Goal: Information Seeking & Learning: Learn about a topic

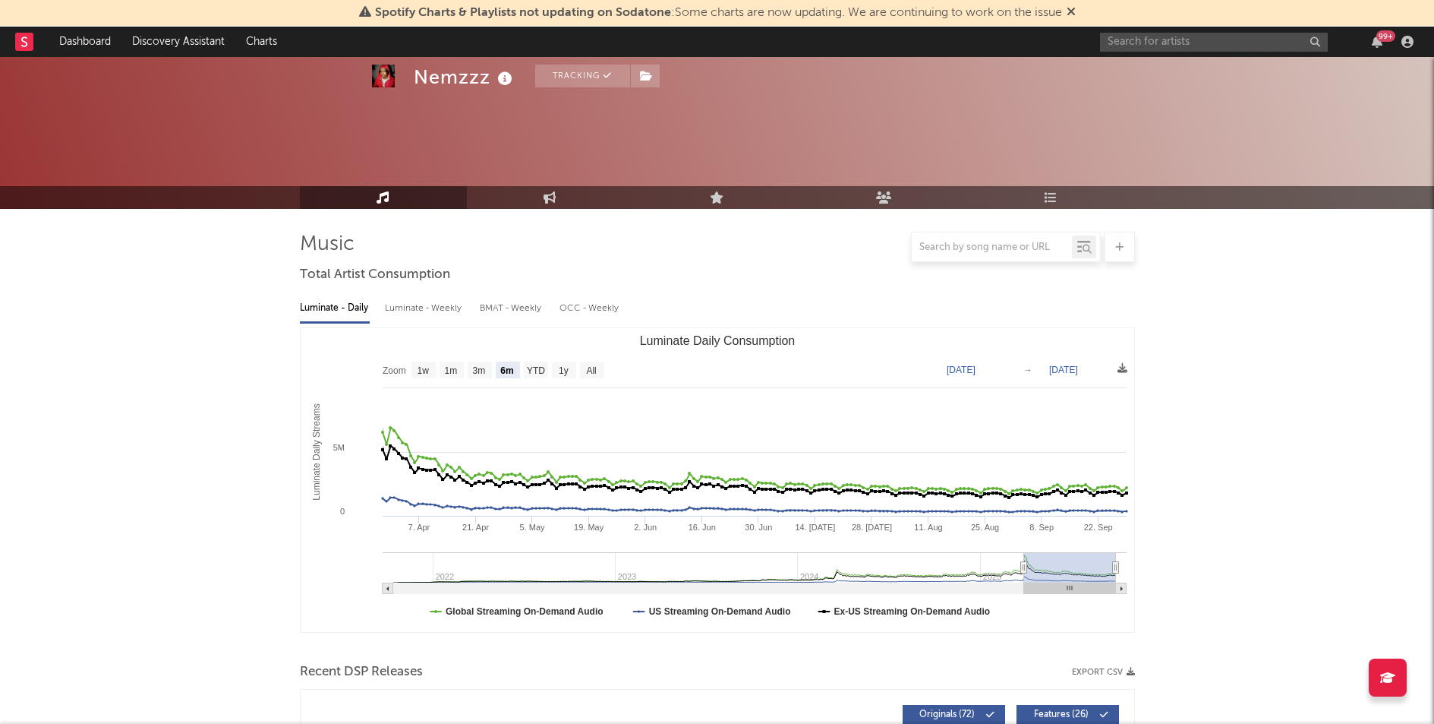
select select "6m"
select select "1w"
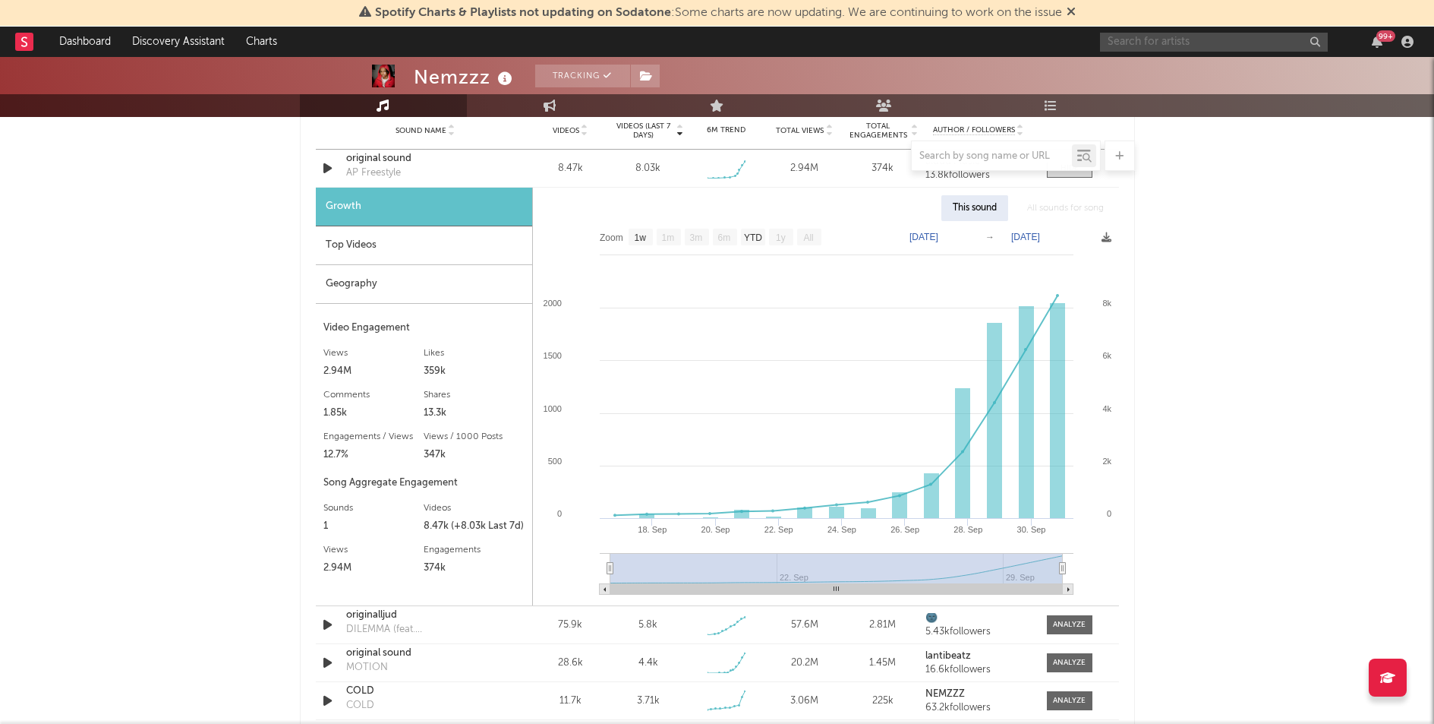
click at [1150, 45] on input "text" at bounding box center [1214, 42] width 228 height 19
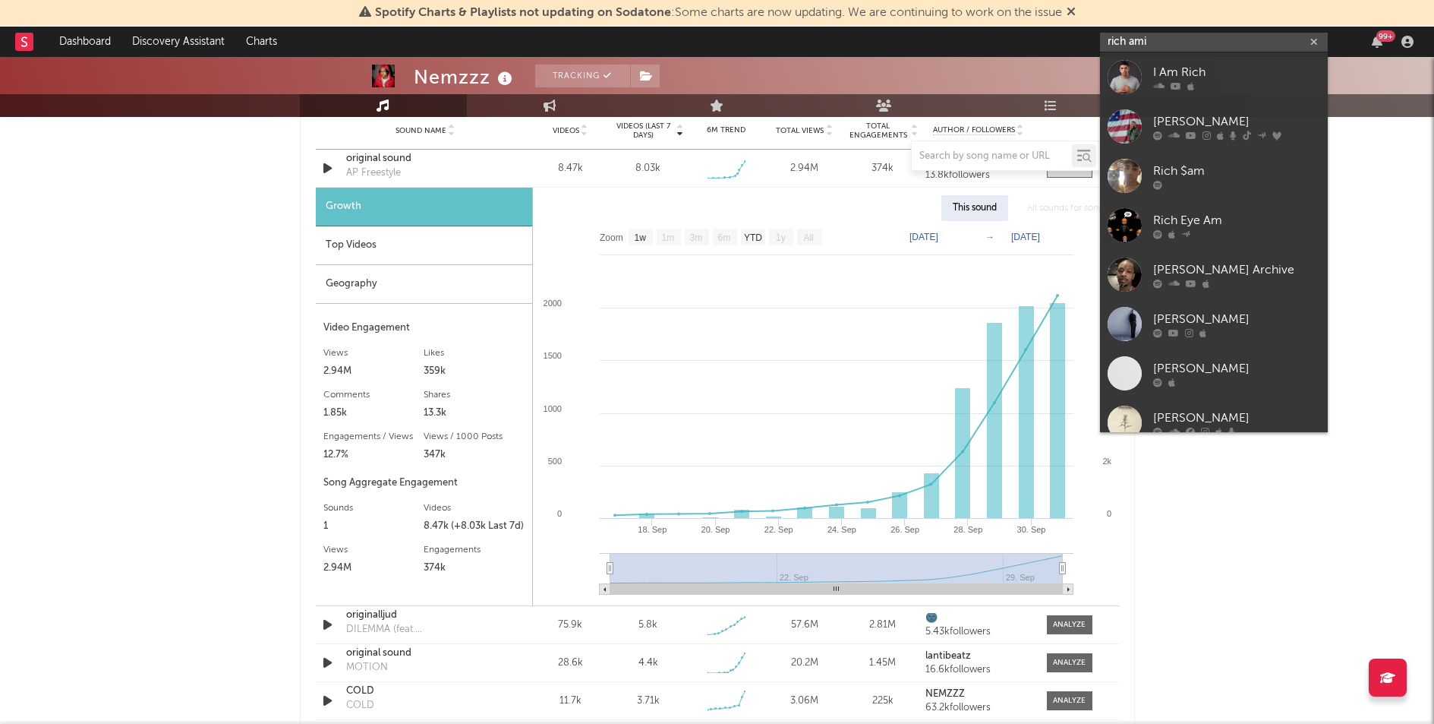
type input "rich ami"
click at [1216, 118] on div "[PERSON_NAME]" at bounding box center [1236, 121] width 167 height 18
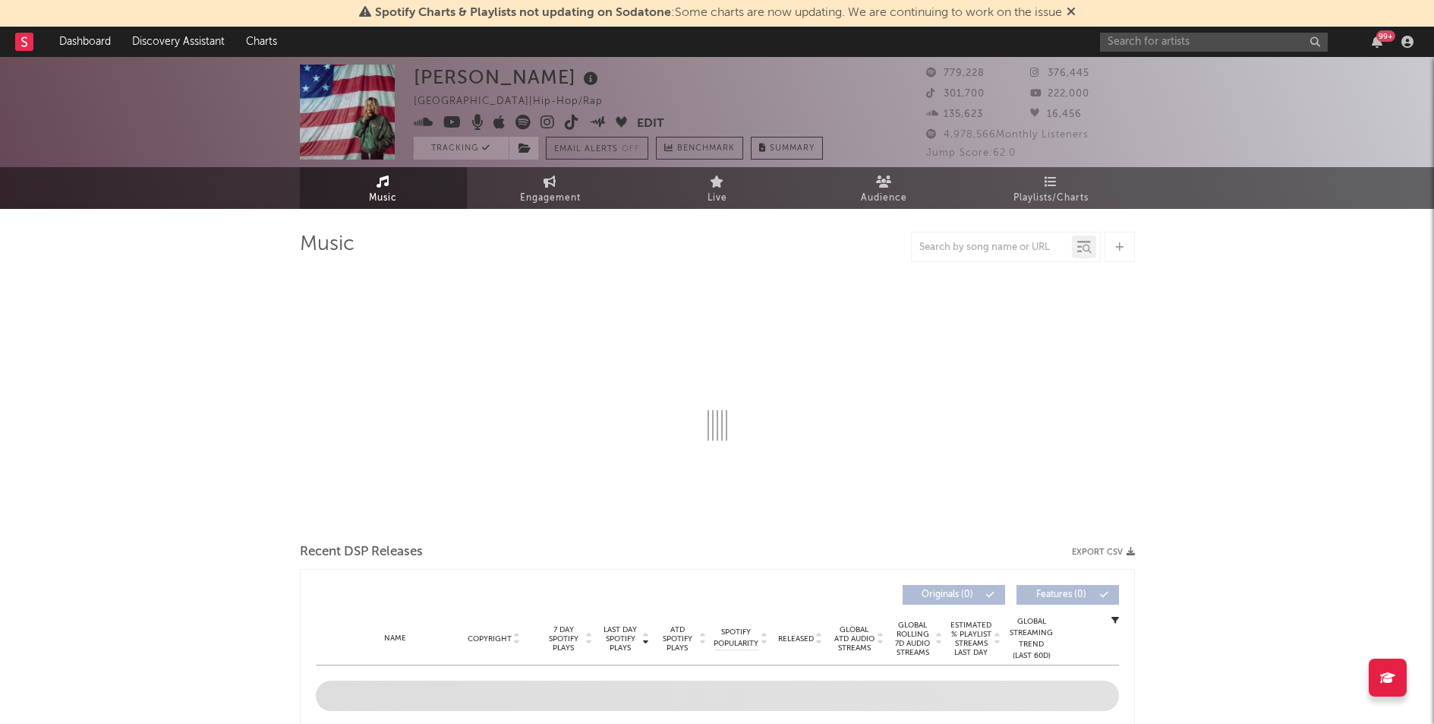
select select "6m"
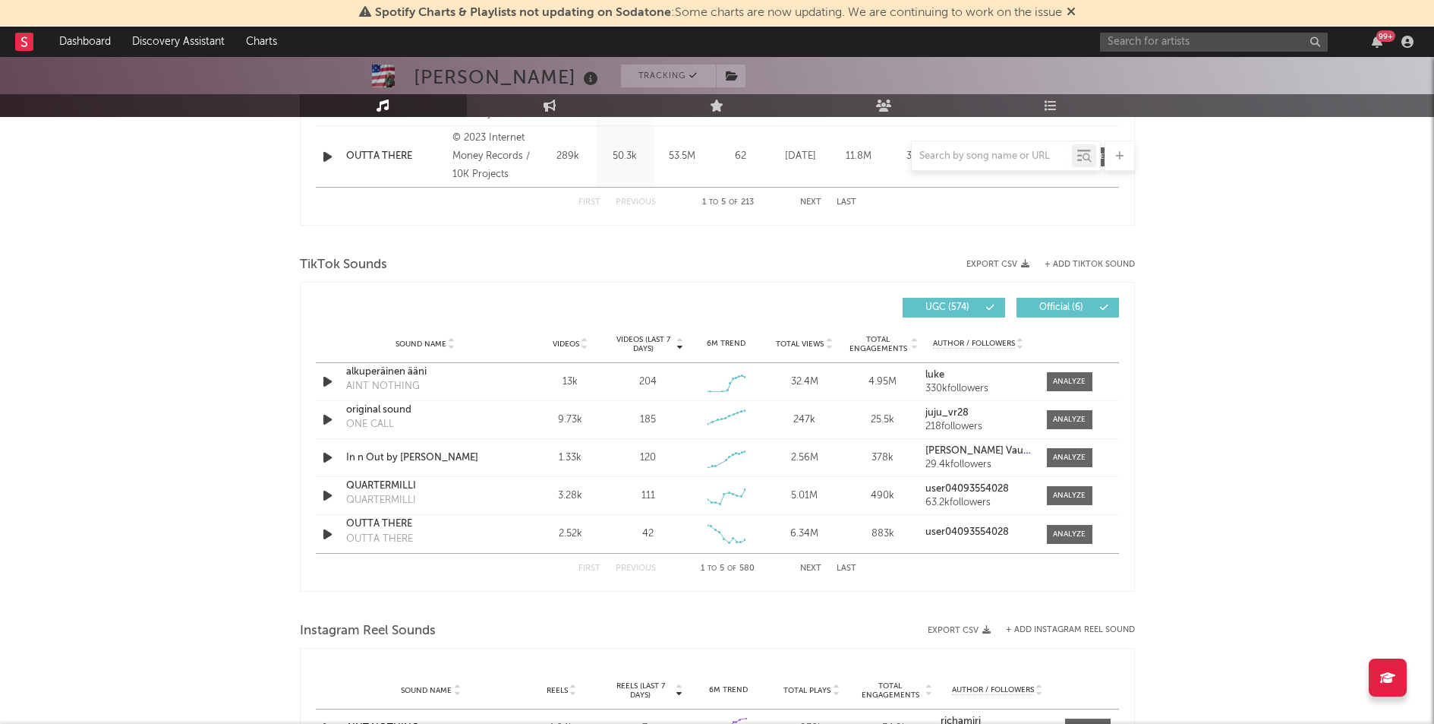
scroll to position [903, 0]
click at [1068, 455] on div at bounding box center [1069, 456] width 33 height 11
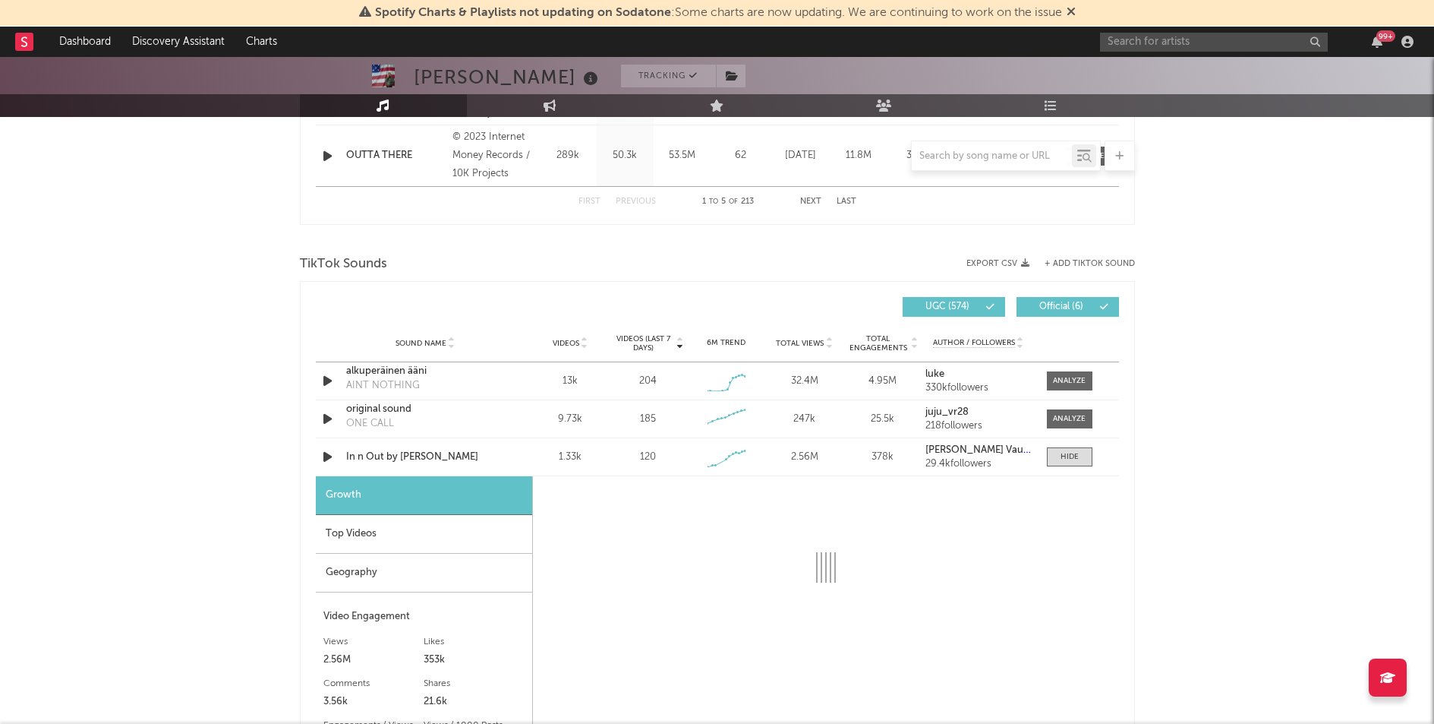
select select "1w"
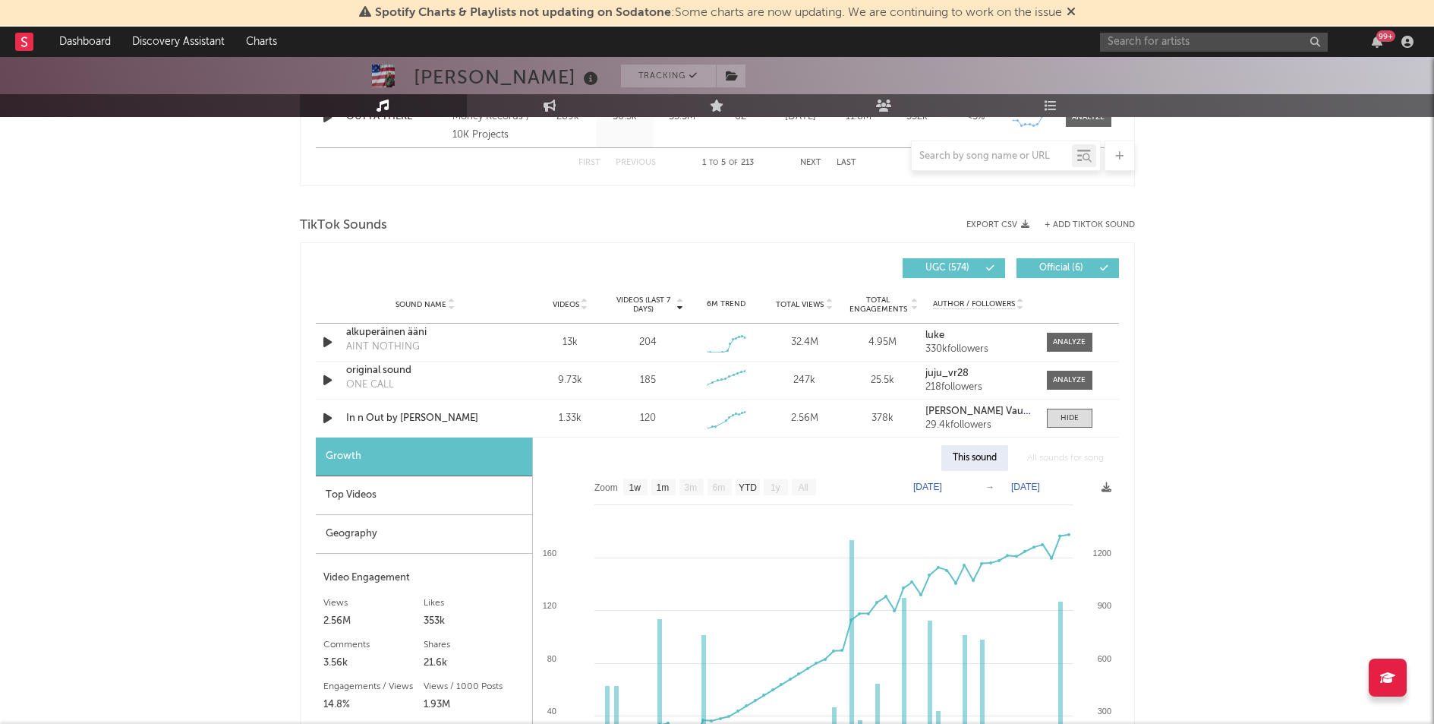
scroll to position [938, 0]
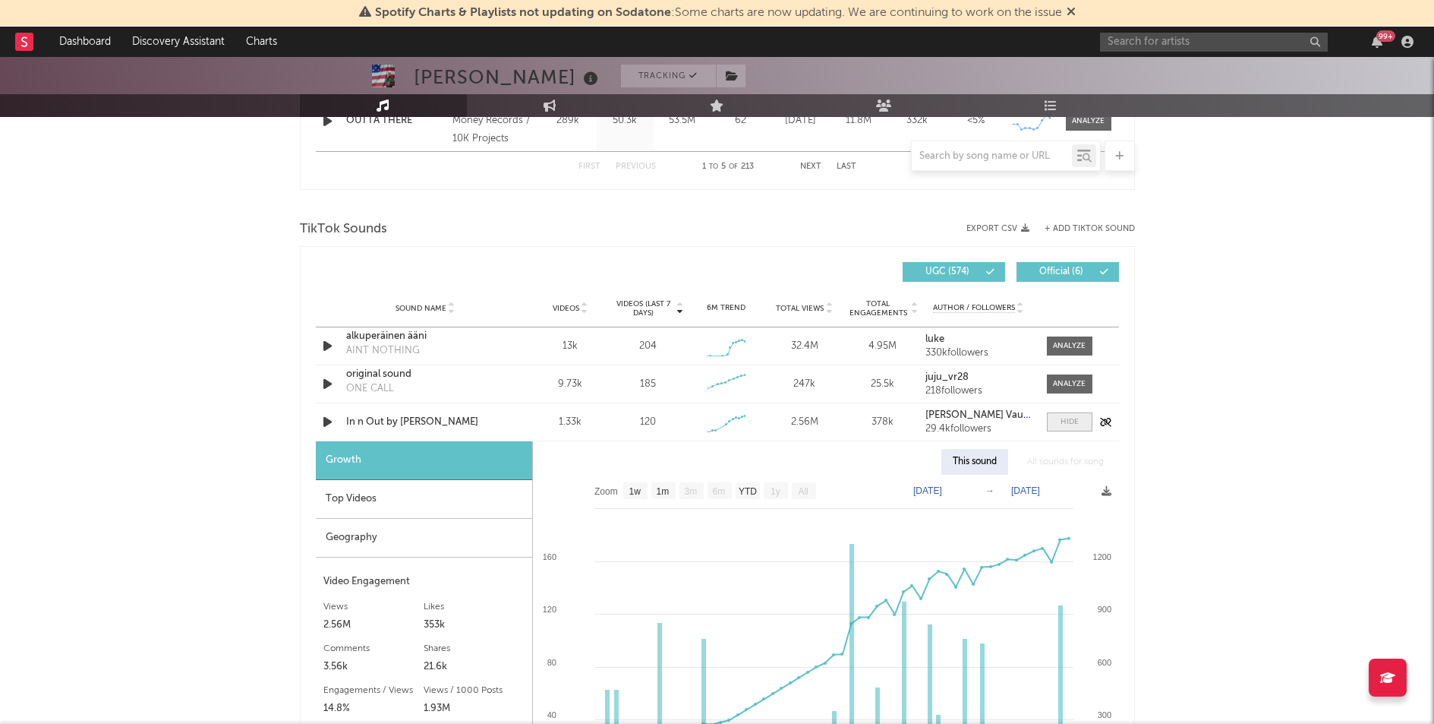
click at [1084, 419] on span at bounding box center [1070, 421] width 46 height 19
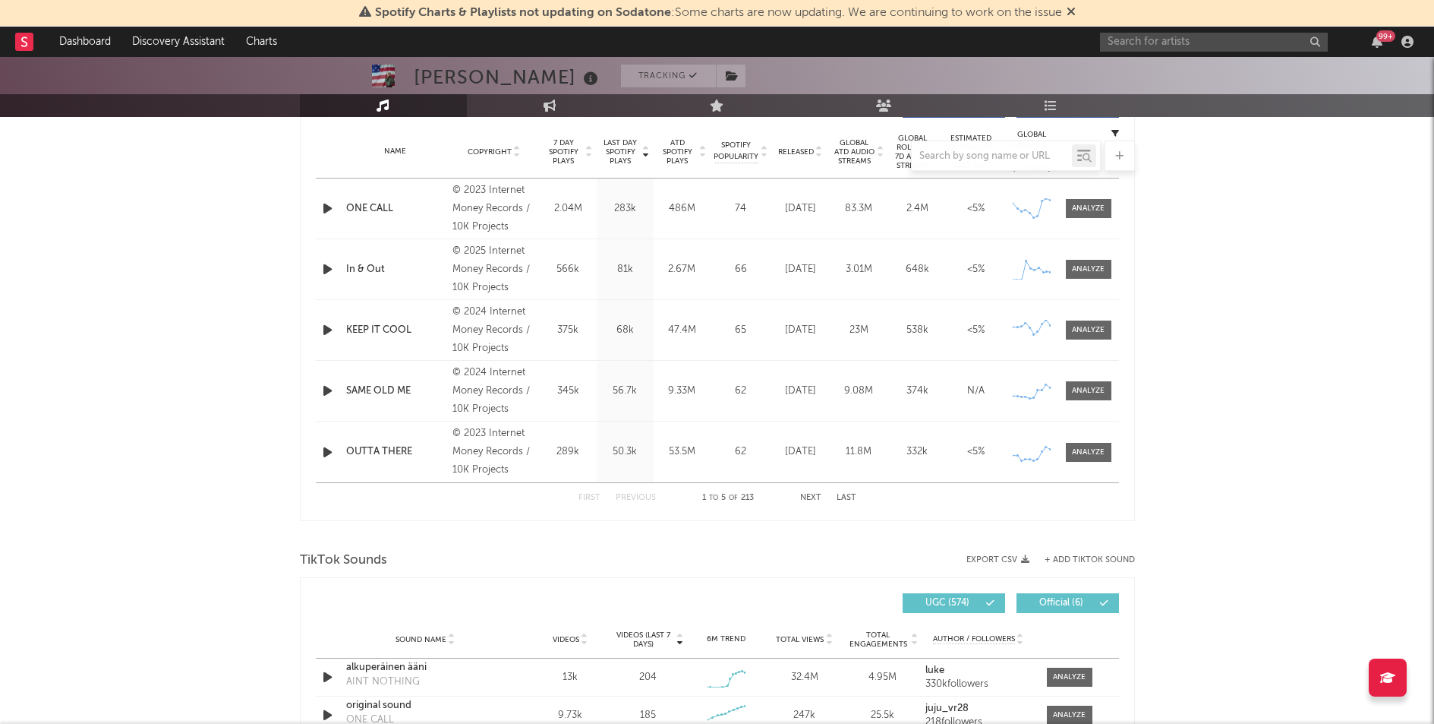
scroll to position [468, 0]
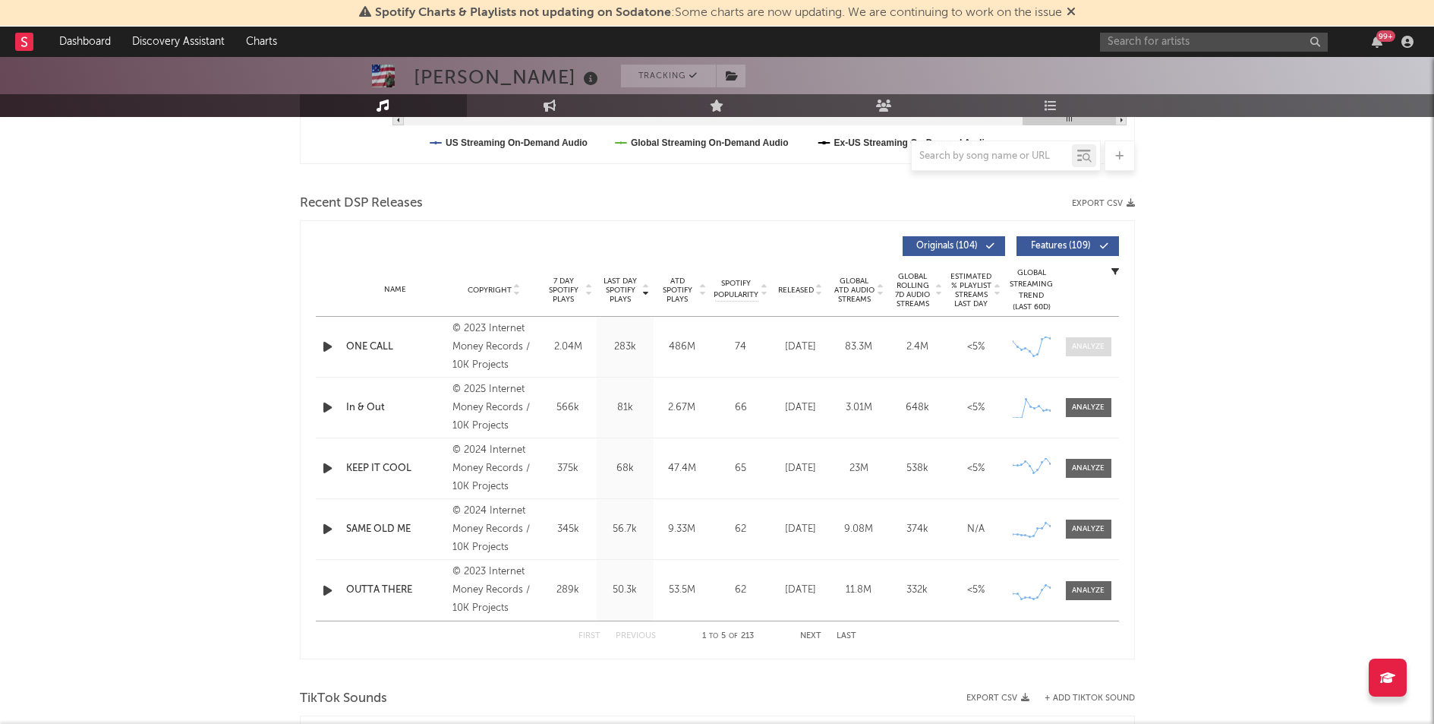
click at [1086, 351] on div at bounding box center [1088, 346] width 33 height 11
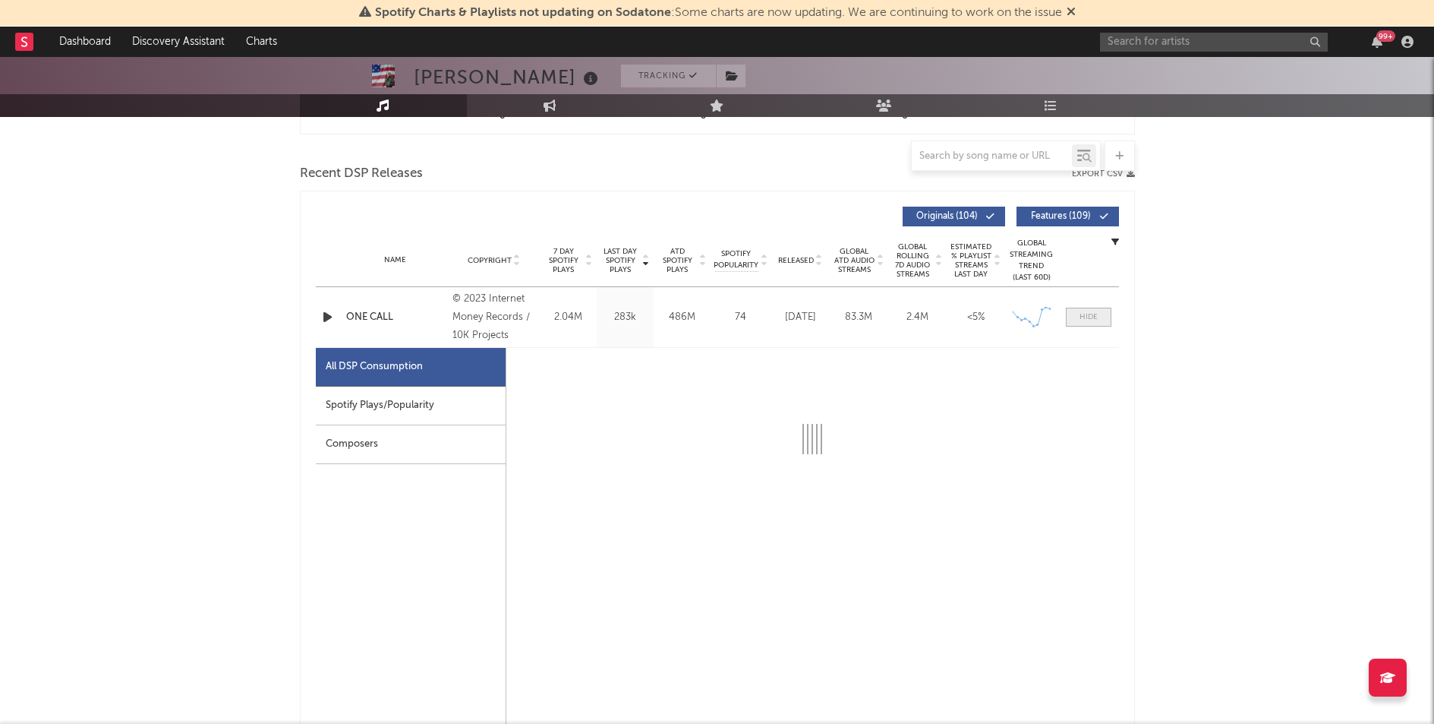
scroll to position [500, 0]
select select "6m"
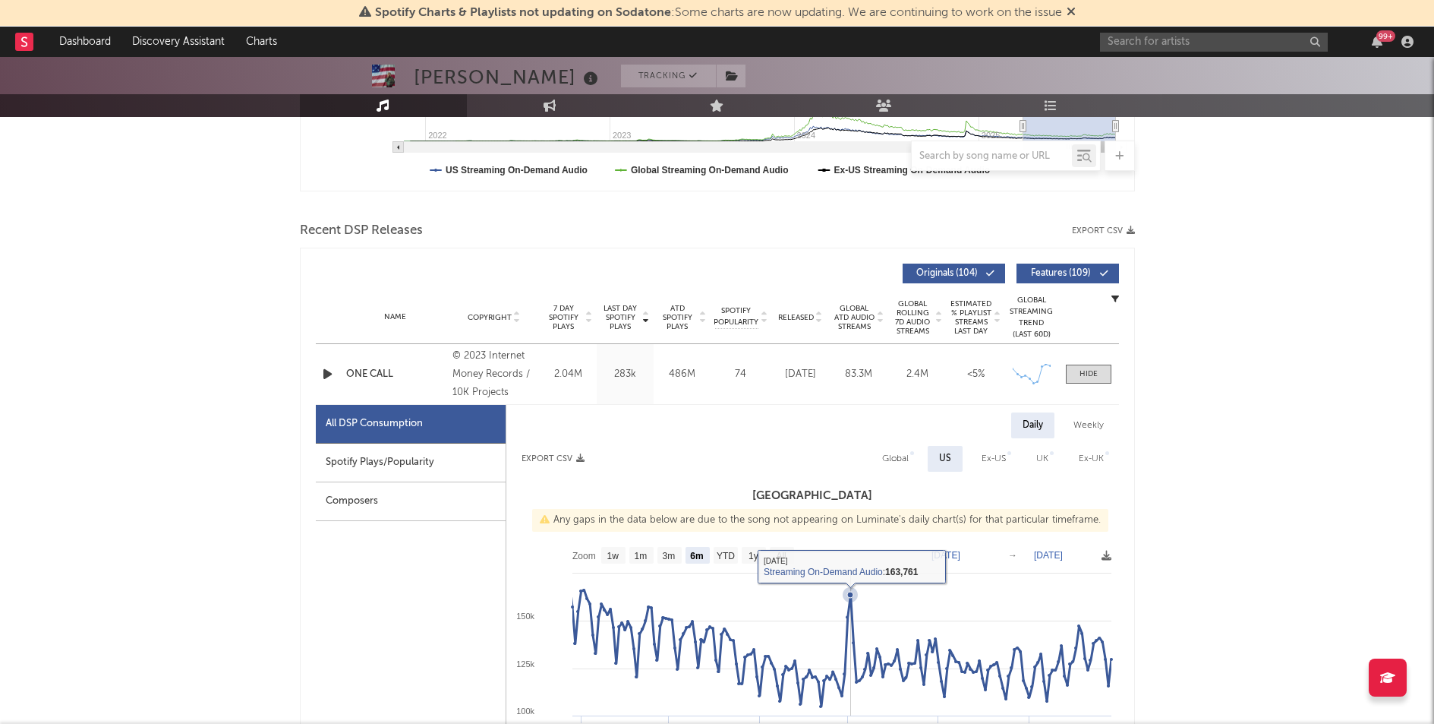
scroll to position [444, 0]
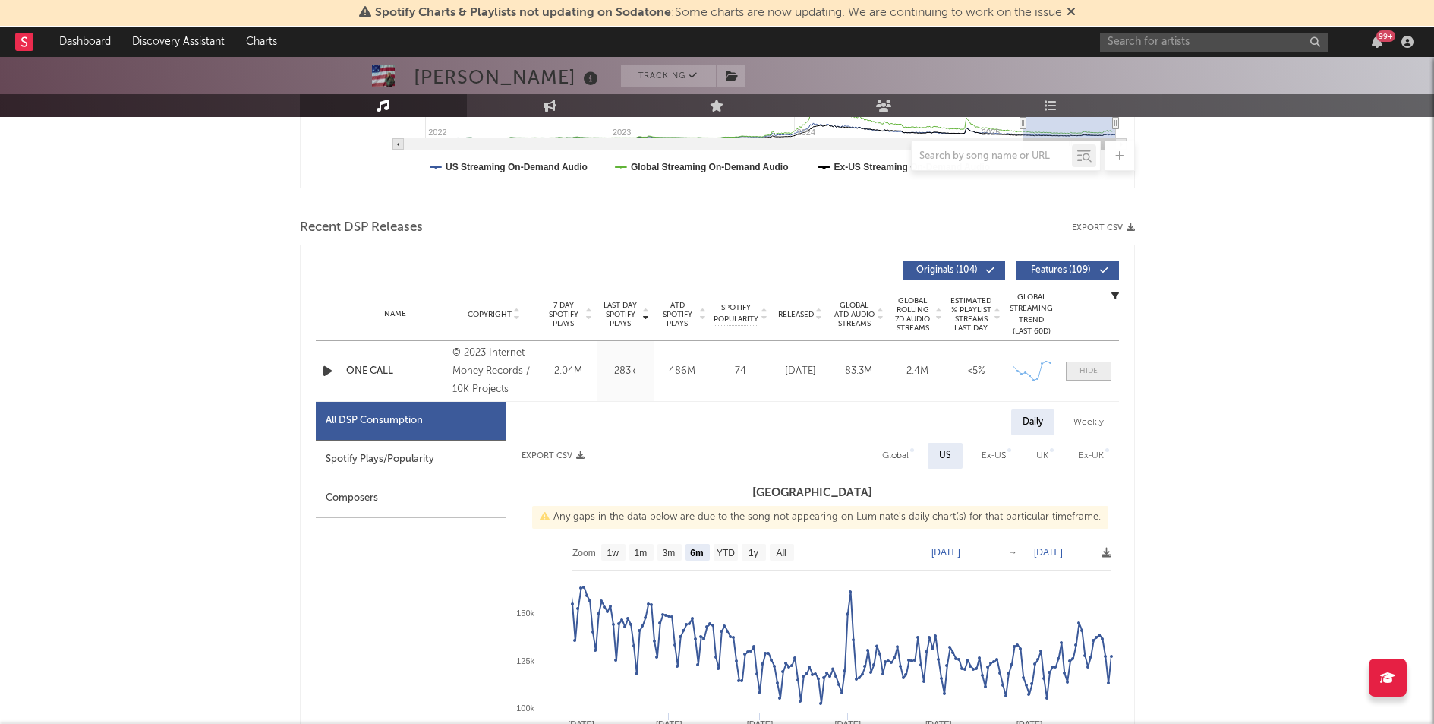
click at [1102, 373] on span at bounding box center [1089, 370] width 46 height 19
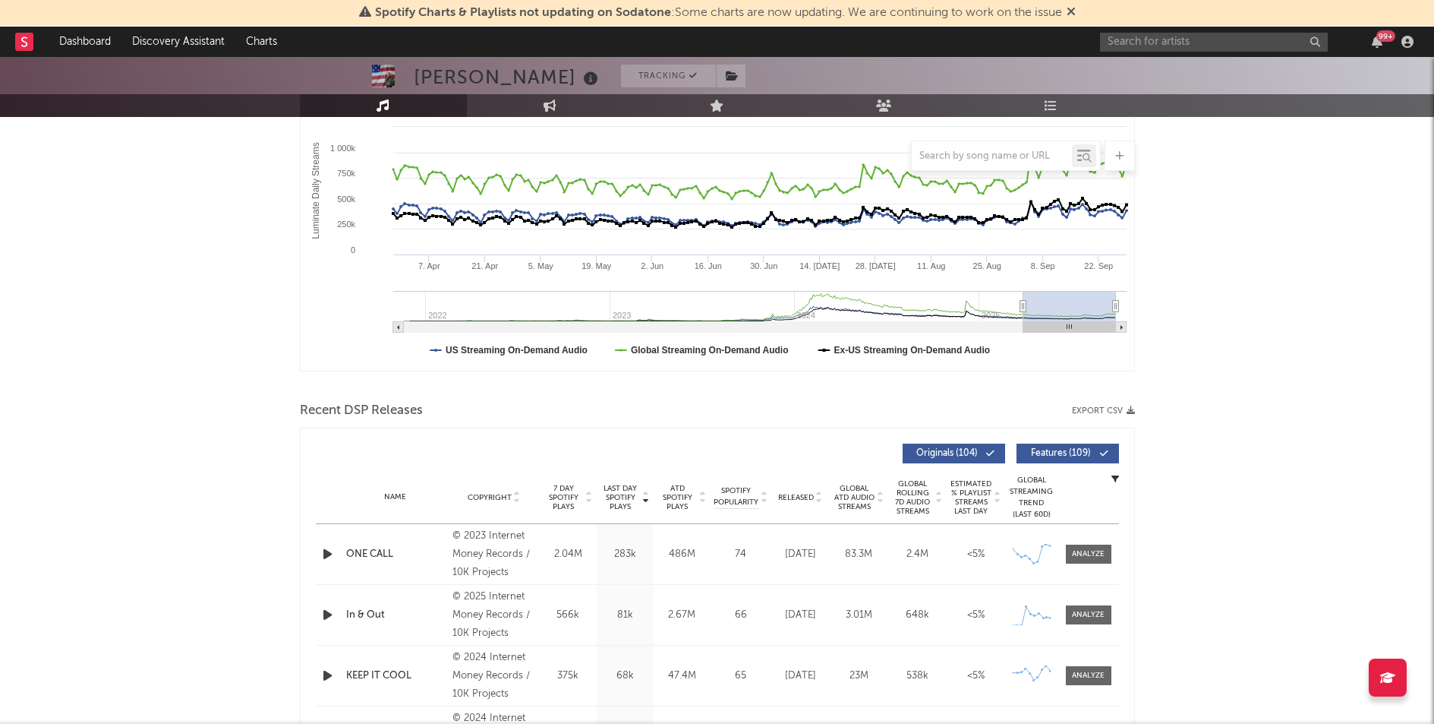
scroll to position [179, 0]
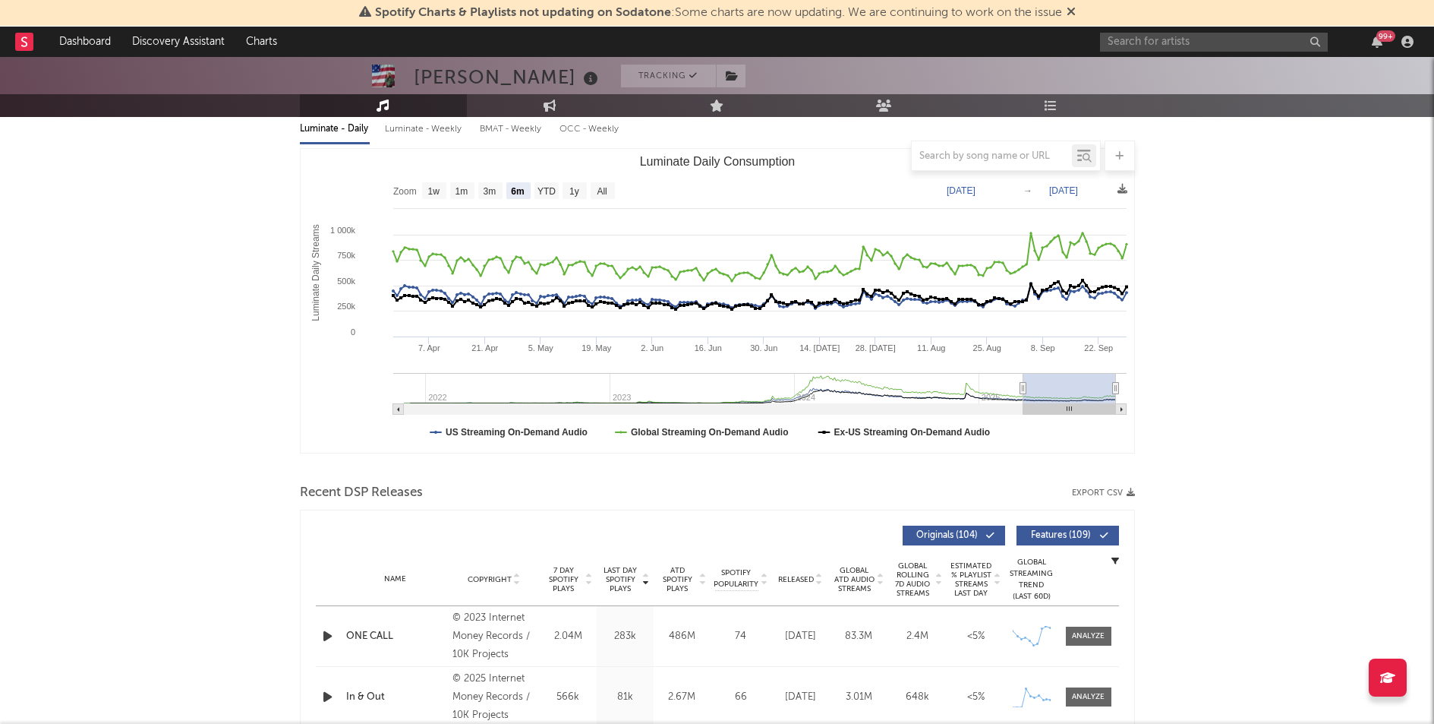
type input "[DATE]"
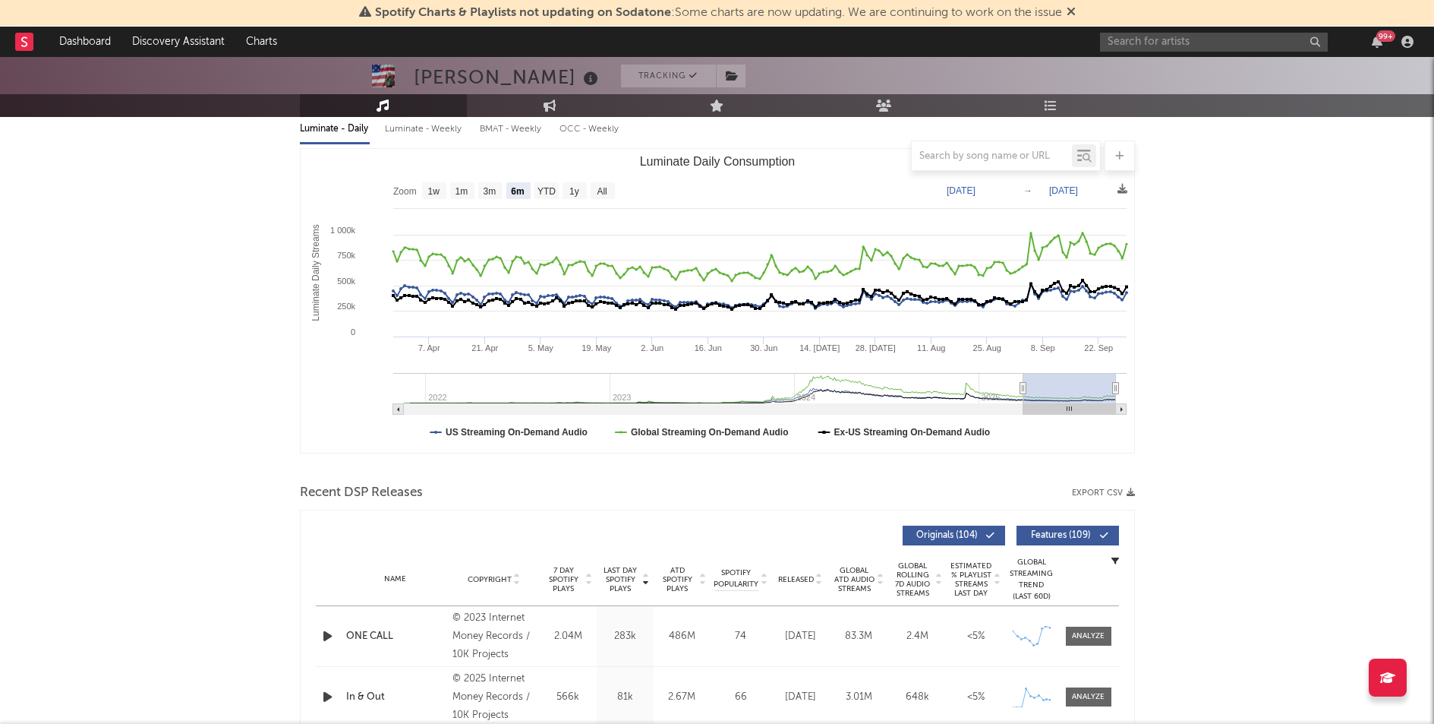
type input "[DATE]"
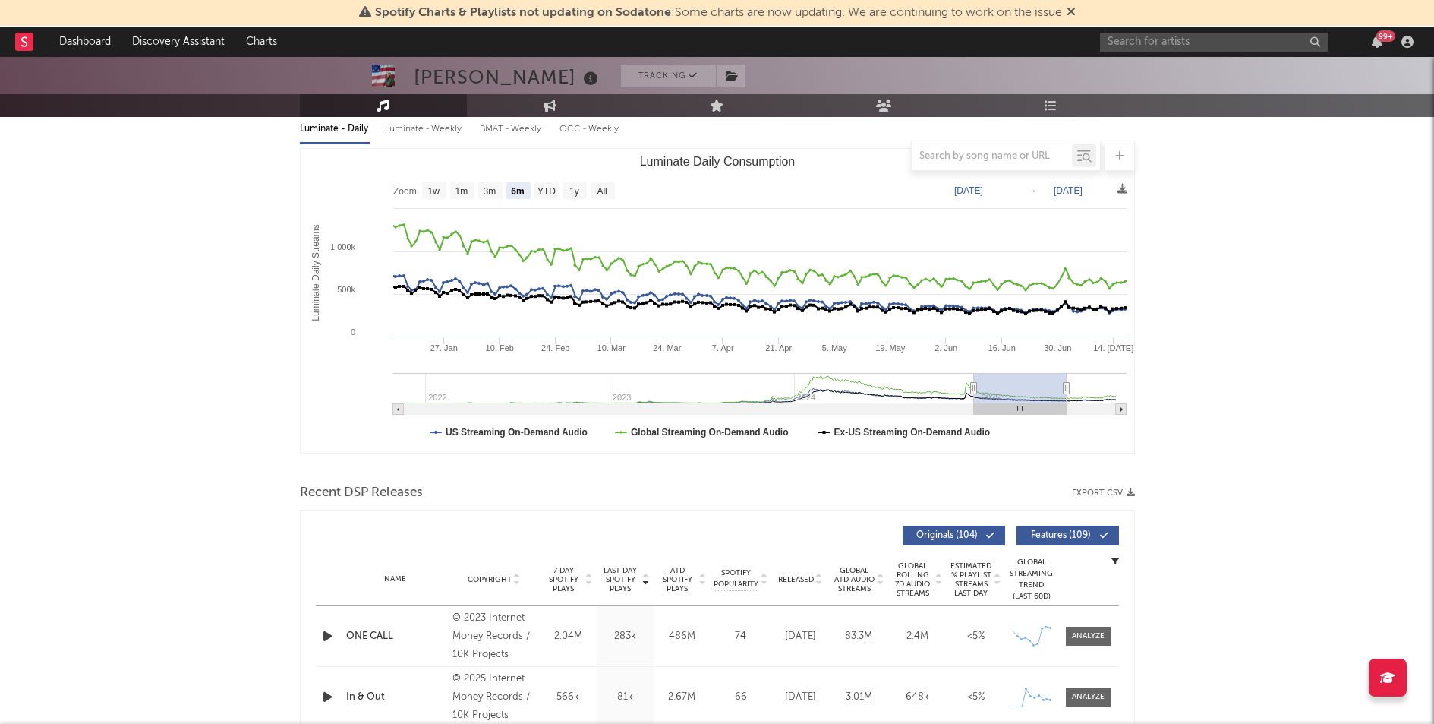
type input "[DATE]"
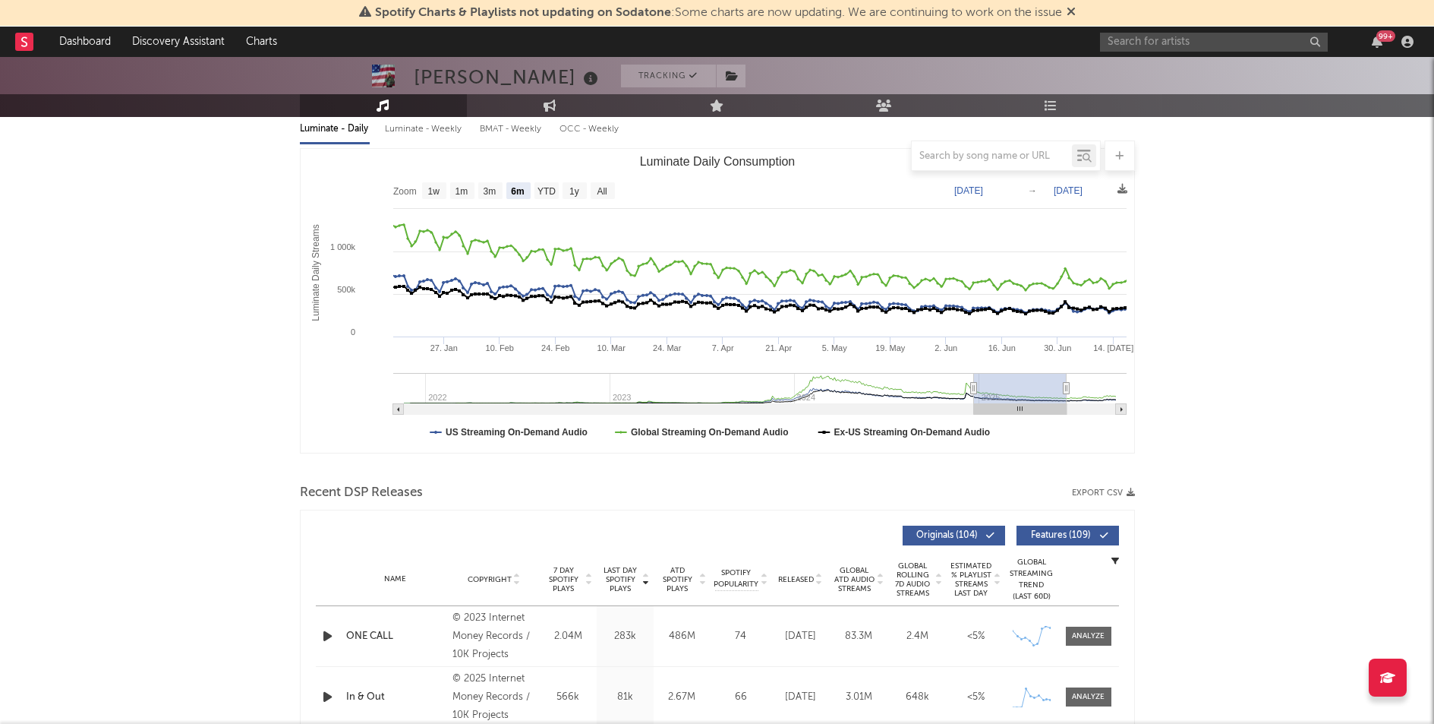
type input "[DATE]"
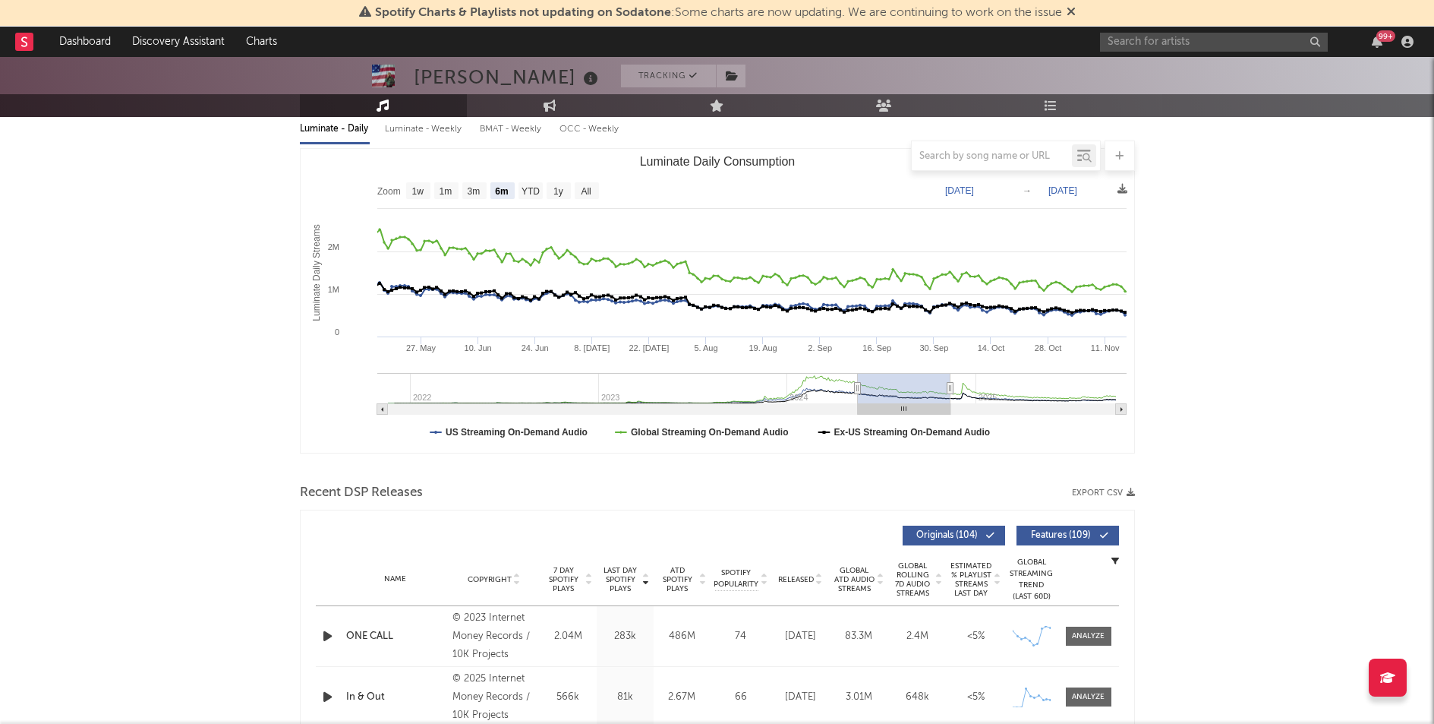
type input "[DATE]"
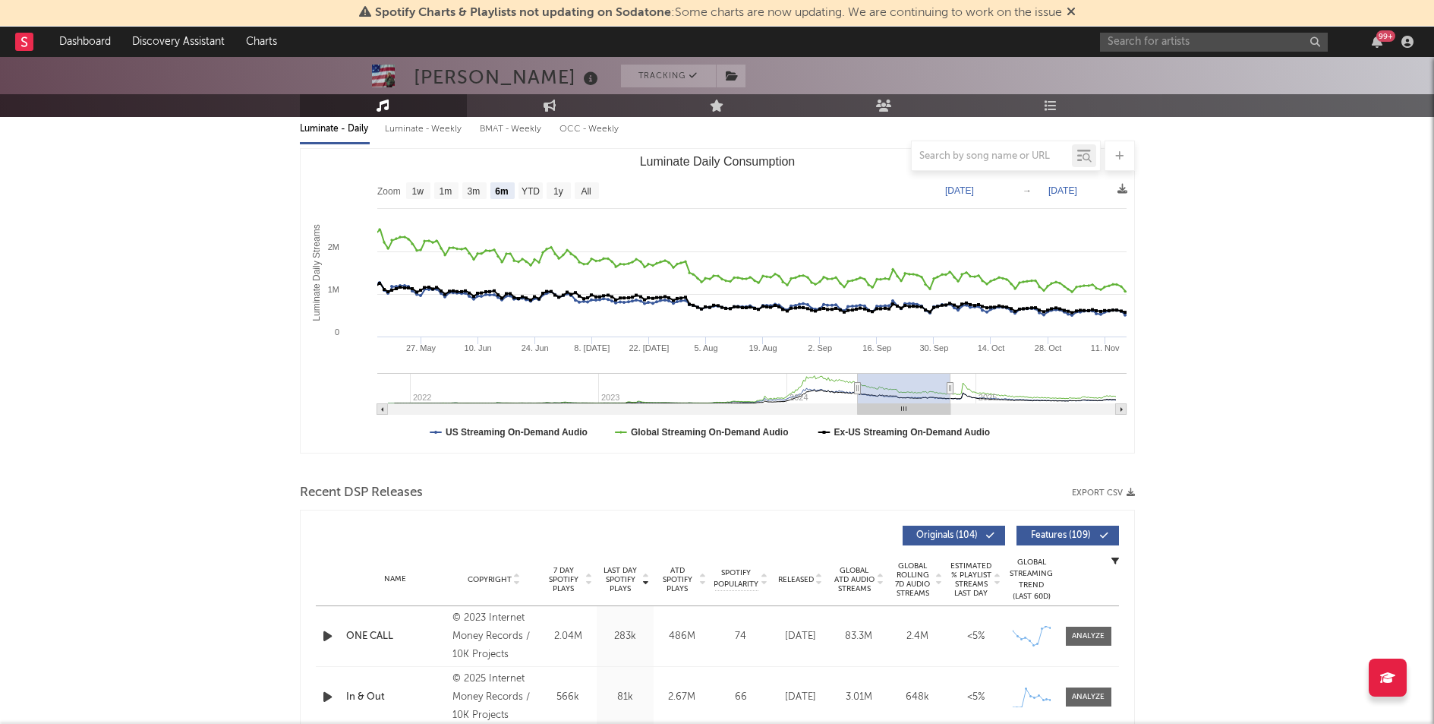
type input "[DATE]"
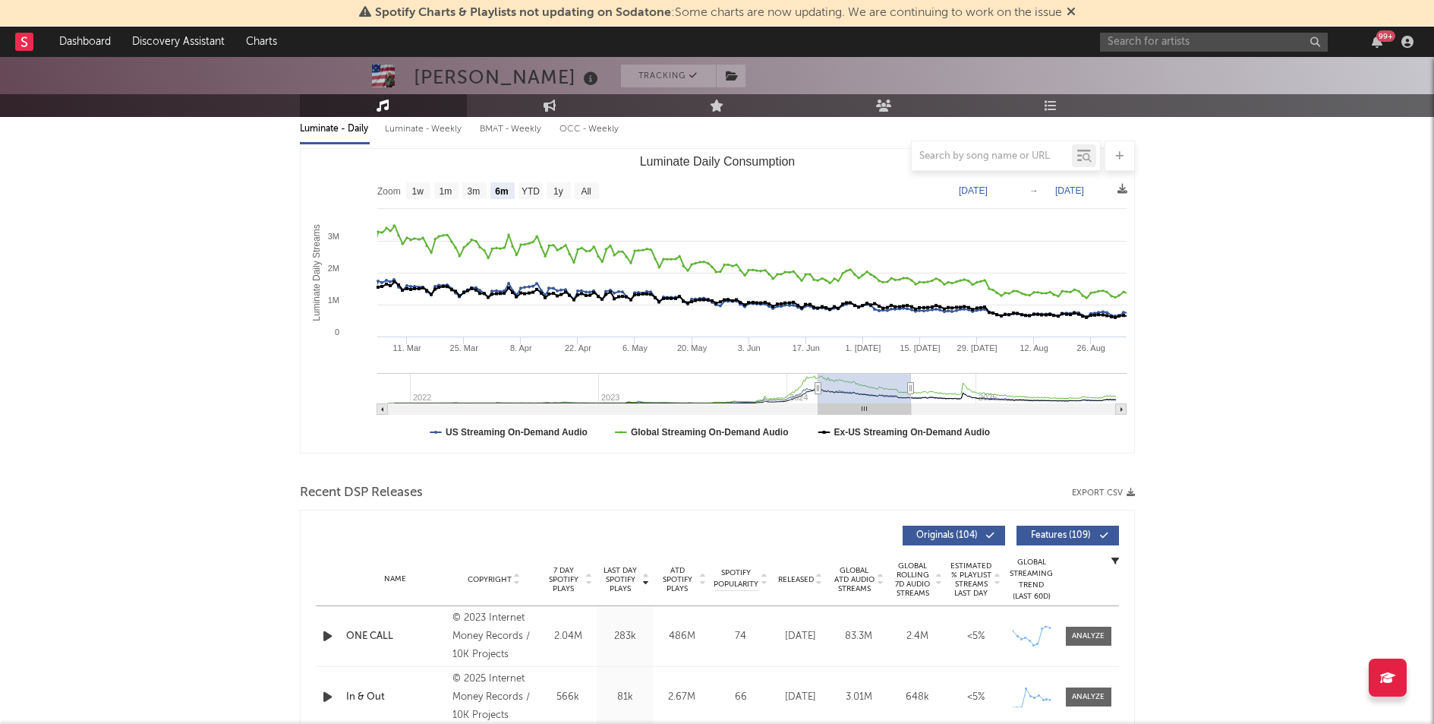
type input "[DATE]"
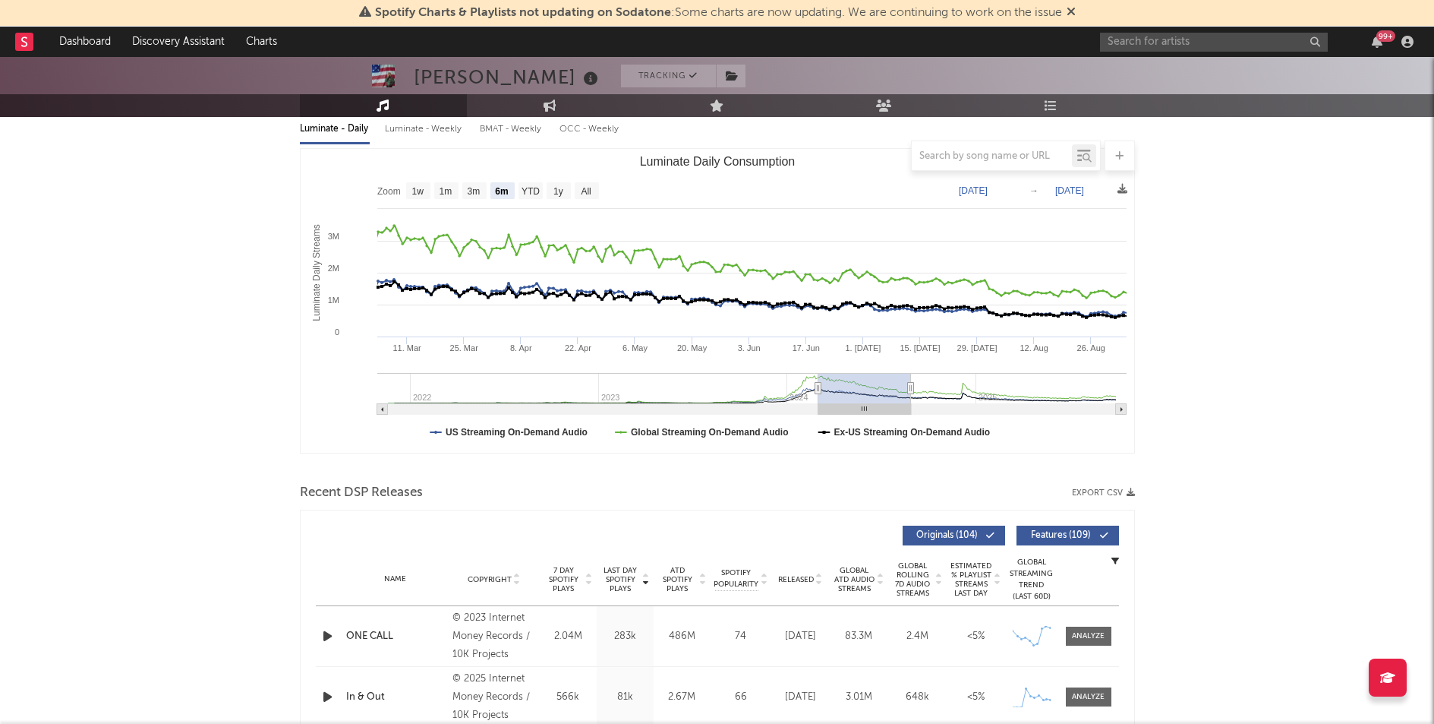
type input "[DATE]"
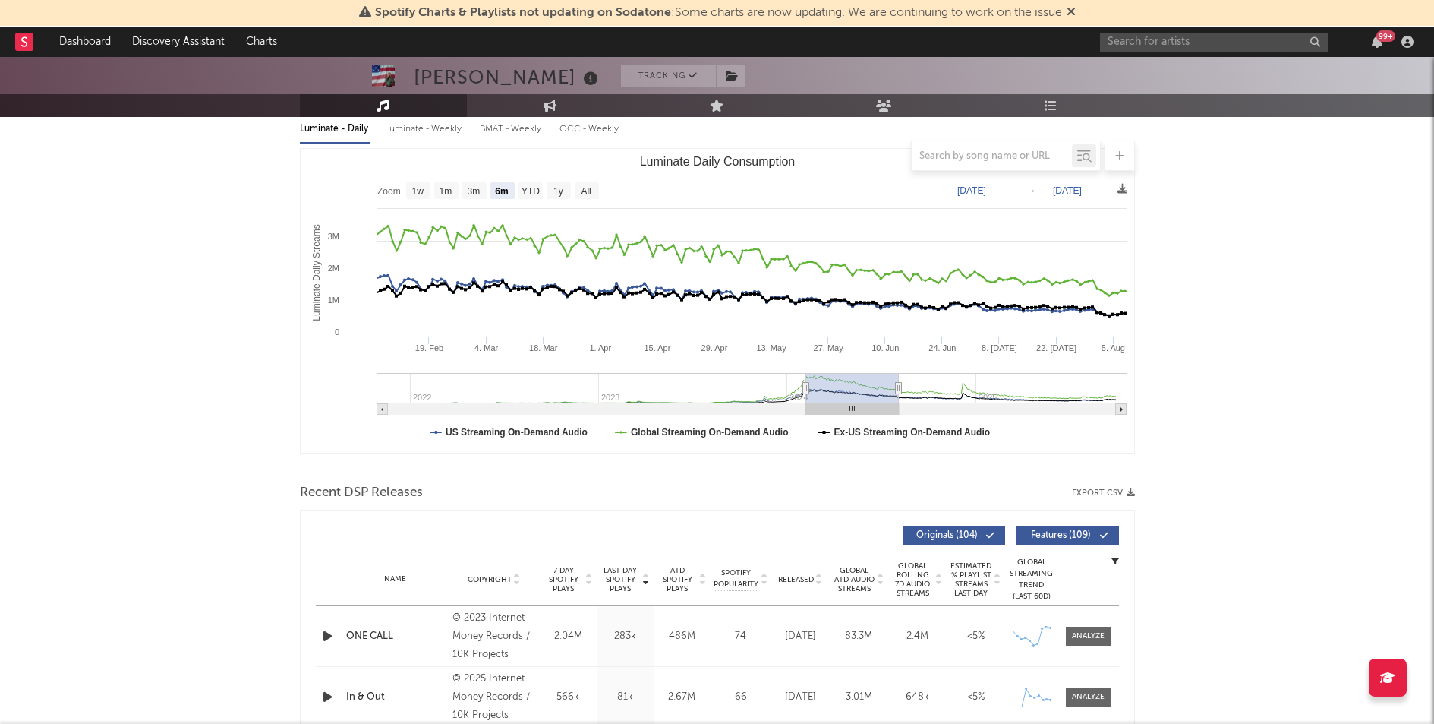
type input "[DATE]"
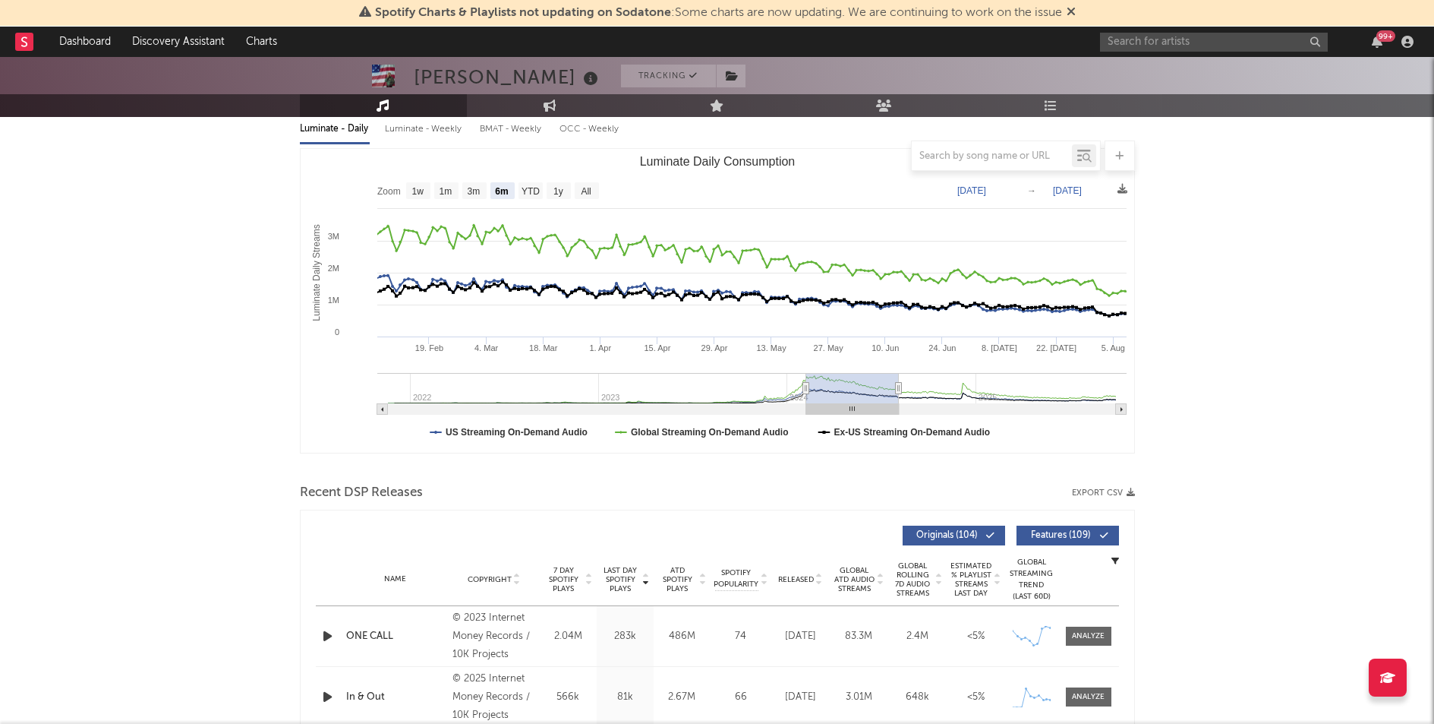
type input "[DATE]"
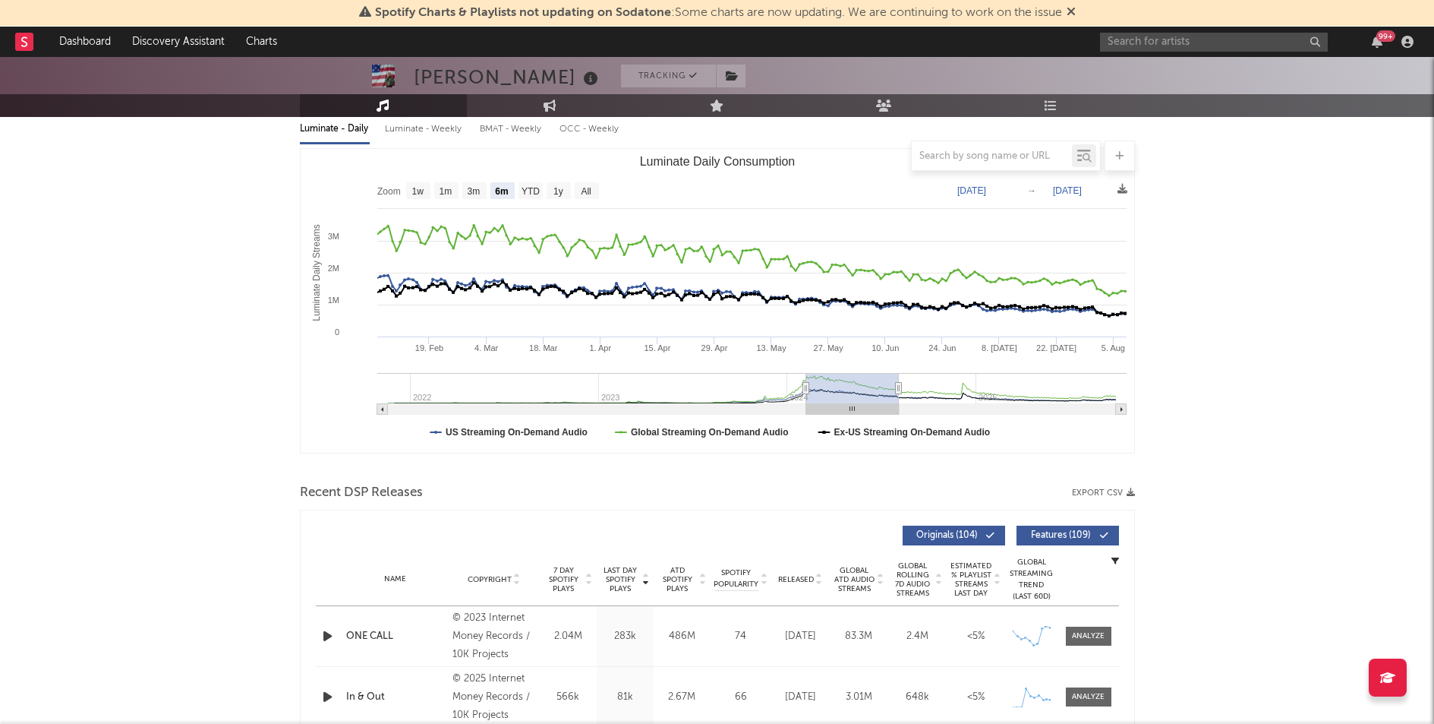
type input "[DATE]"
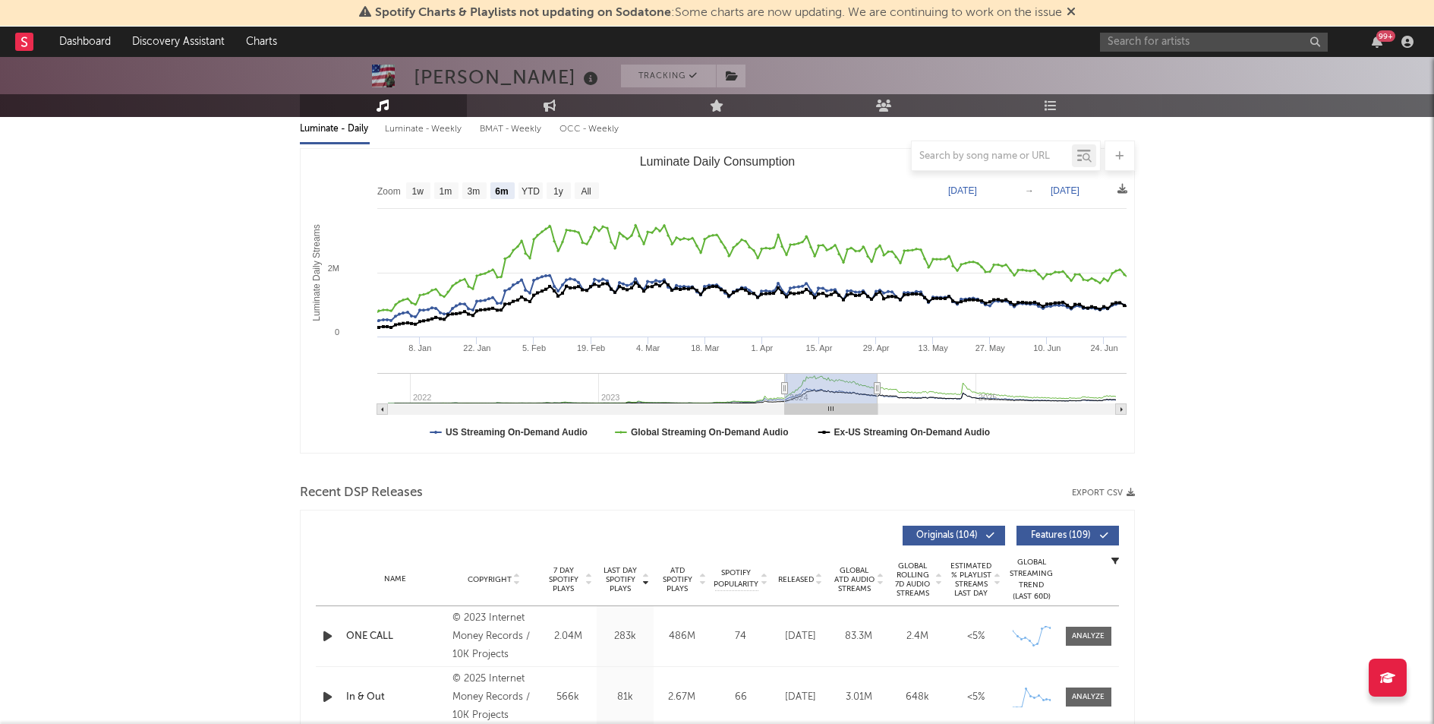
type input "[DATE]"
drag, startPoint x: 1053, startPoint y: 380, endPoint x: 829, endPoint y: 370, distance: 224.2
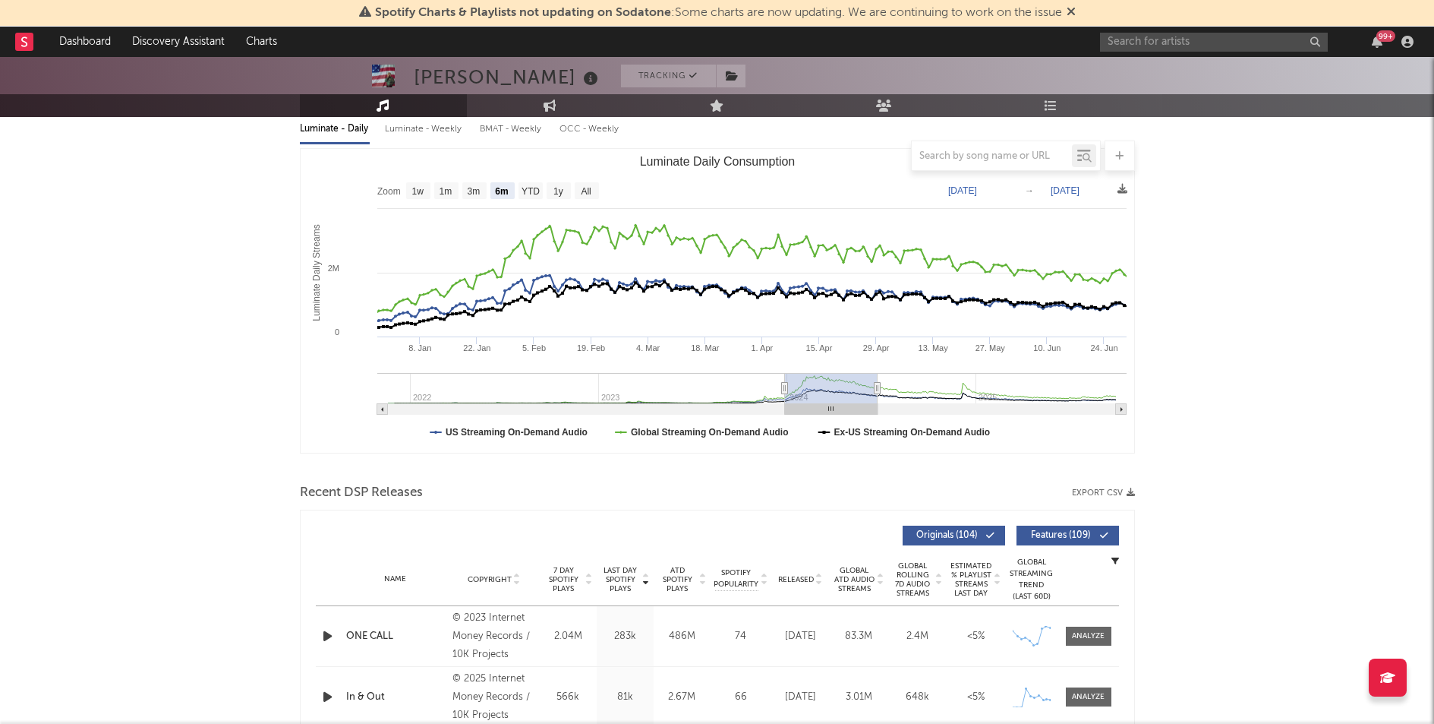
click at [829, 370] on icon "Created with Highcharts 10.3.3 Luminate Daily Streams Luminate Daily Consumptio…" at bounding box center [718, 301] width 834 height 304
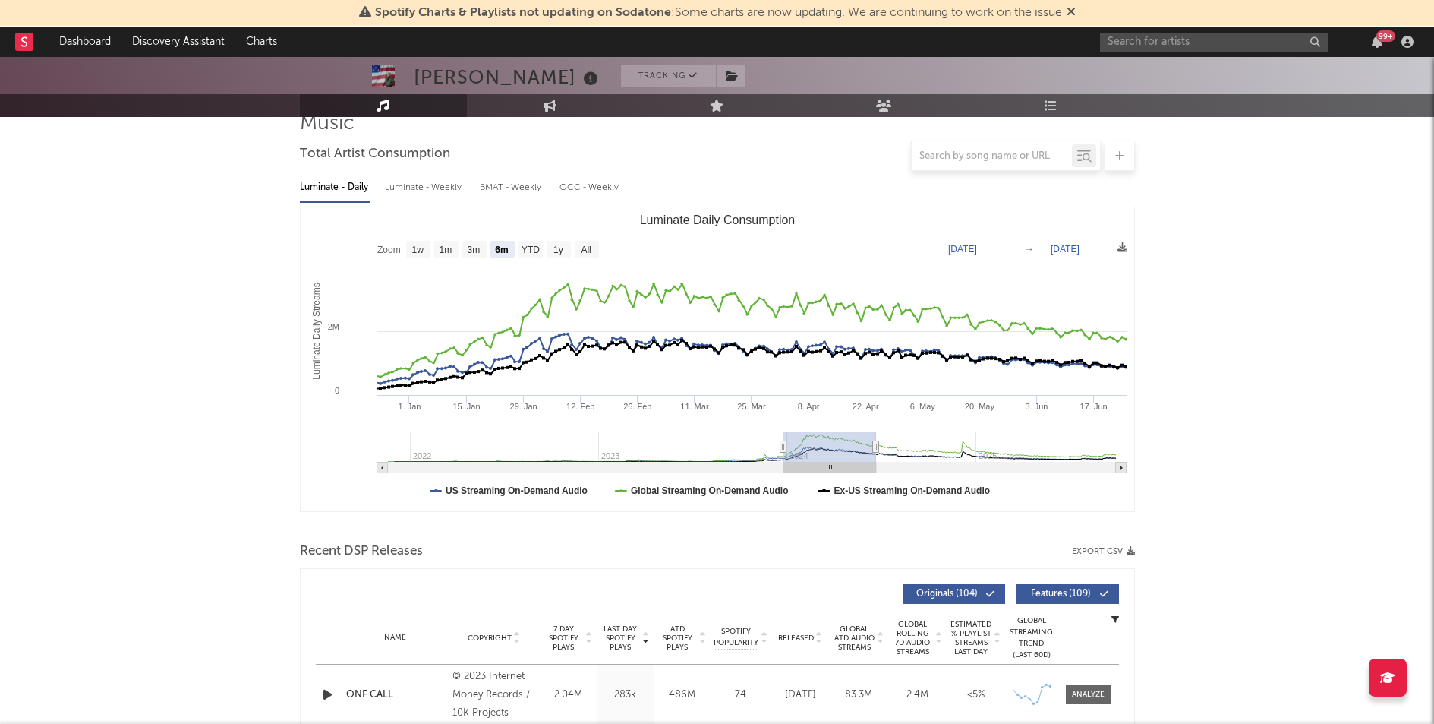
scroll to position [109, 0]
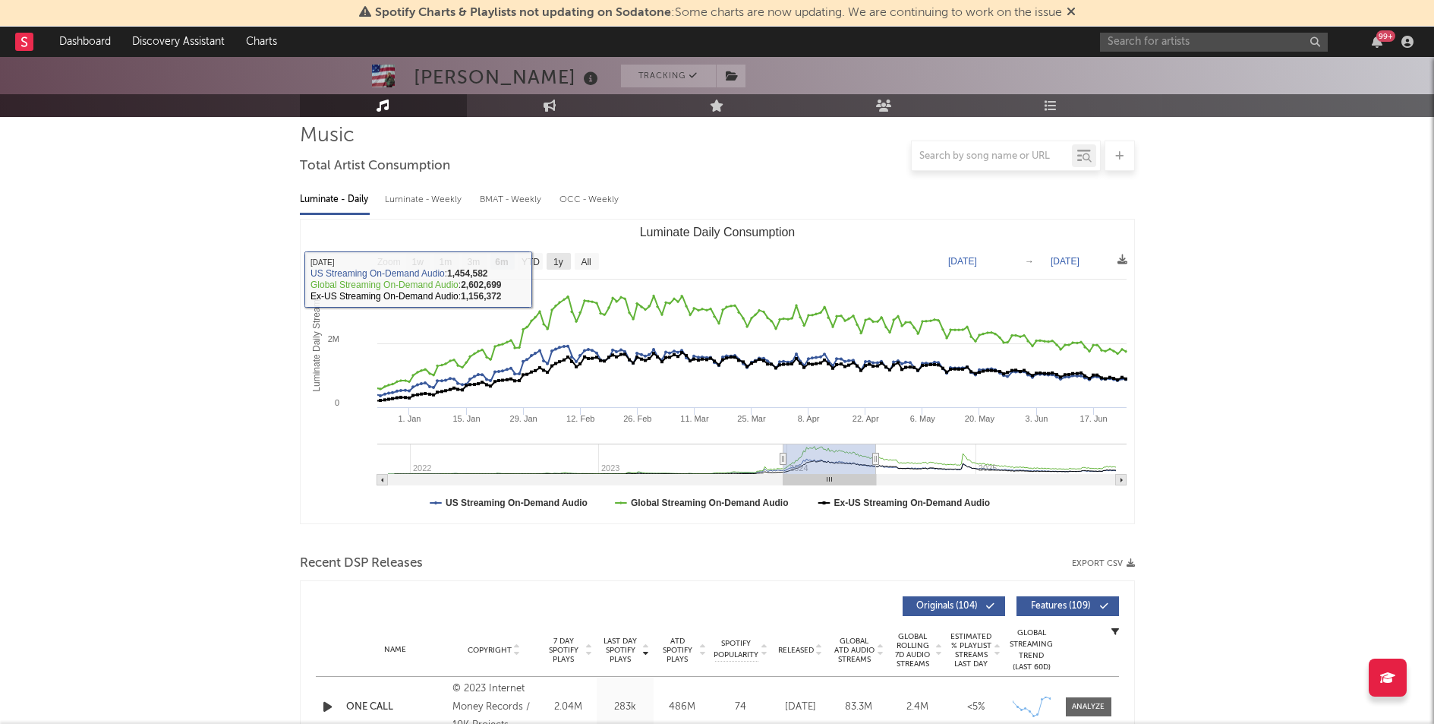
click at [557, 265] on text "1y" at bounding box center [559, 262] width 10 height 11
select select "1y"
type input "[DATE]"
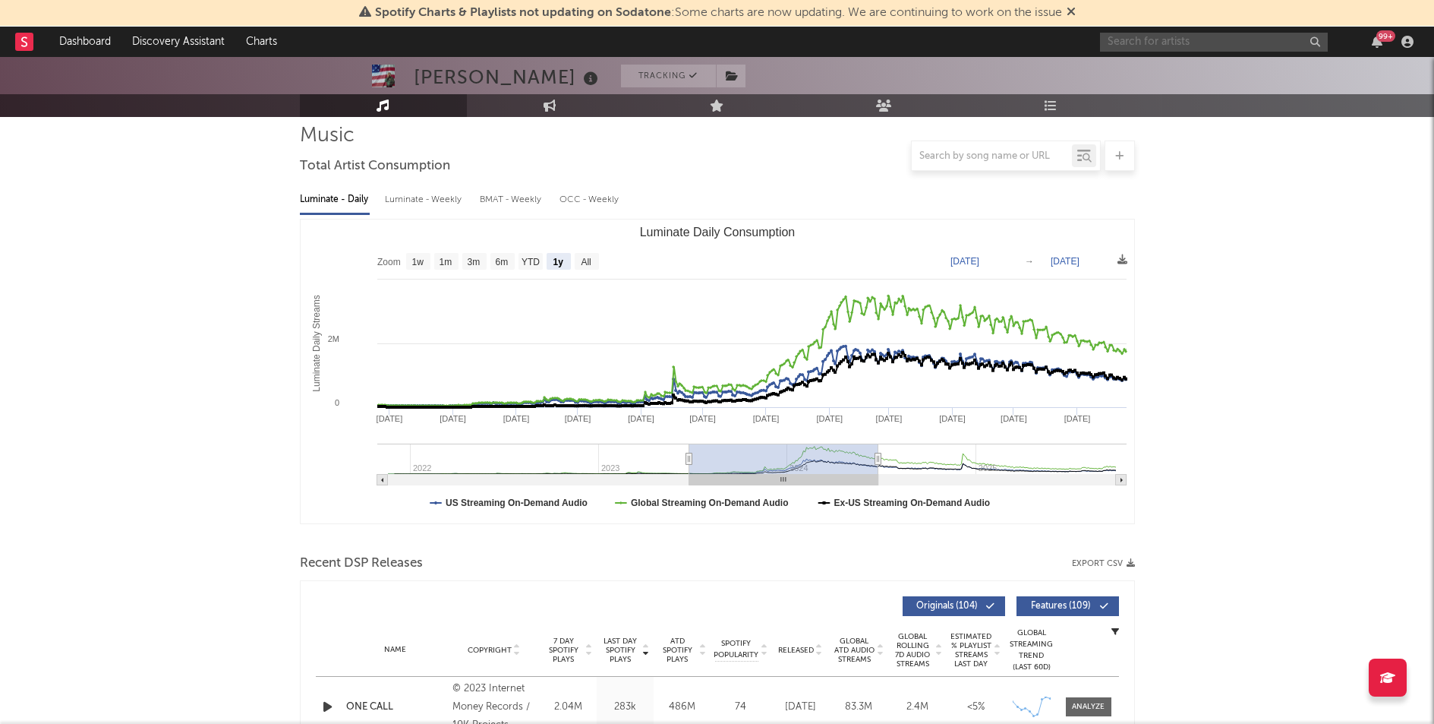
click at [1167, 37] on input "text" at bounding box center [1214, 42] width 228 height 19
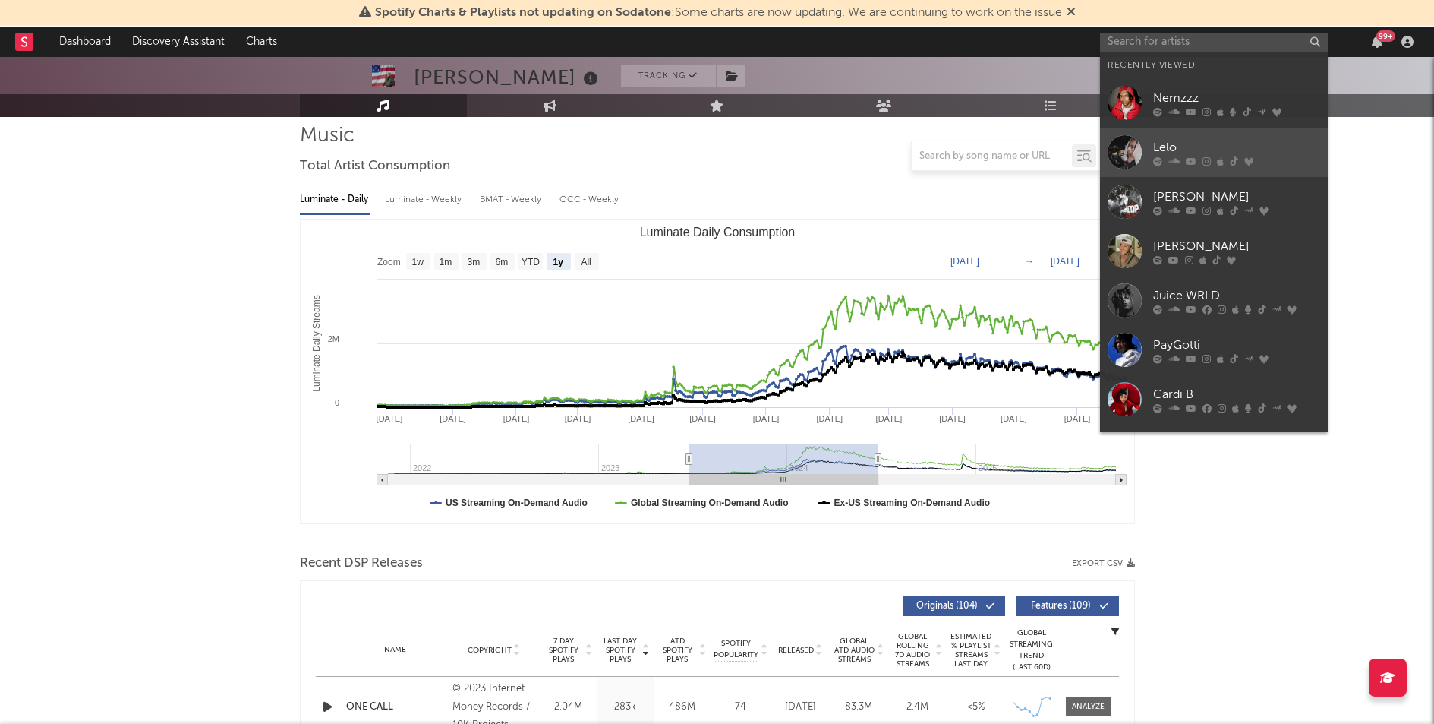
click at [1174, 145] on div "Lelo" at bounding box center [1236, 147] width 167 height 18
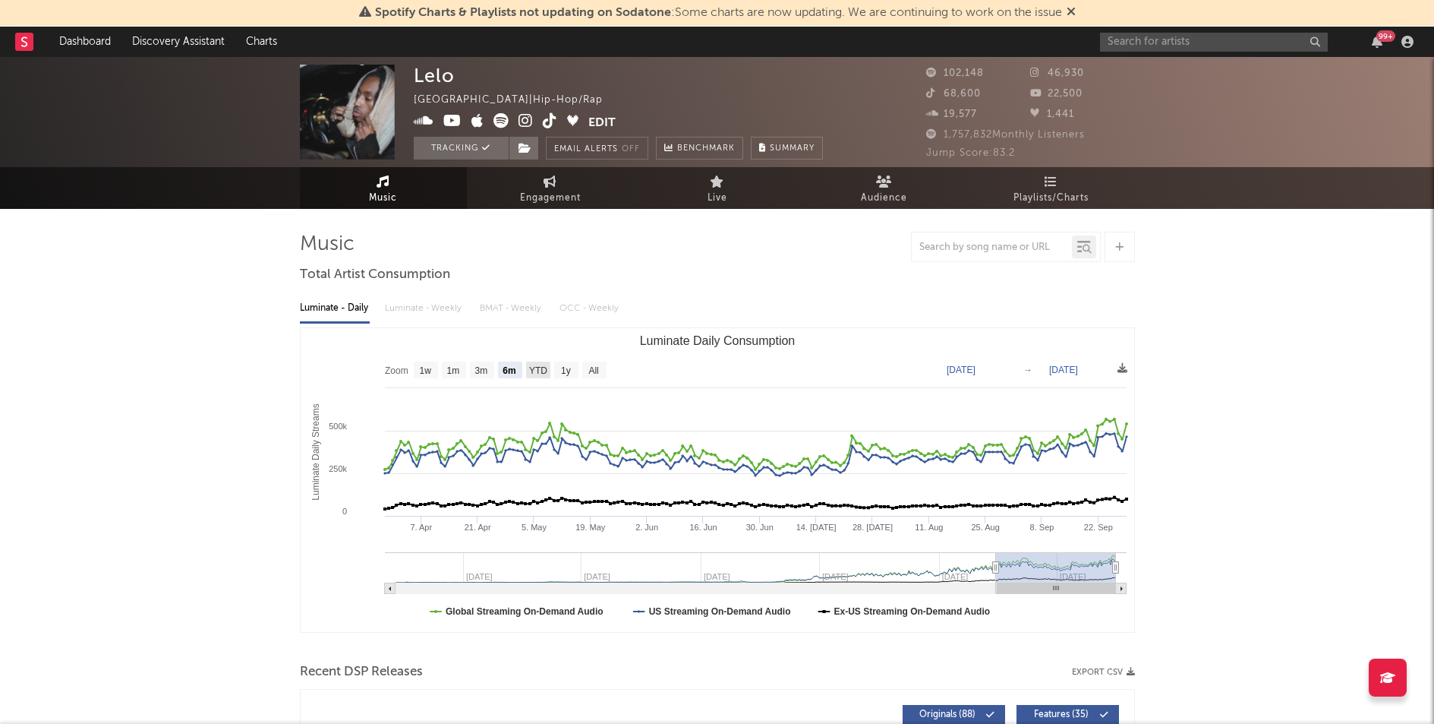
click at [537, 370] on text "YTD" at bounding box center [537, 370] width 18 height 11
select select "YTD"
type input "[DATE]"
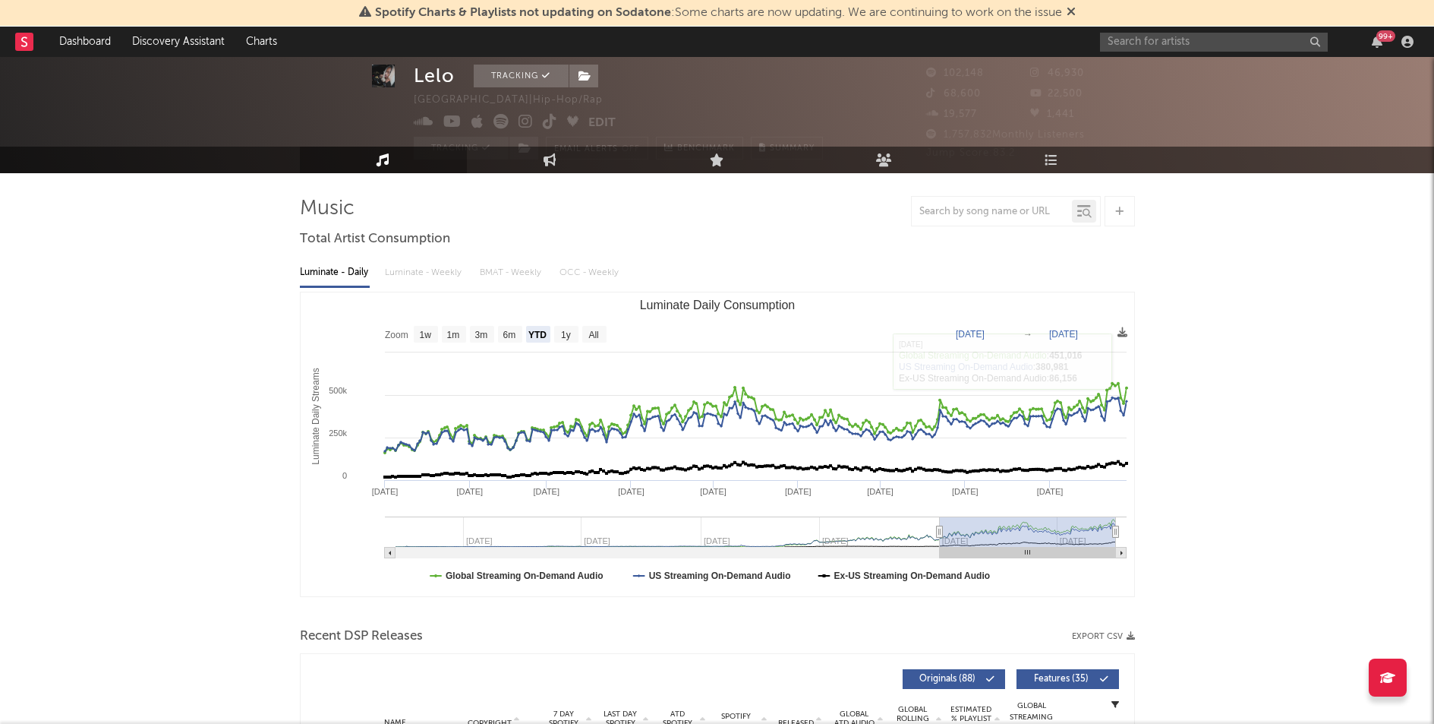
scroll to position [36, 0]
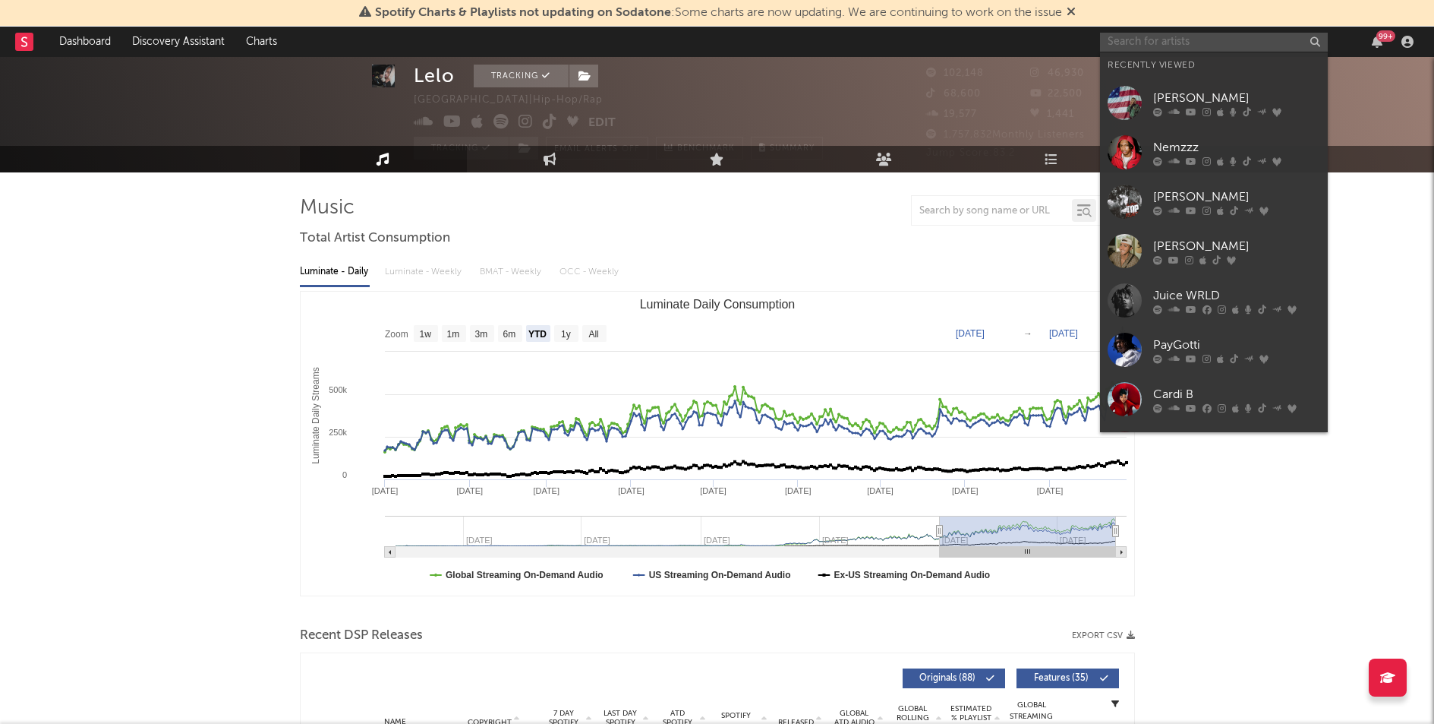
click at [1152, 39] on input "text" at bounding box center [1214, 42] width 228 height 19
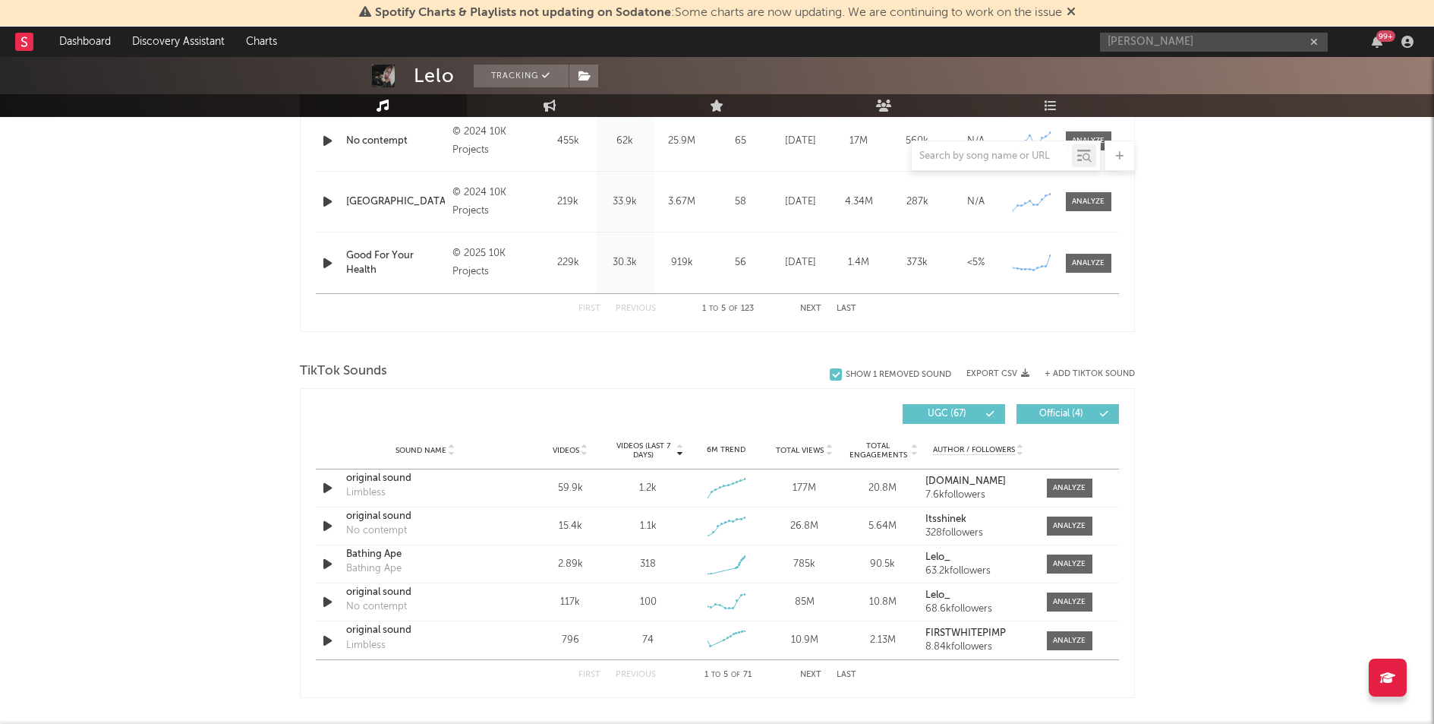
scroll to position [745, 0]
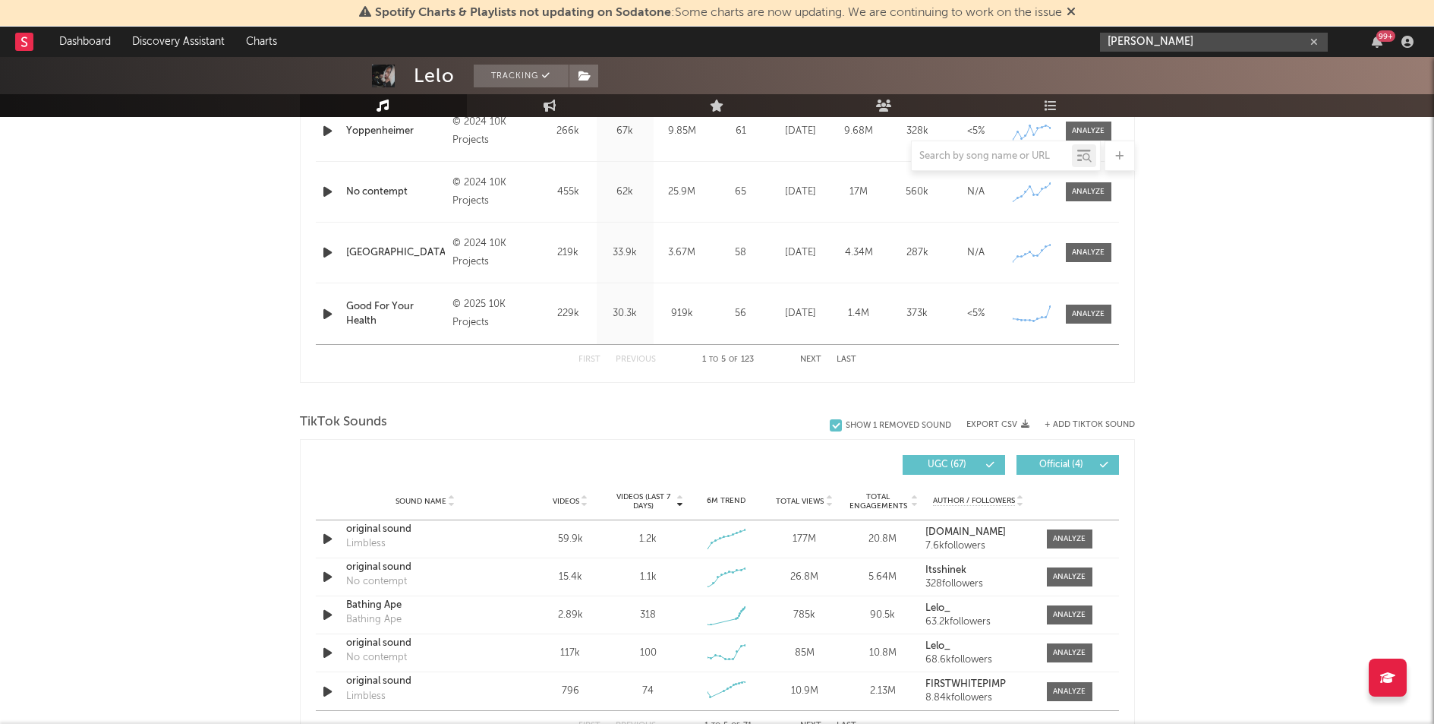
click at [1180, 39] on input "[PERSON_NAME]" at bounding box center [1214, 42] width 228 height 19
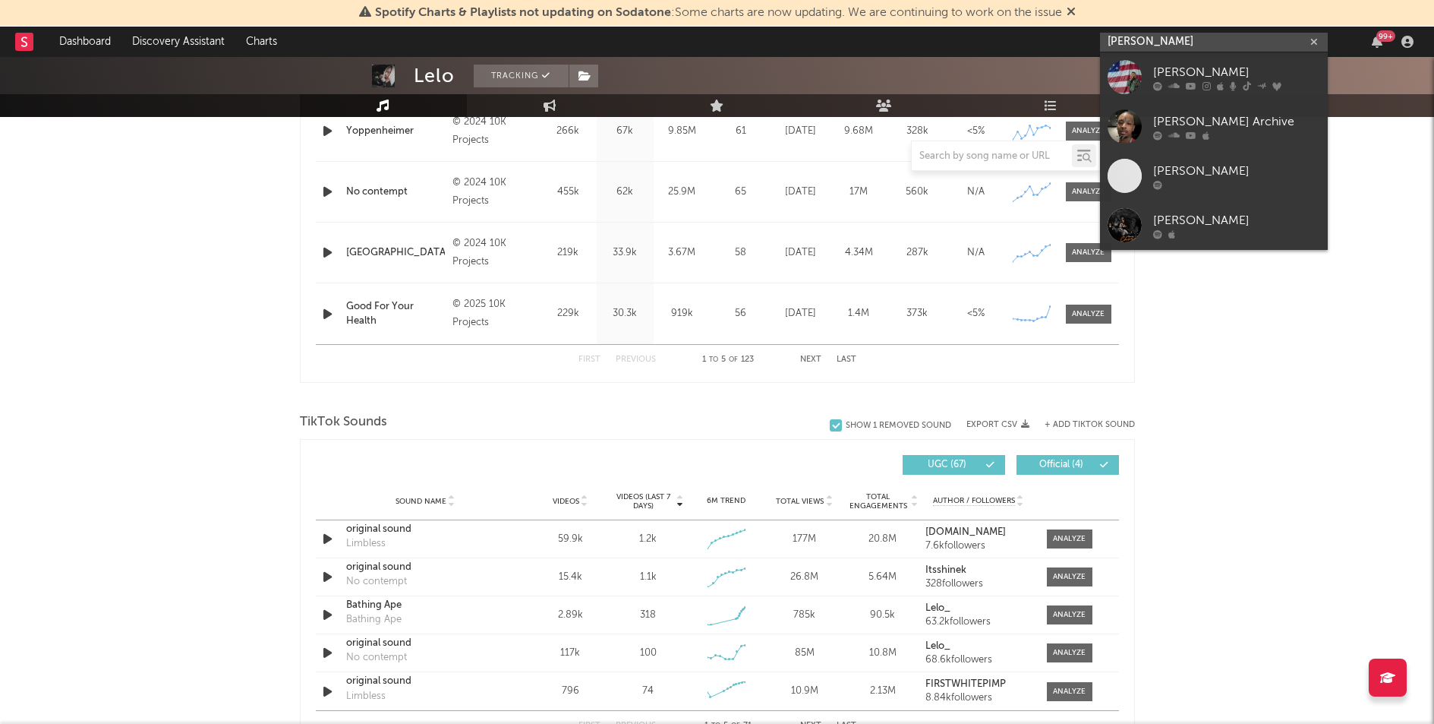
type input "[PERSON_NAME]"
click at [1181, 59] on link "[PERSON_NAME]" at bounding box center [1214, 76] width 228 height 49
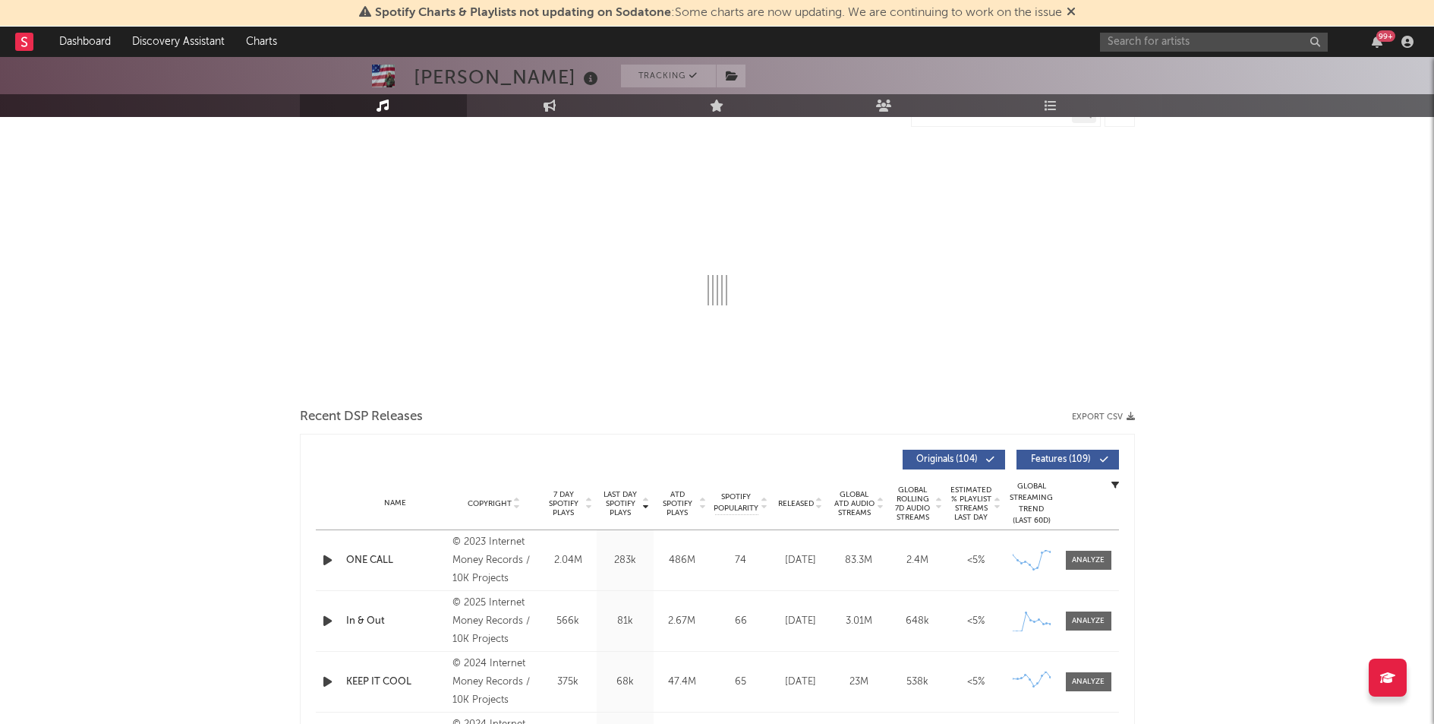
select select "6m"
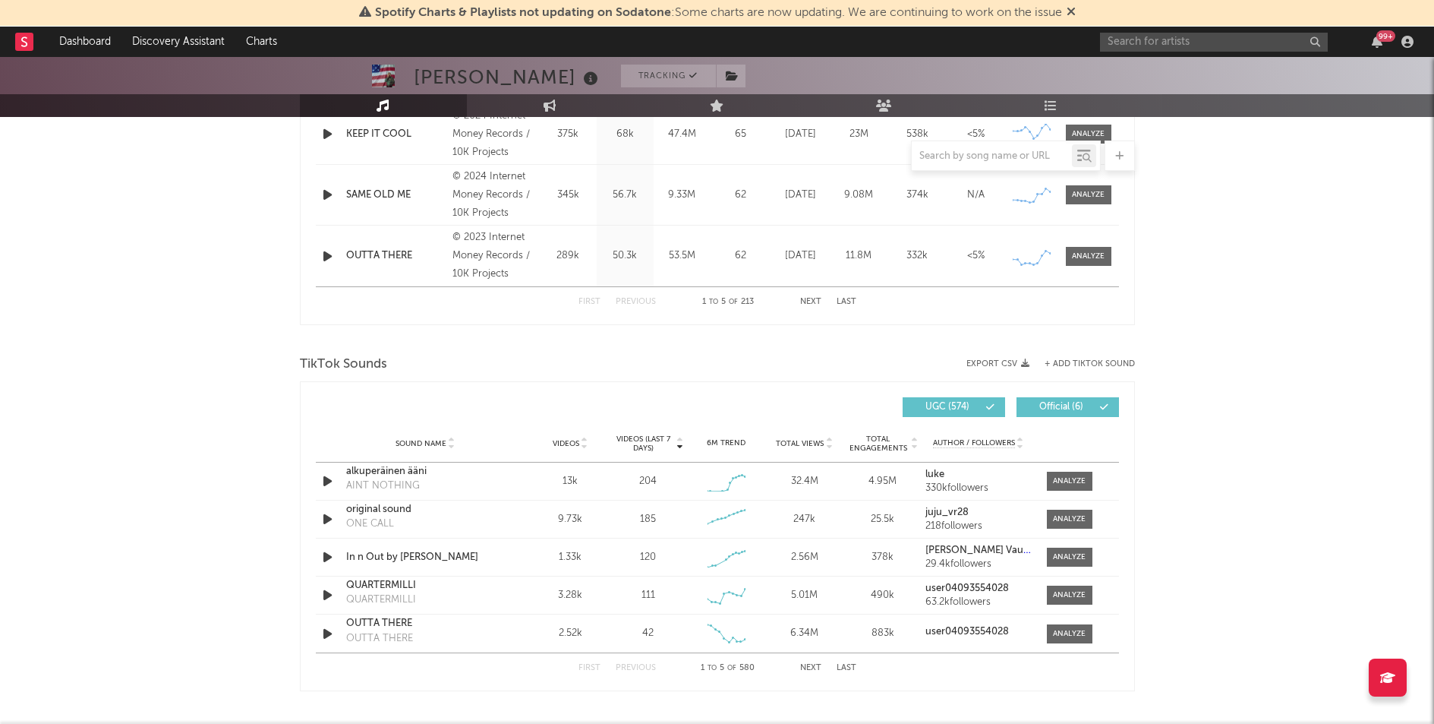
scroll to position [823, 0]
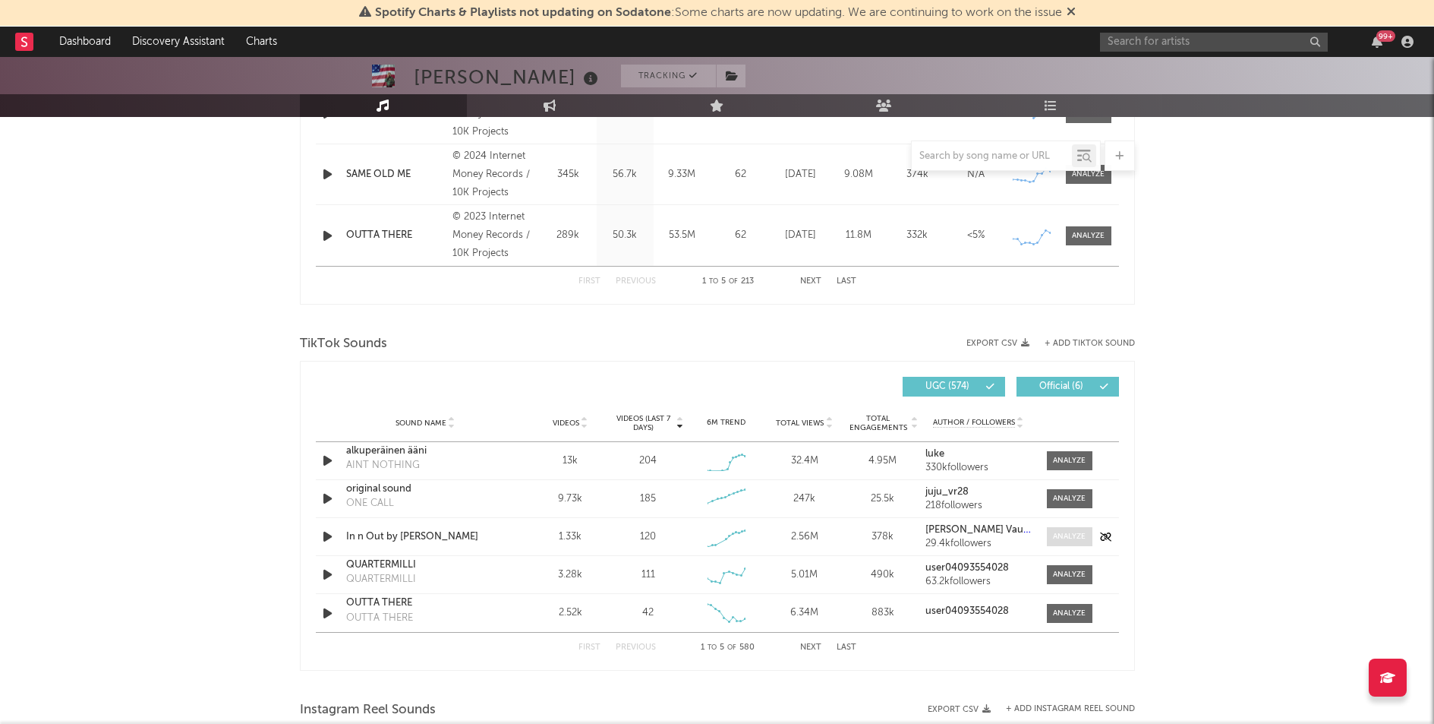
click at [1065, 537] on div at bounding box center [1069, 536] width 33 height 11
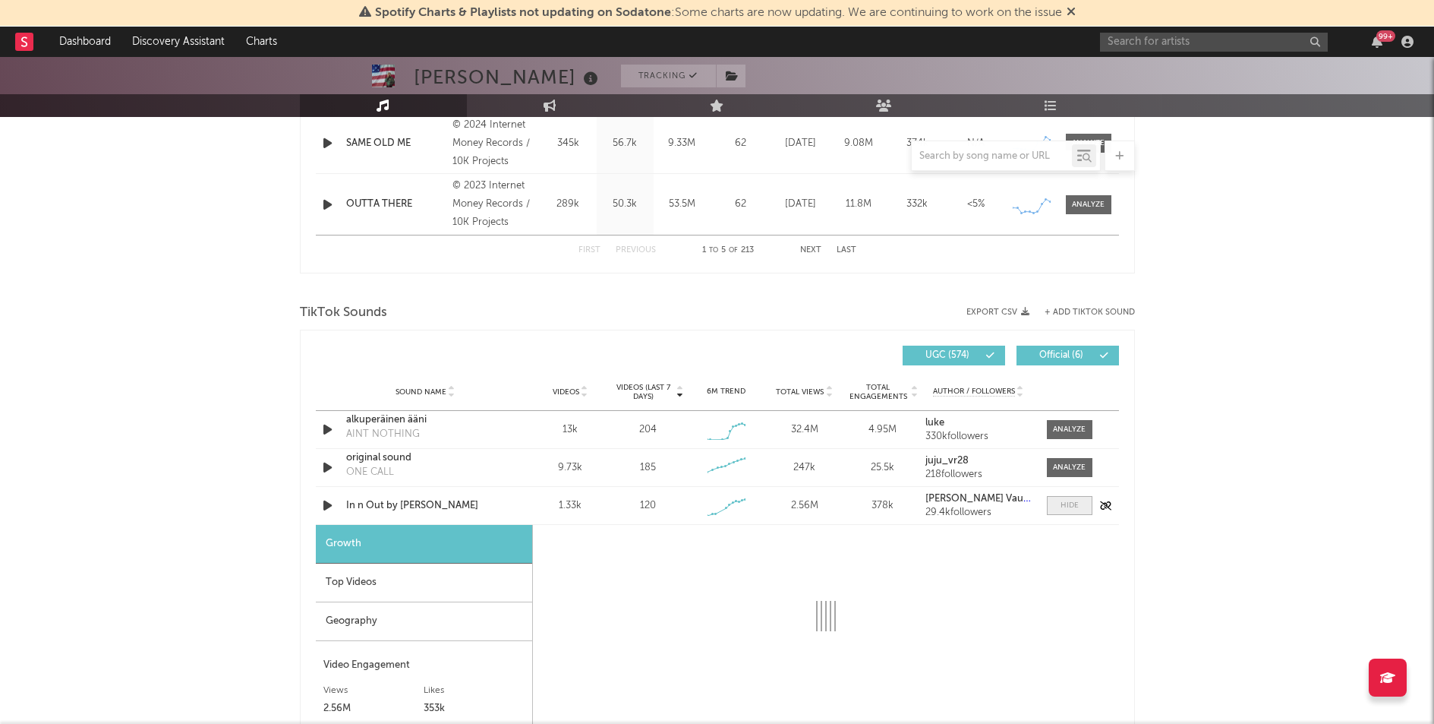
scroll to position [857, 0]
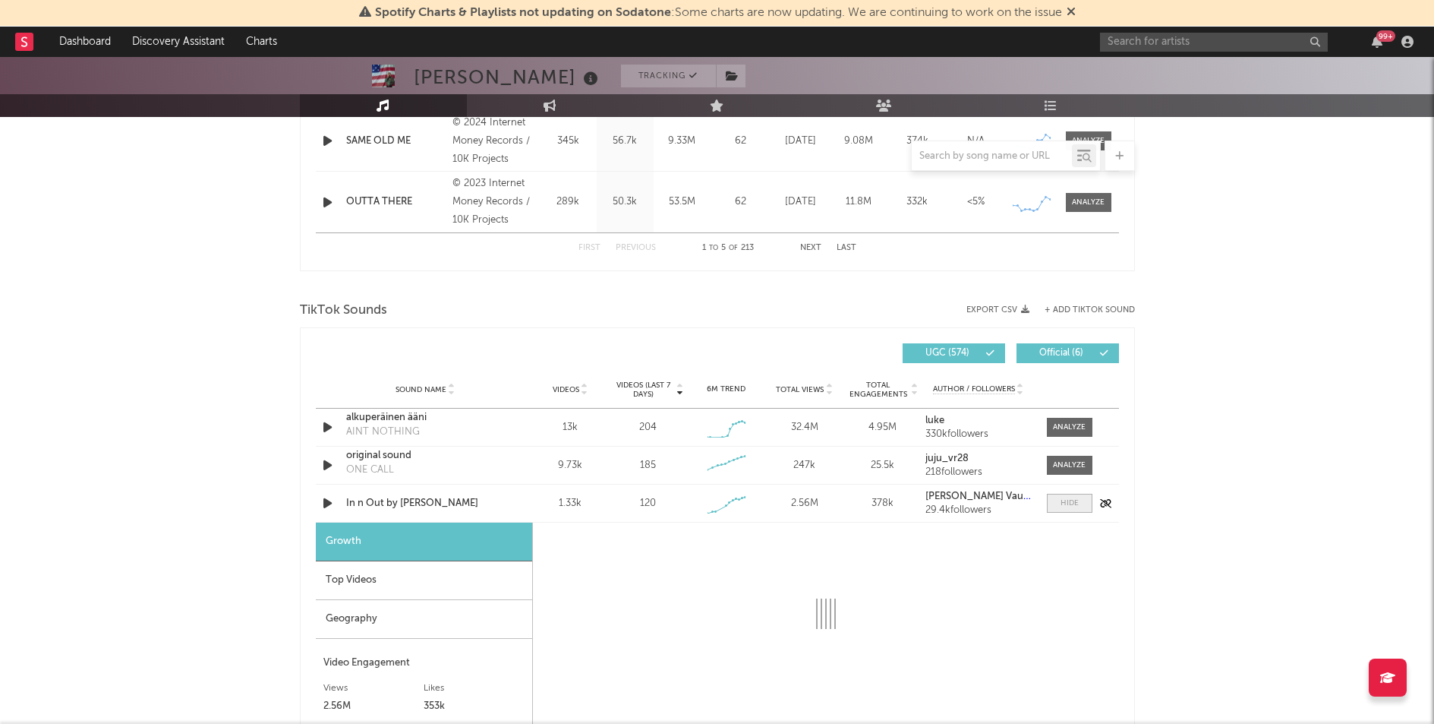
select select "1w"
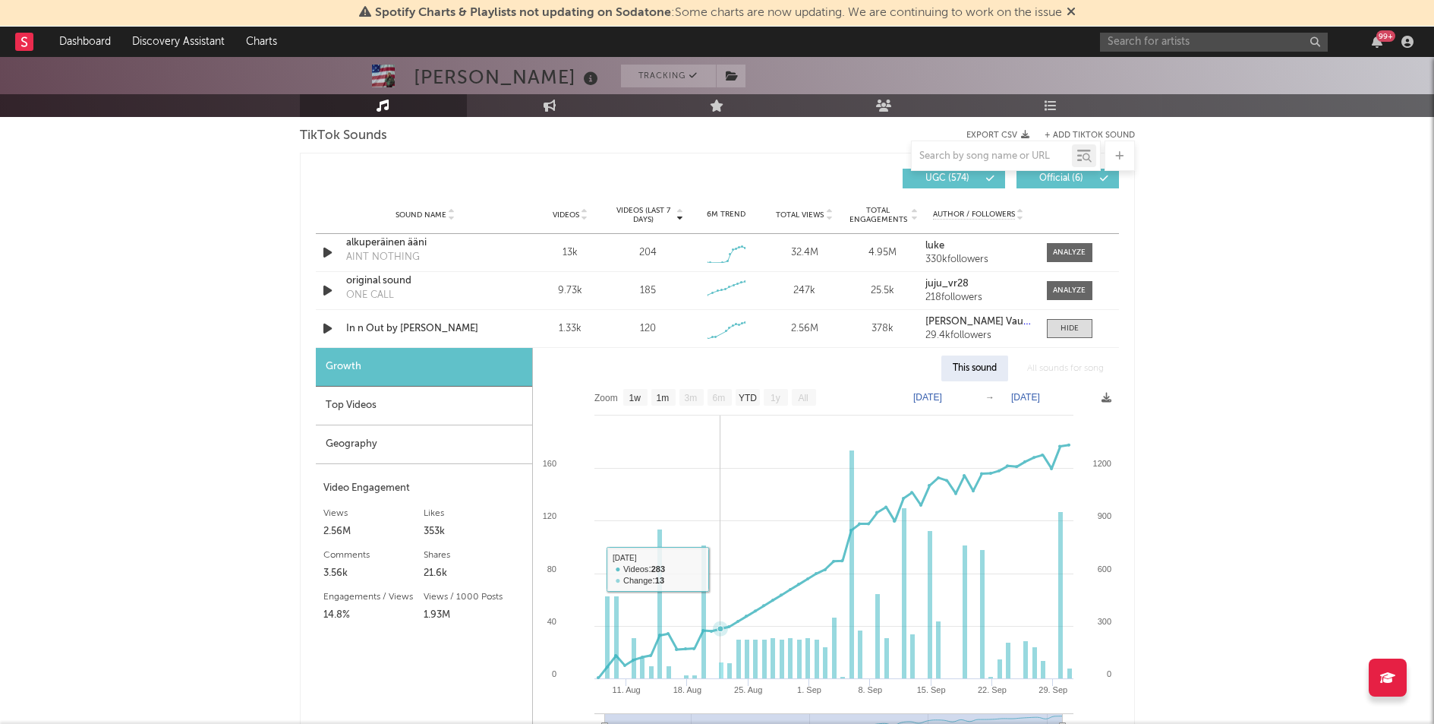
scroll to position [1036, 0]
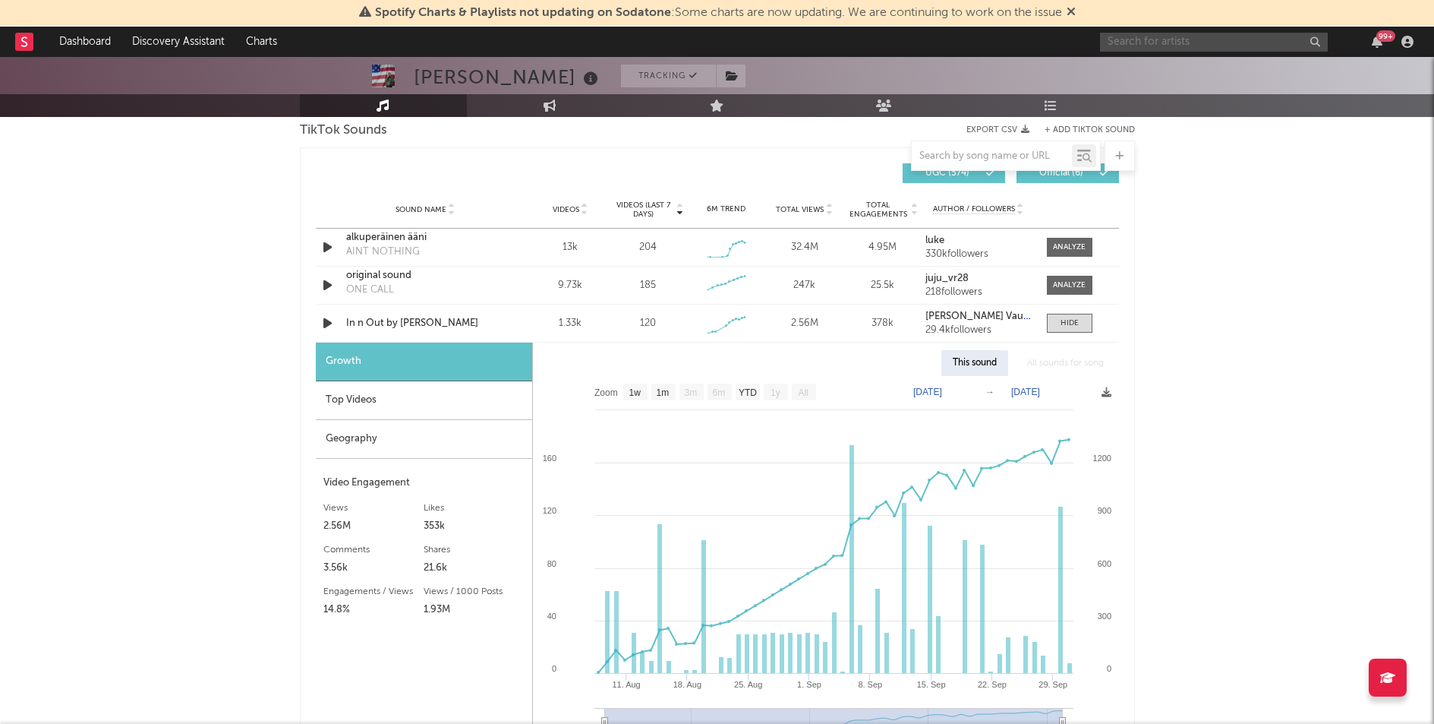
click at [1169, 46] on input "text" at bounding box center [1214, 42] width 228 height 19
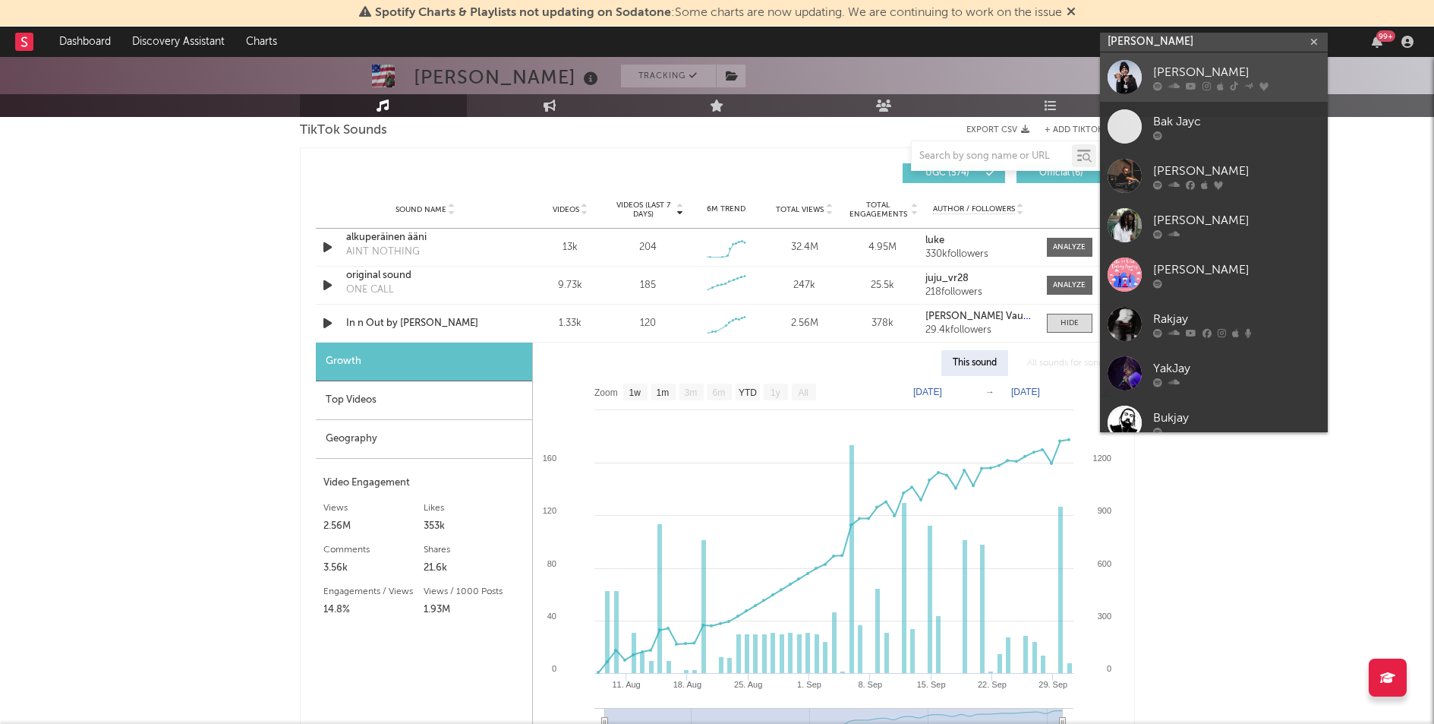
type input "[PERSON_NAME]"
click at [1188, 69] on div "[PERSON_NAME]" at bounding box center [1236, 72] width 167 height 18
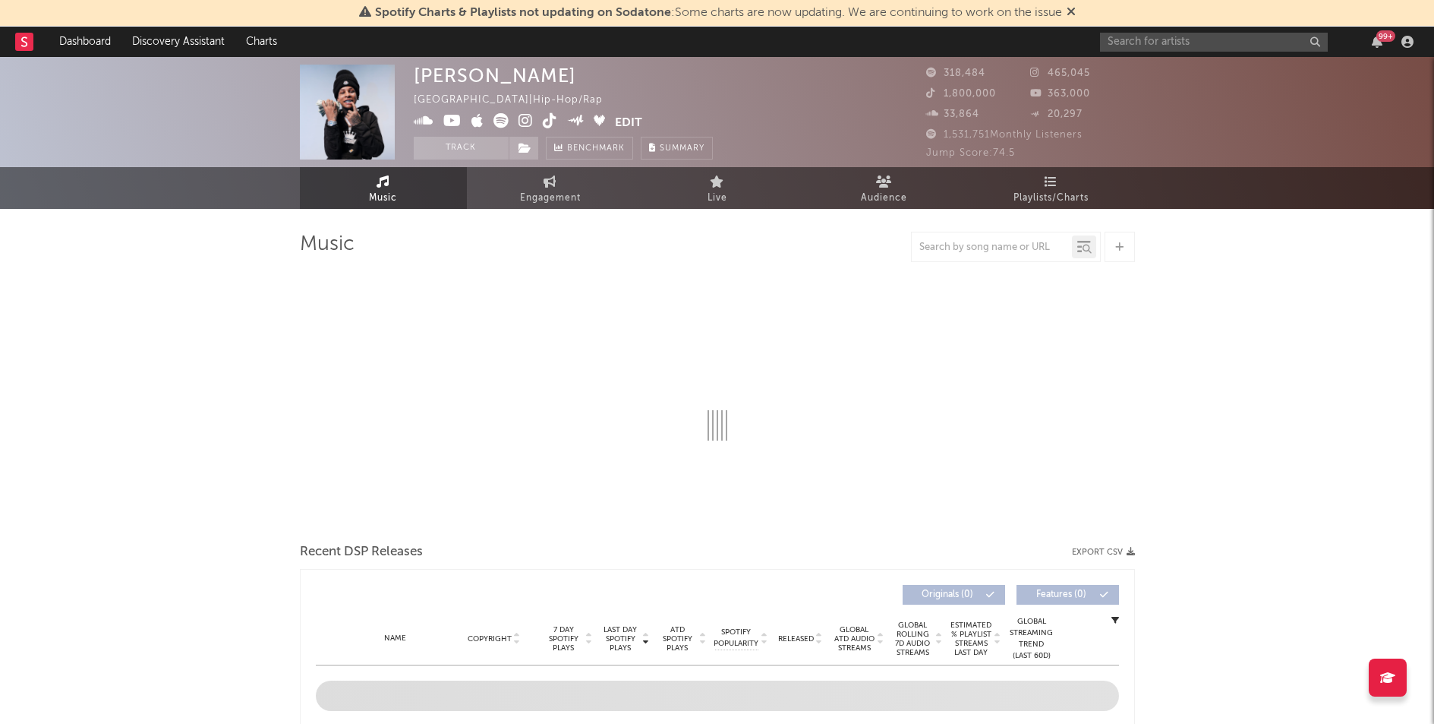
select select "6m"
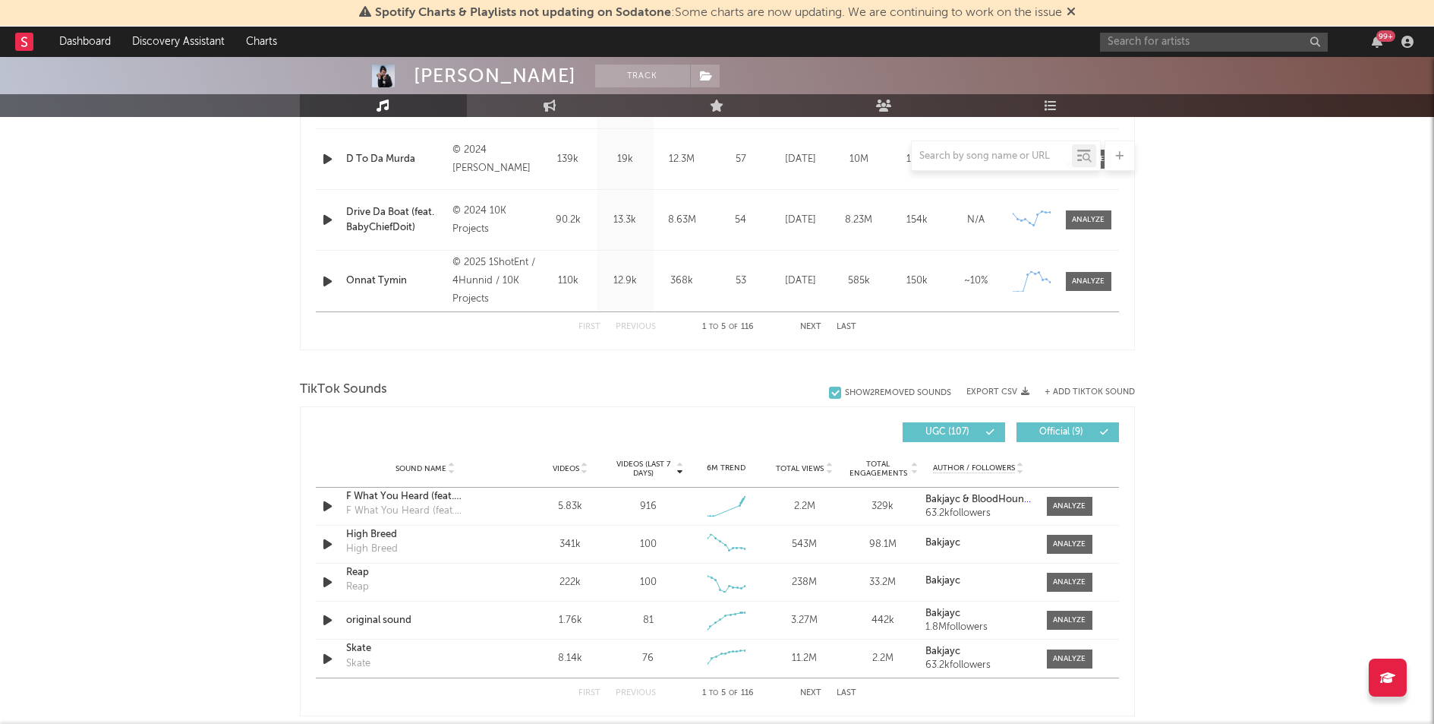
scroll to position [885, 0]
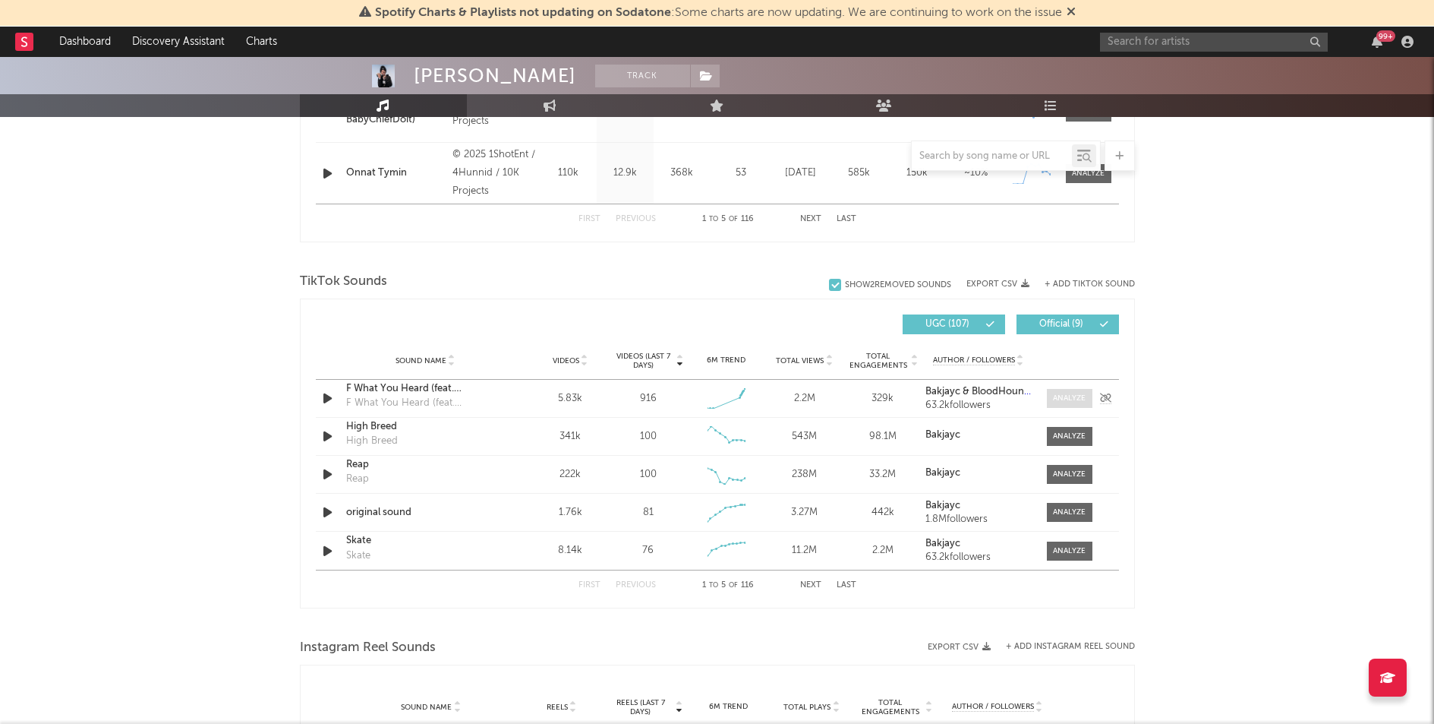
click at [1080, 391] on span at bounding box center [1070, 398] width 46 height 19
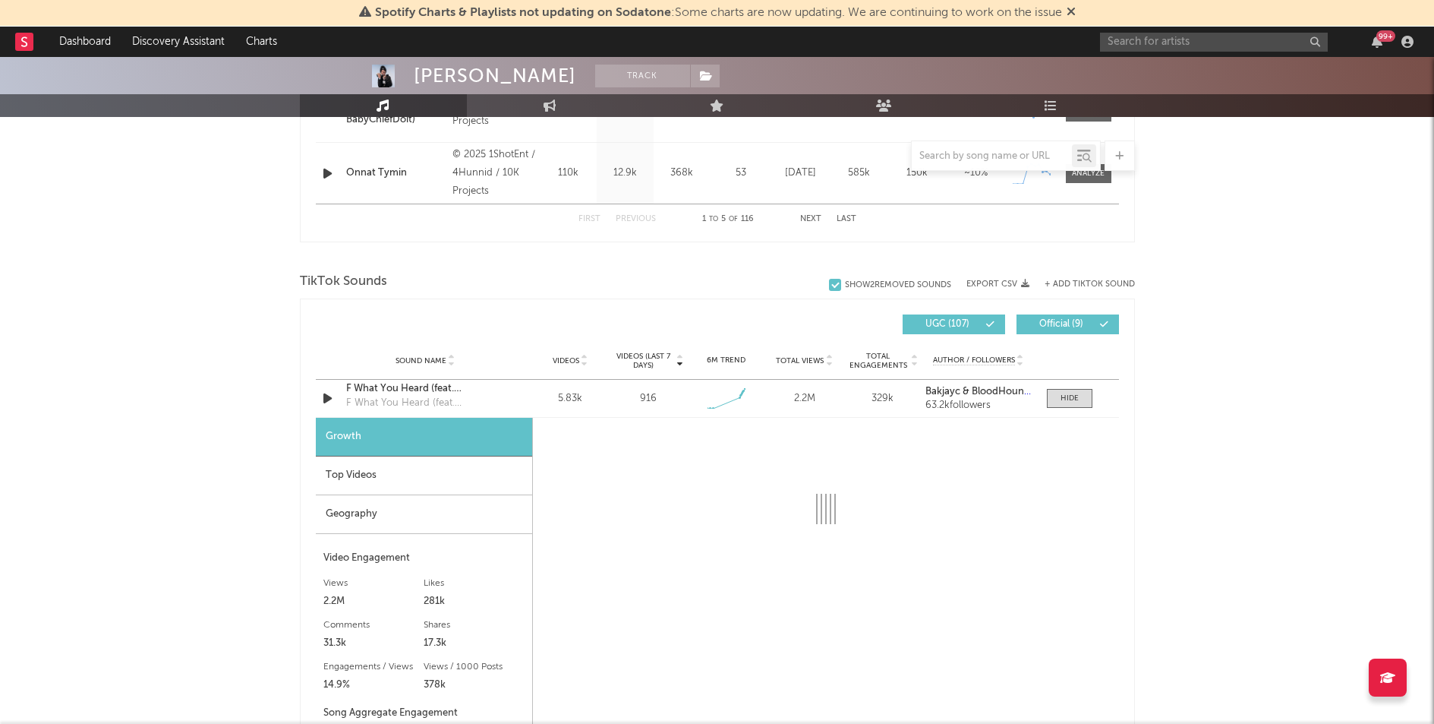
select select "1w"
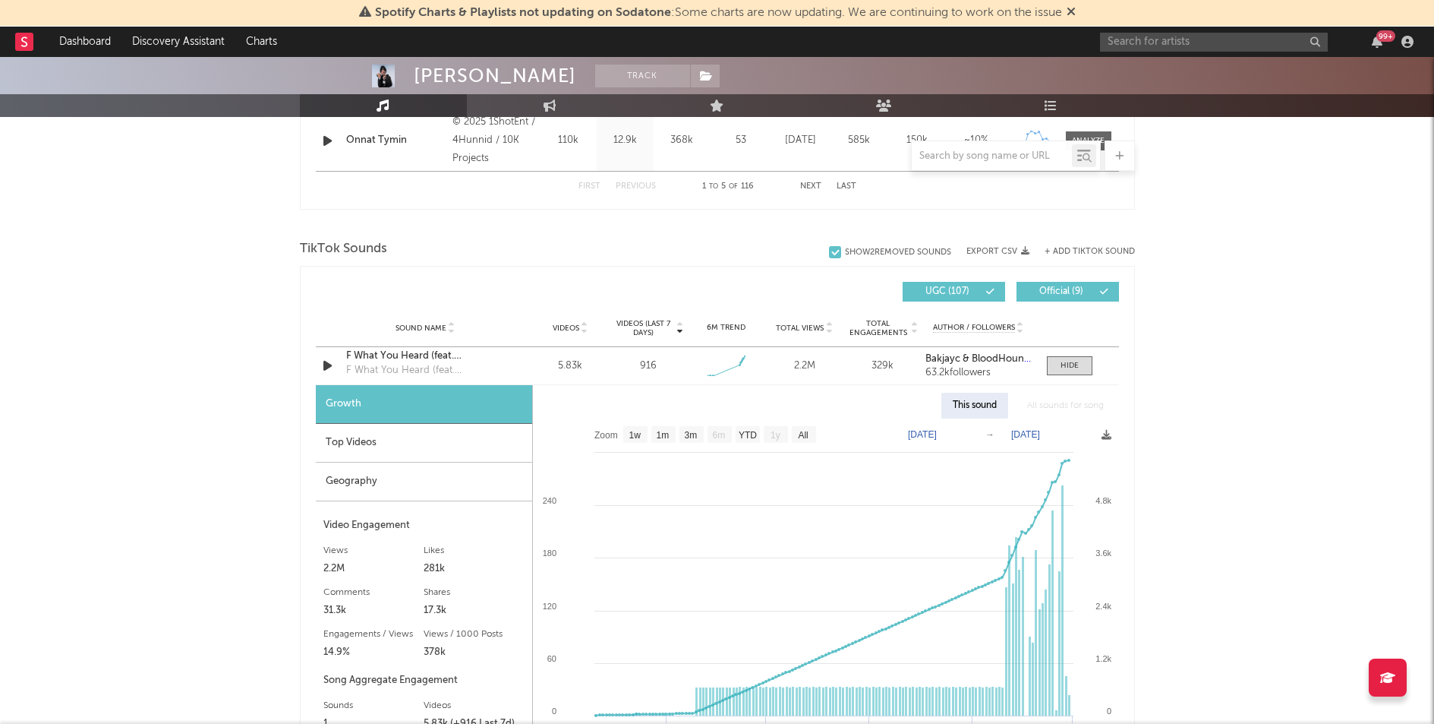
scroll to position [925, 0]
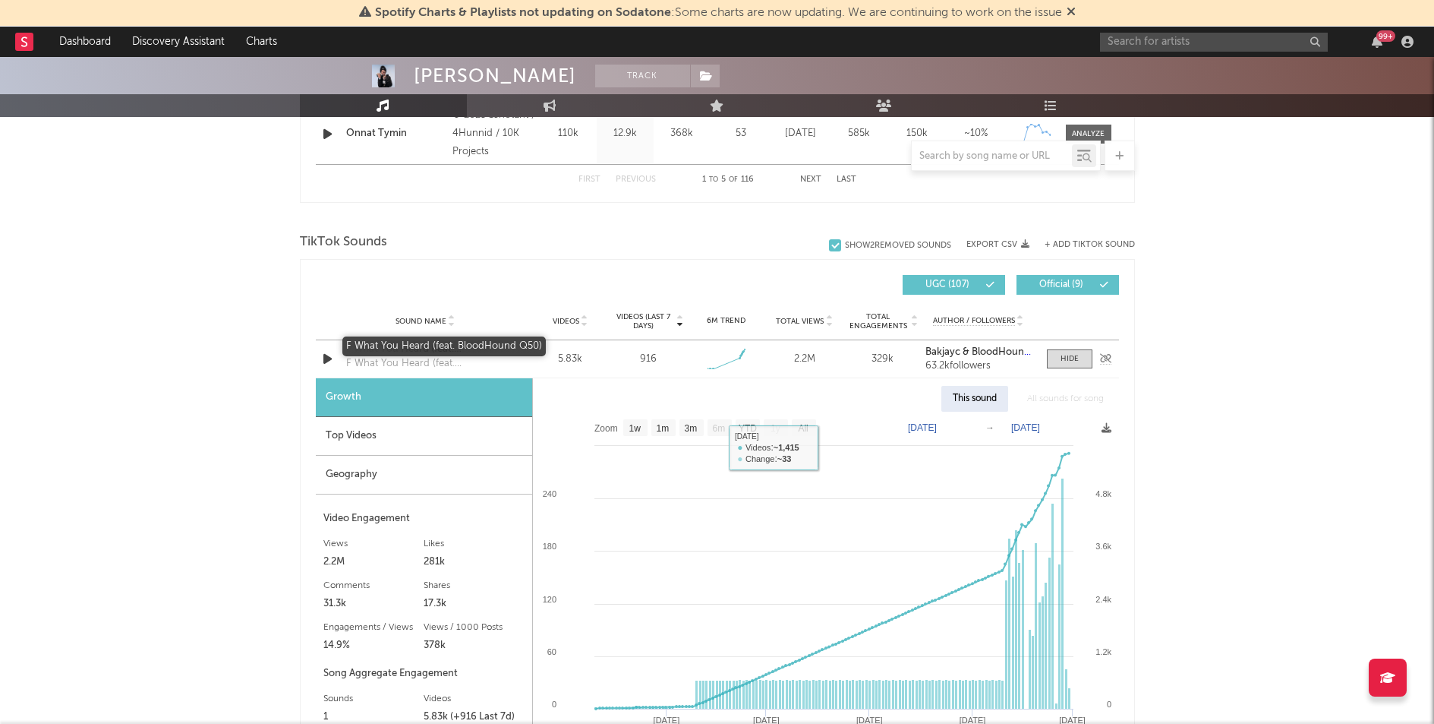
click at [427, 345] on div "F What You Heard (feat. BloodHound Q50)" at bounding box center [425, 349] width 159 height 15
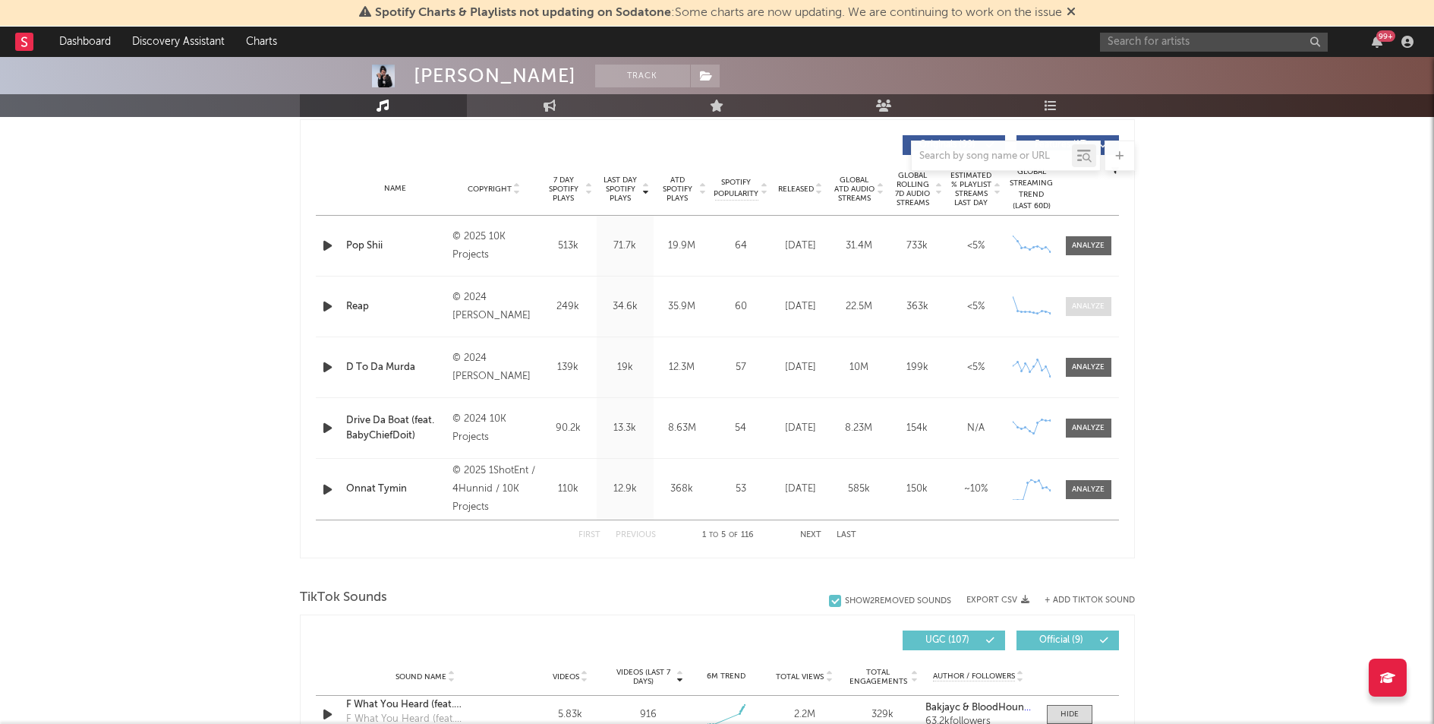
scroll to position [551, 0]
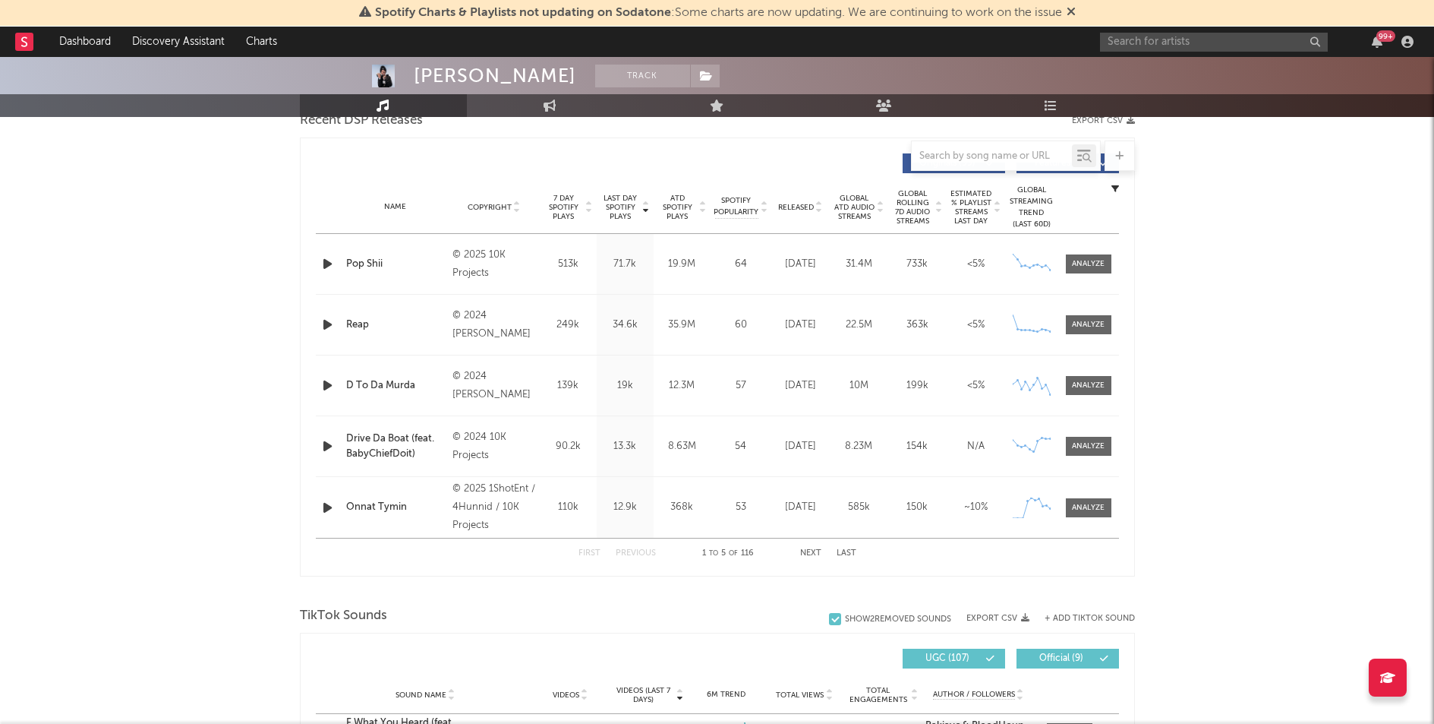
click at [816, 551] on button "Next" at bounding box center [810, 553] width 21 height 8
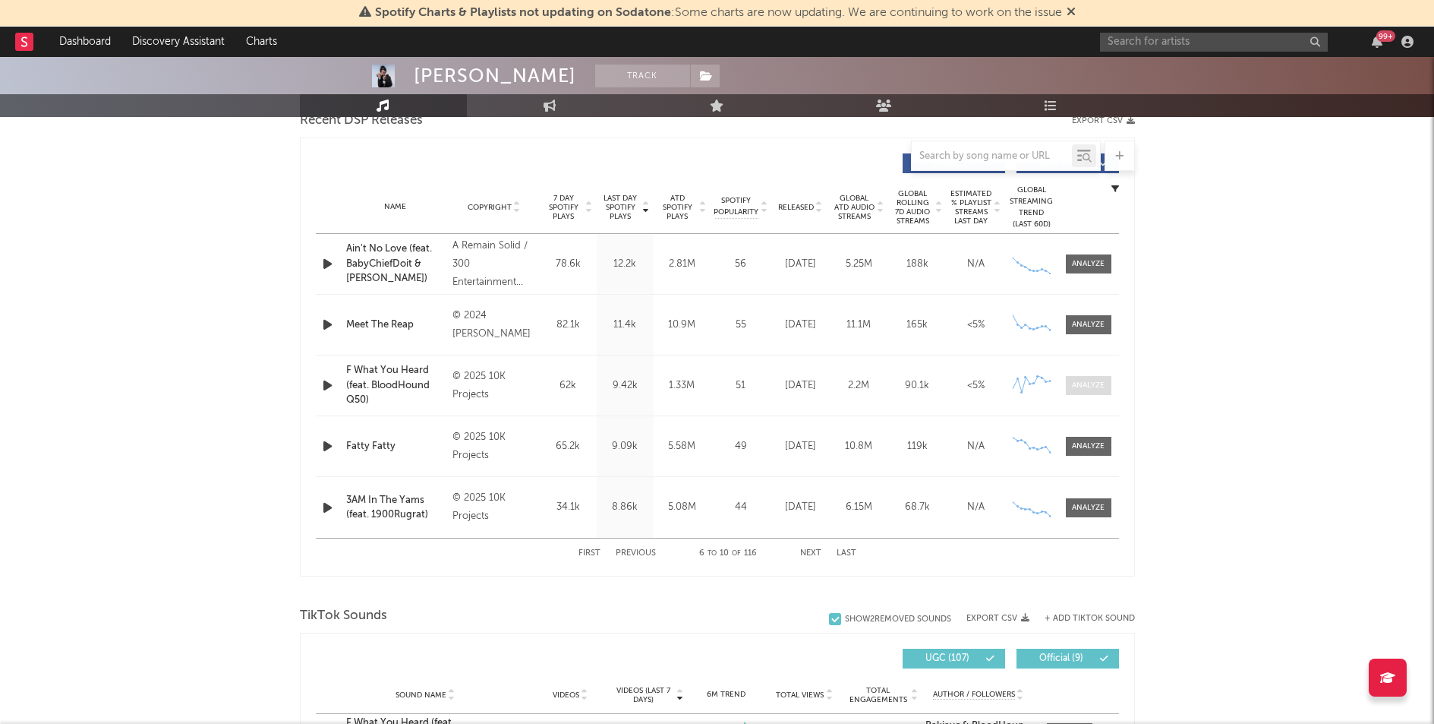
click at [1093, 384] on div at bounding box center [1088, 385] width 33 height 11
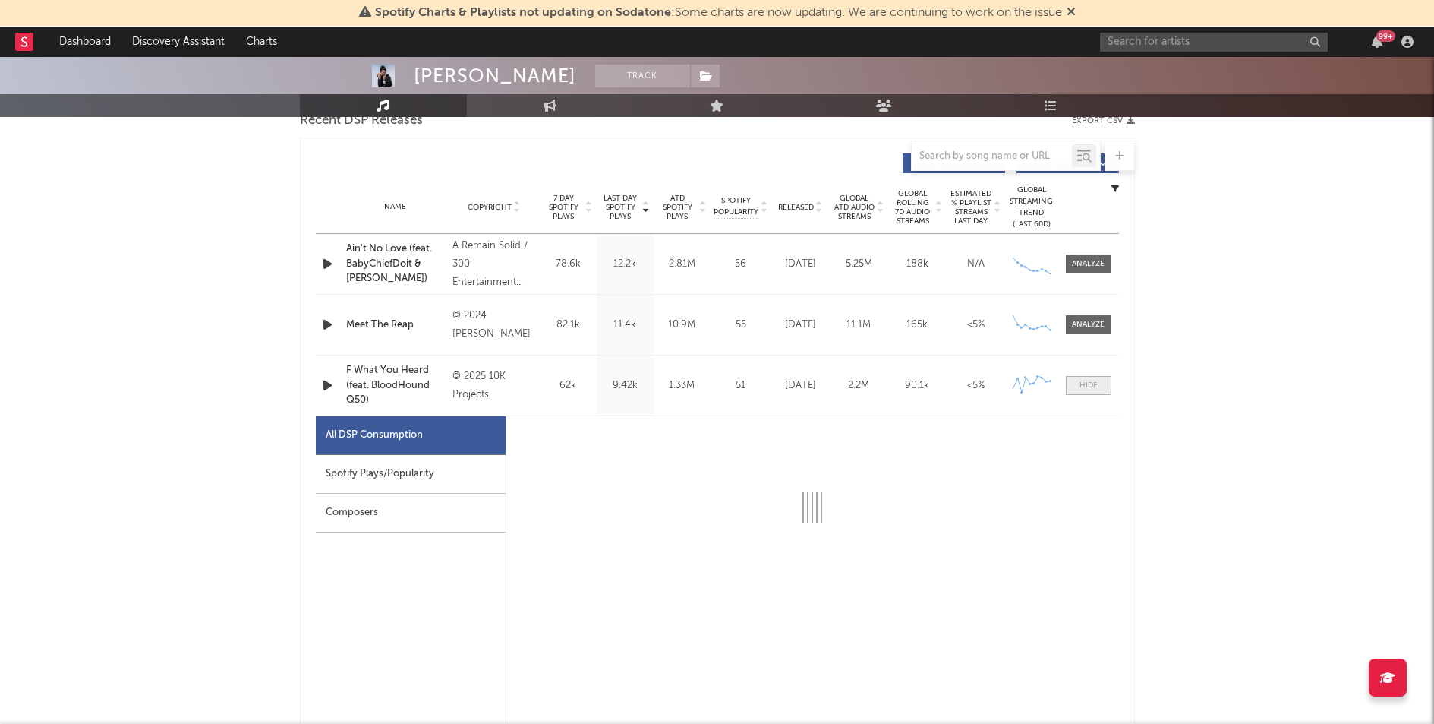
select select "1w"
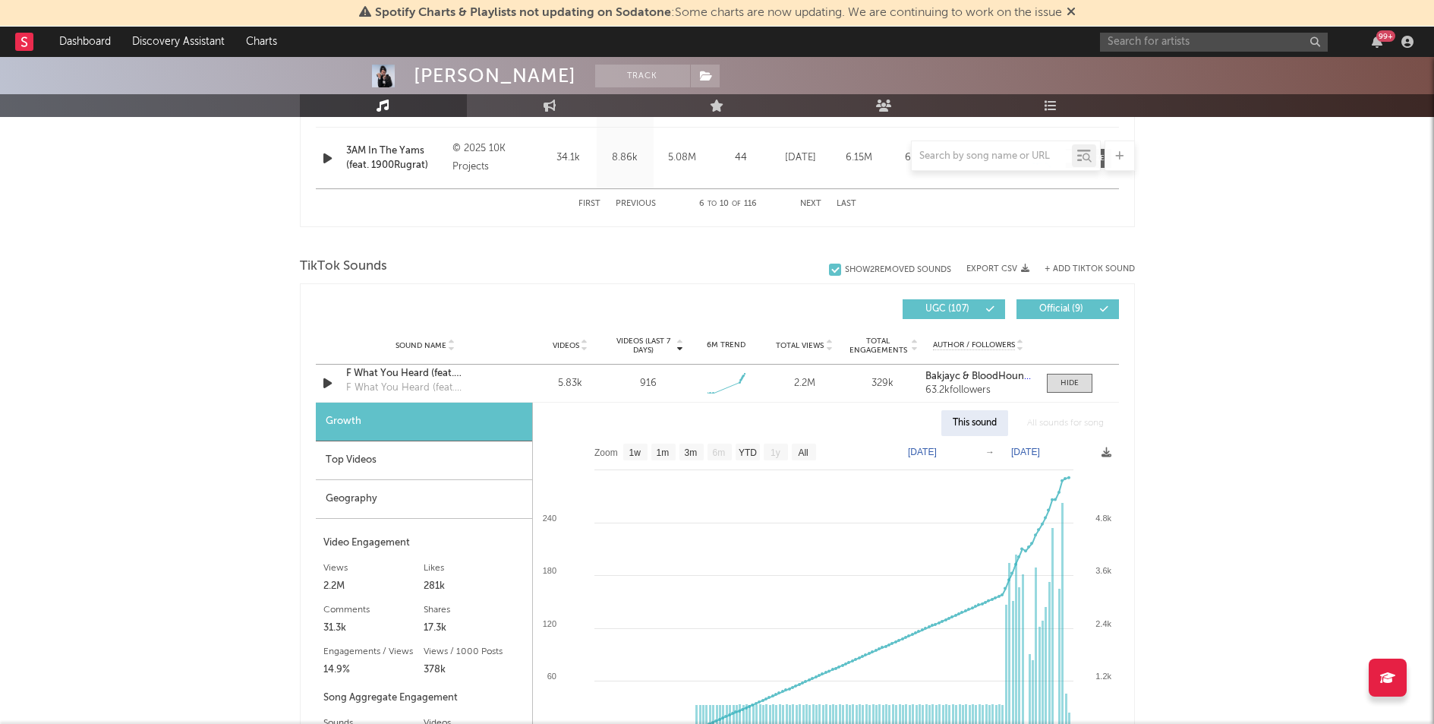
scroll to position [1650, 0]
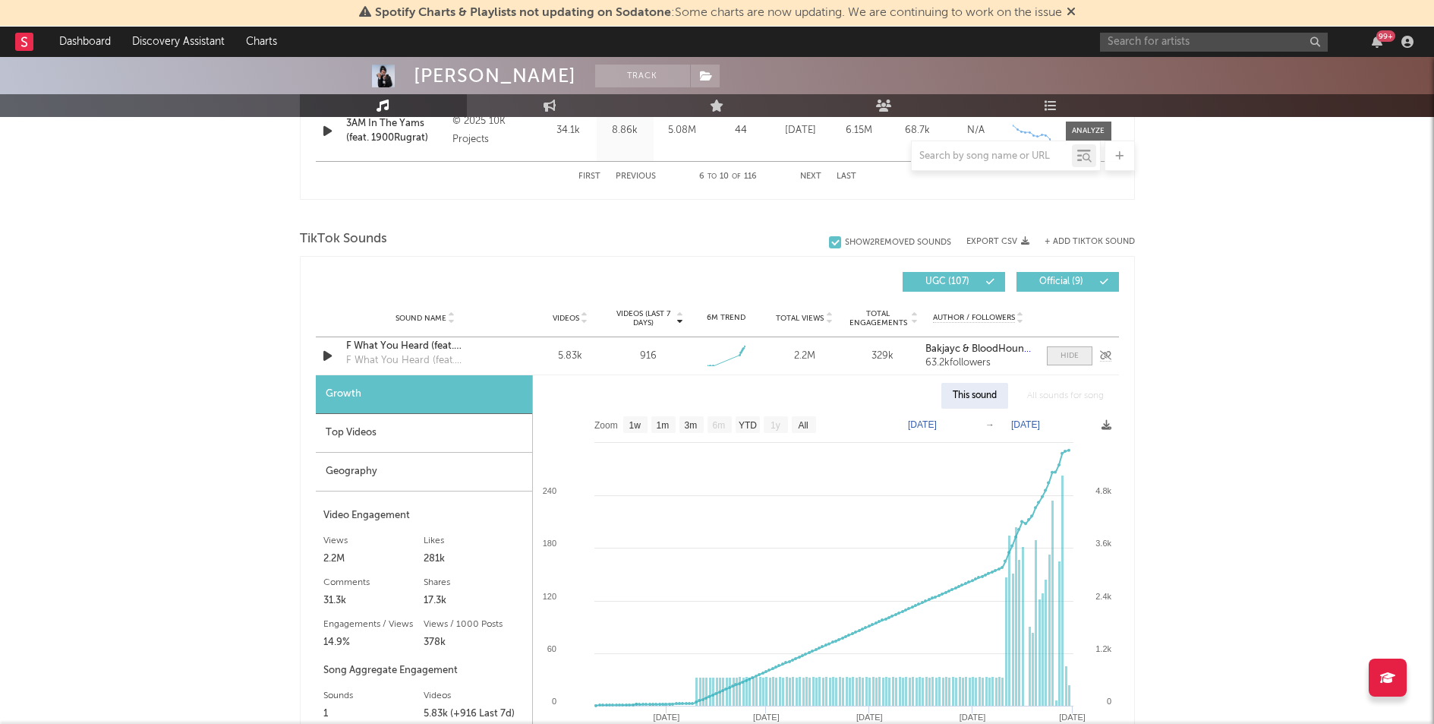
click at [1065, 350] on div at bounding box center [1070, 355] width 18 height 11
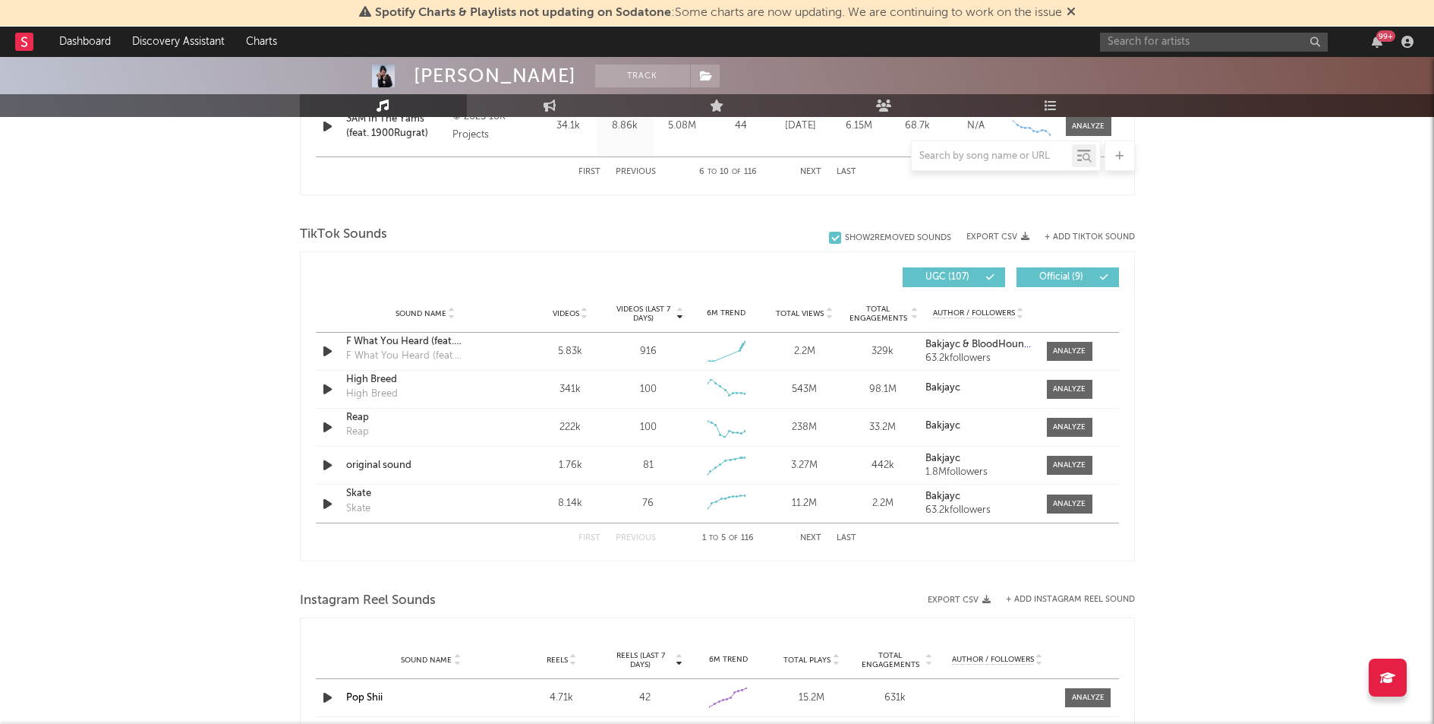
scroll to position [1653, 0]
click at [982, 158] on input "text" at bounding box center [992, 156] width 160 height 12
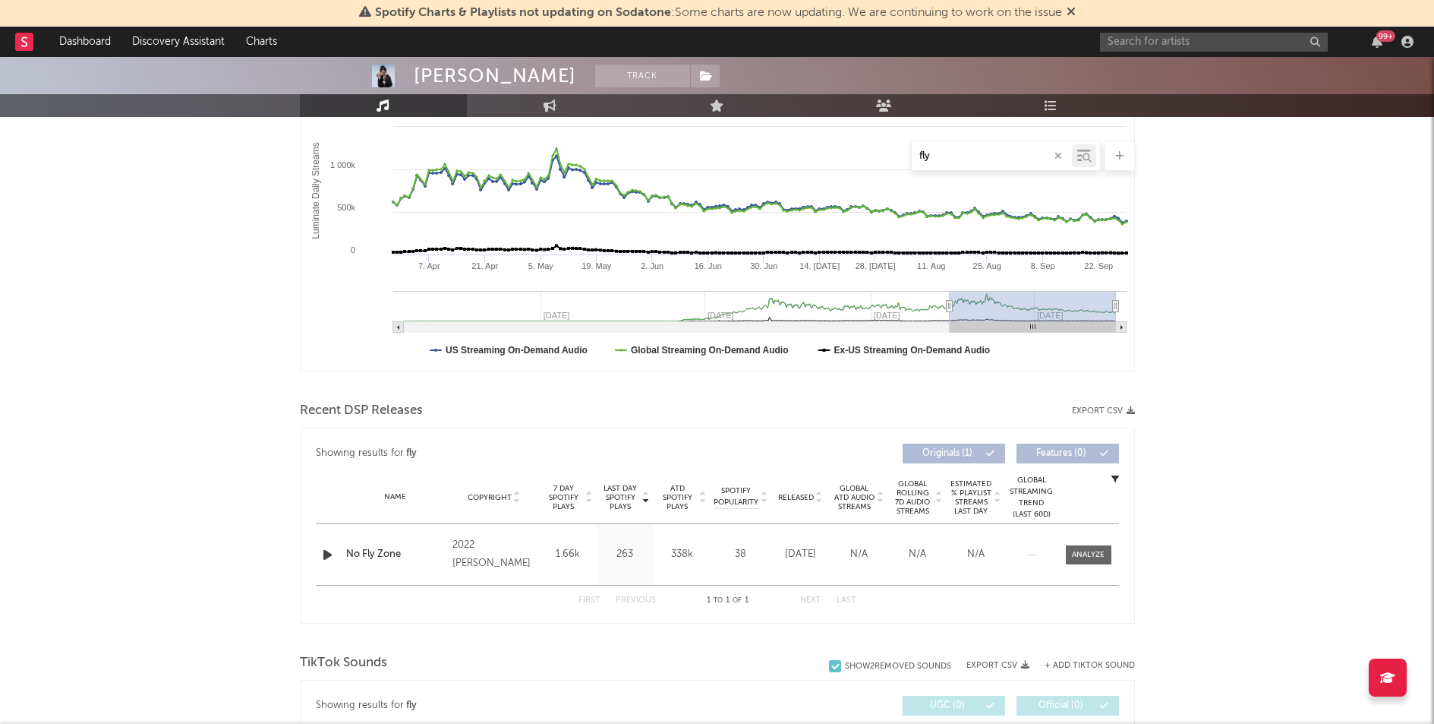
scroll to position [178, 0]
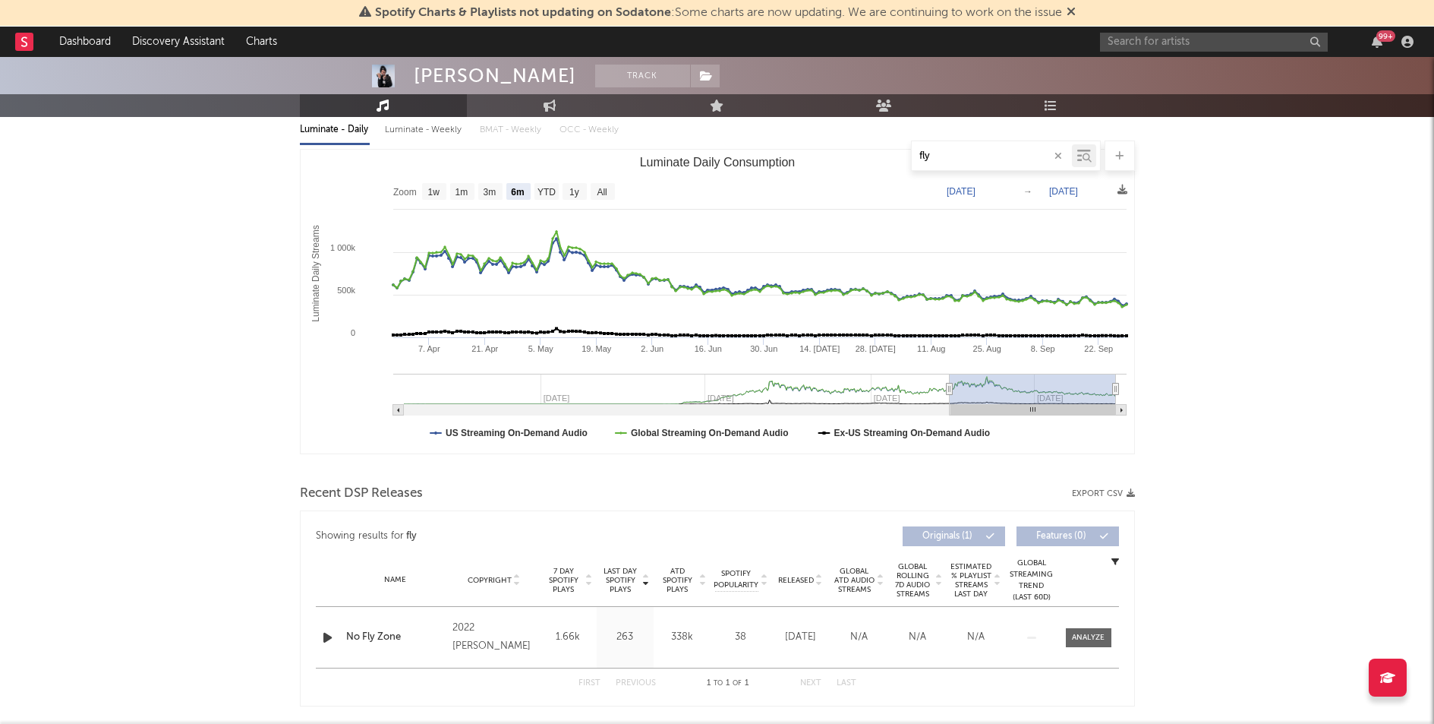
type input "fly"
click at [1150, 47] on input "text" at bounding box center [1214, 42] width 228 height 19
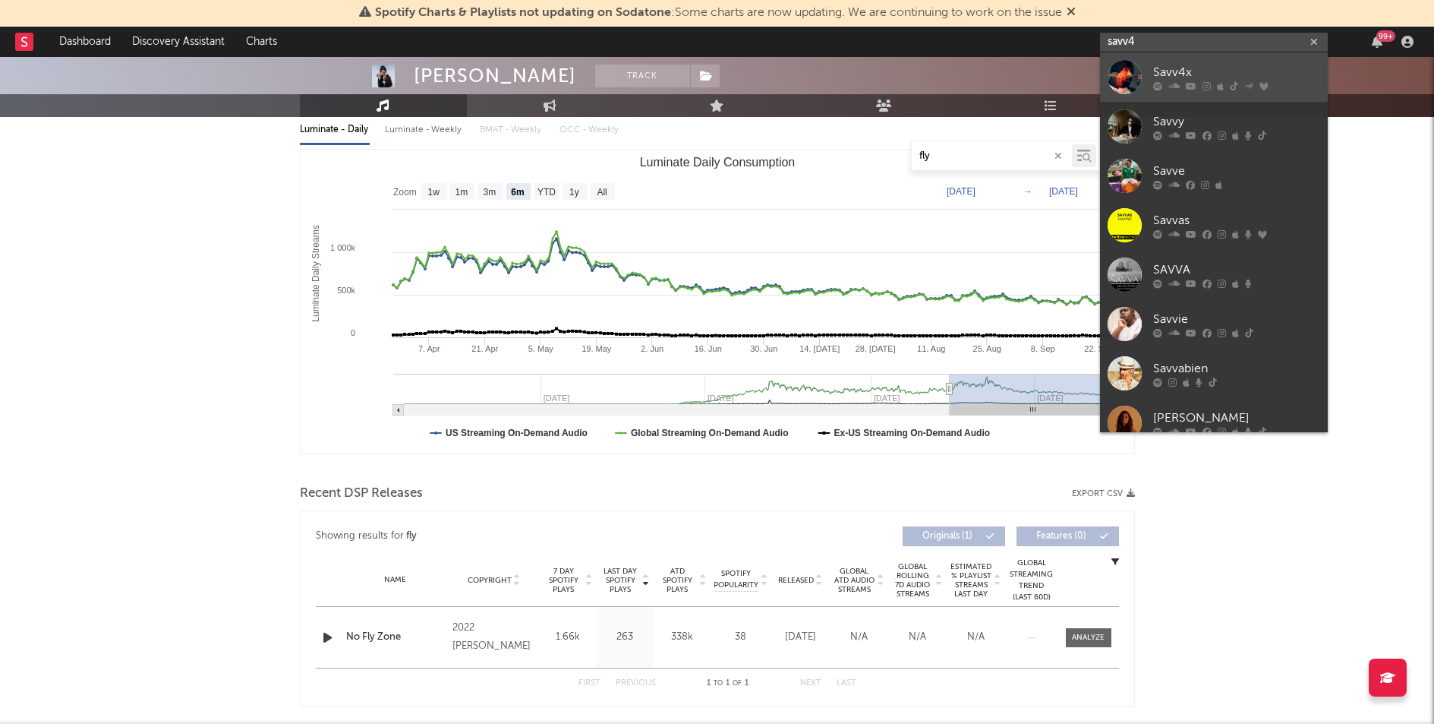
type input "savv4"
click at [1187, 65] on div "Savv4x" at bounding box center [1236, 72] width 167 height 18
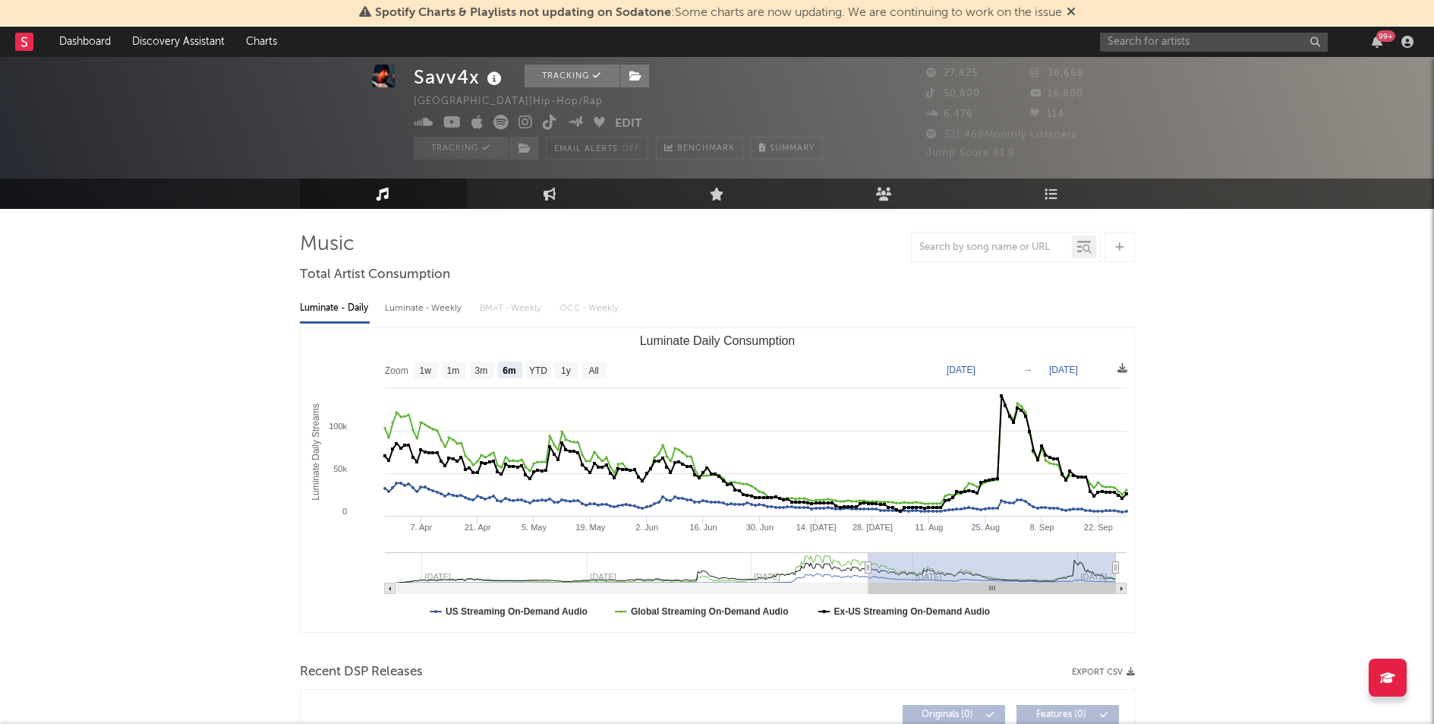
scroll to position [49, 0]
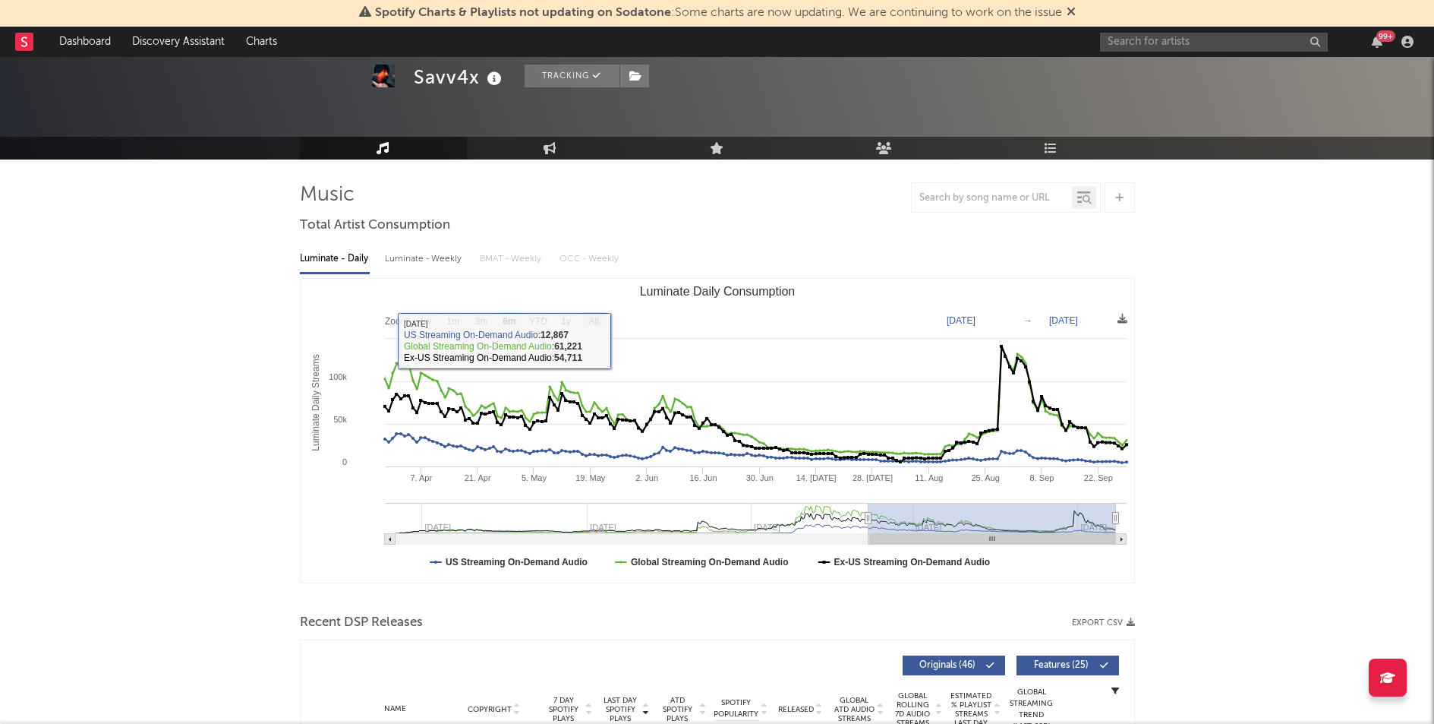
click at [584, 314] on rect "Luminate Daily Consumption" at bounding box center [594, 320] width 24 height 17
select select "All"
type input "[DATE]"
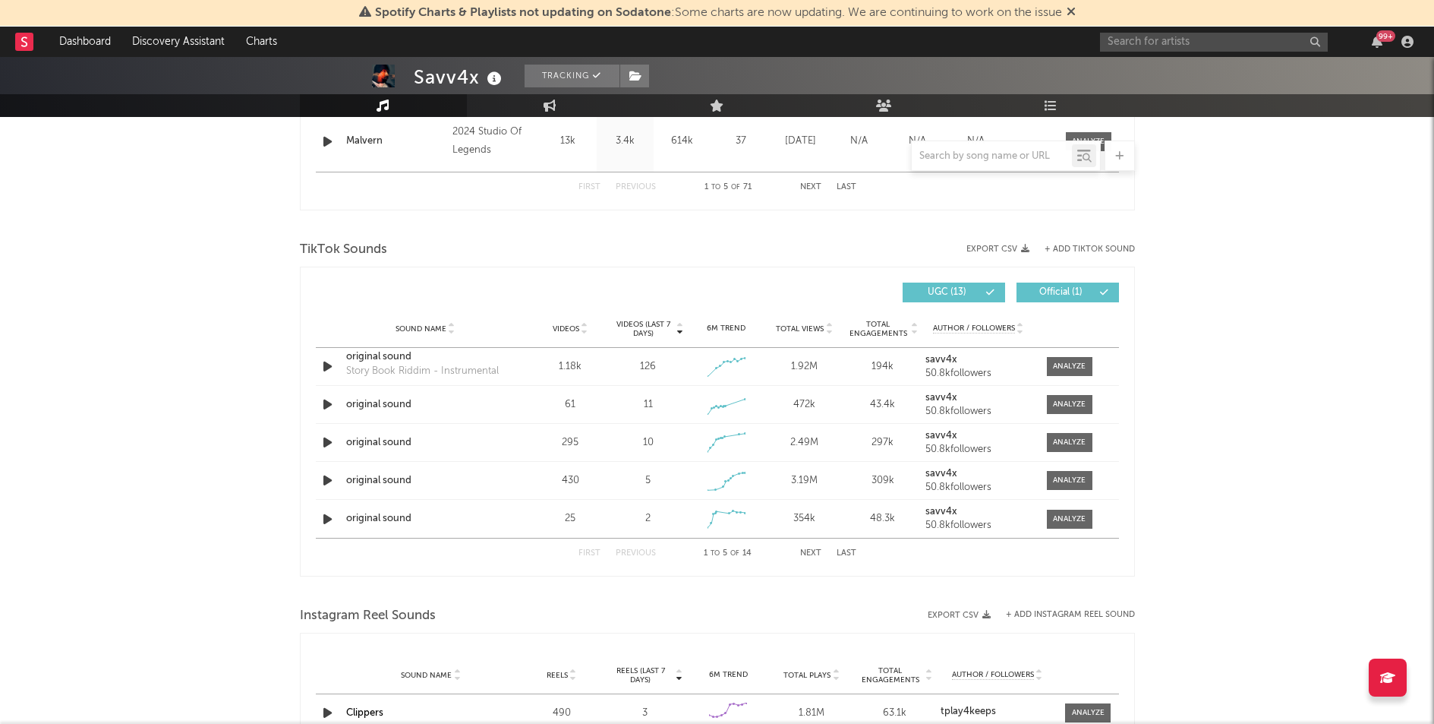
scroll to position [928, 0]
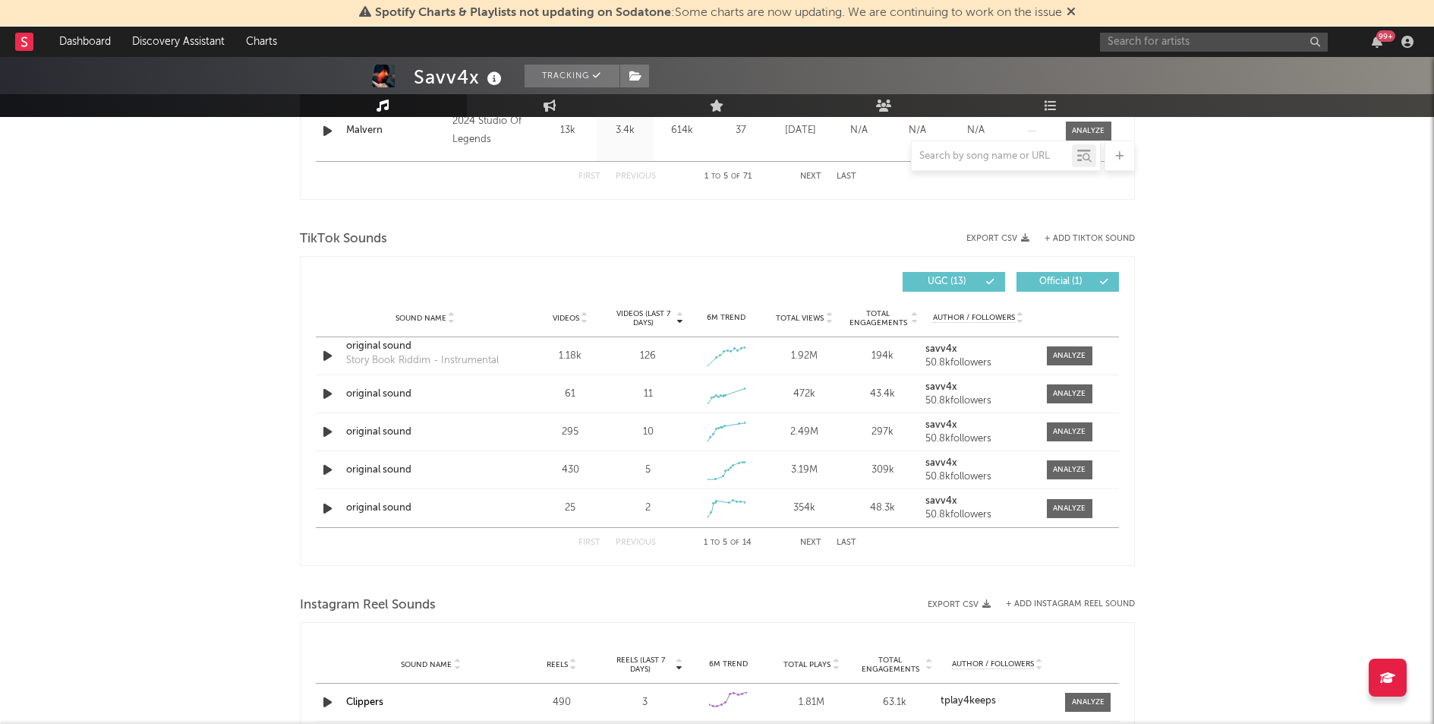
click at [573, 302] on div "Sound Name Videos Videos (last 7 days) Weekly Growth % 6M Trend Total Views Tot…" at bounding box center [717, 318] width 803 height 38
click at [573, 312] on div "Videos" at bounding box center [570, 317] width 71 height 11
click at [657, 320] on span "Videos (last 7 days)" at bounding box center [644, 318] width 62 height 18
click at [1196, 41] on input "text" at bounding box center [1214, 42] width 228 height 19
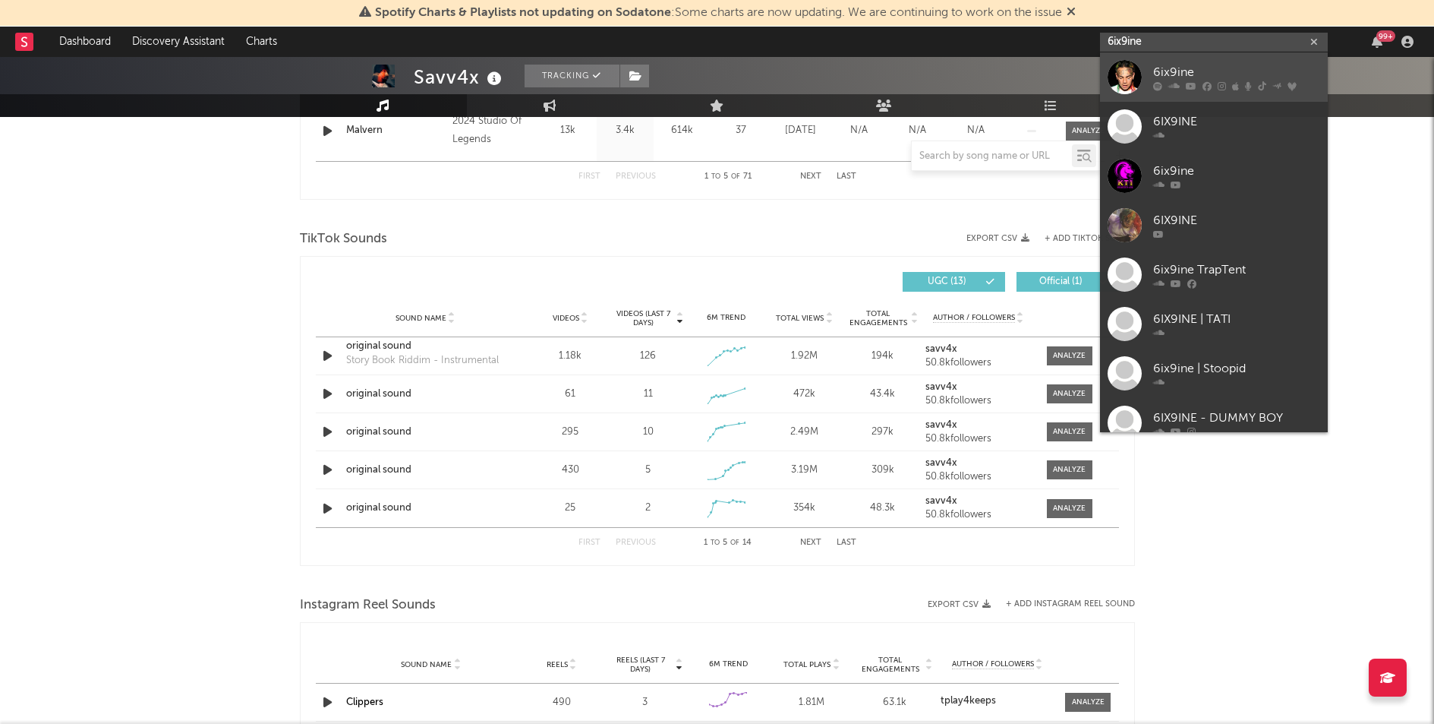
type input "6ix9ine"
click at [1205, 69] on div "6ix9ine" at bounding box center [1236, 72] width 167 height 18
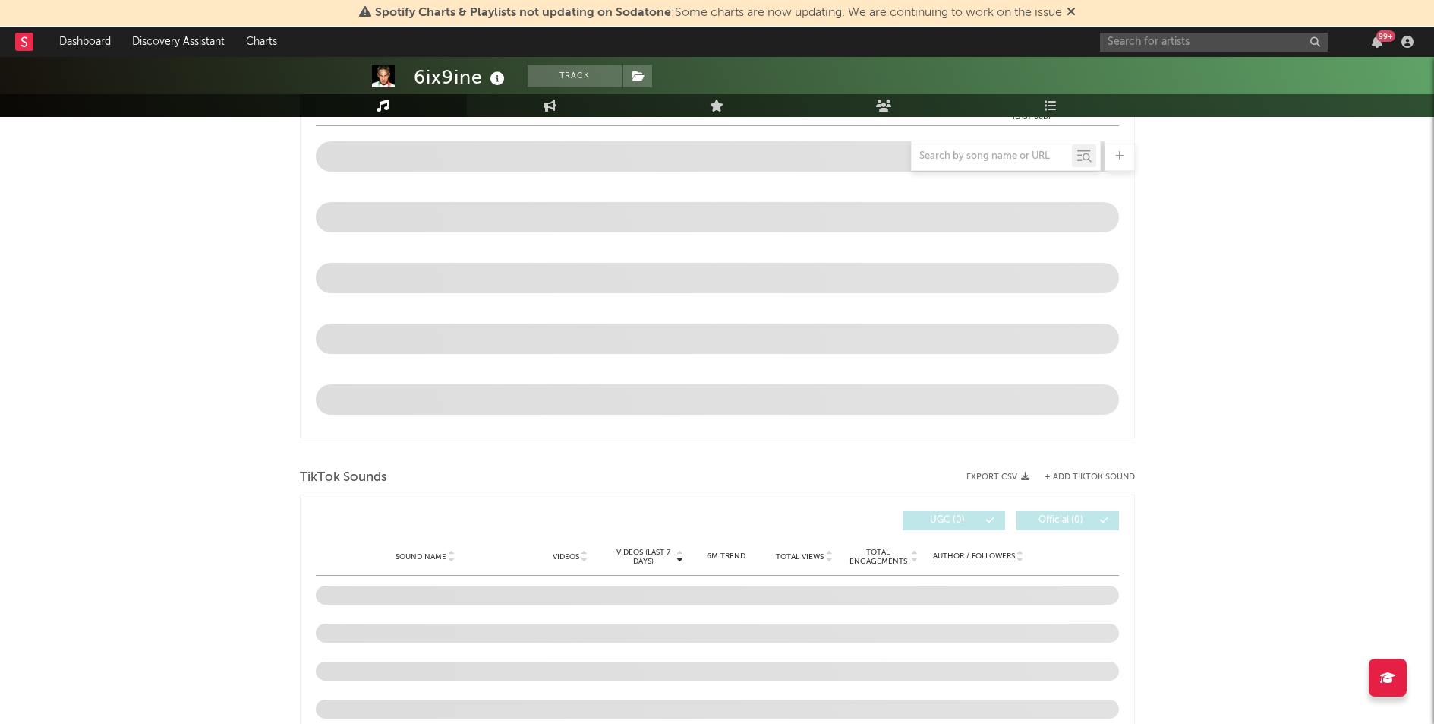
select select "6m"
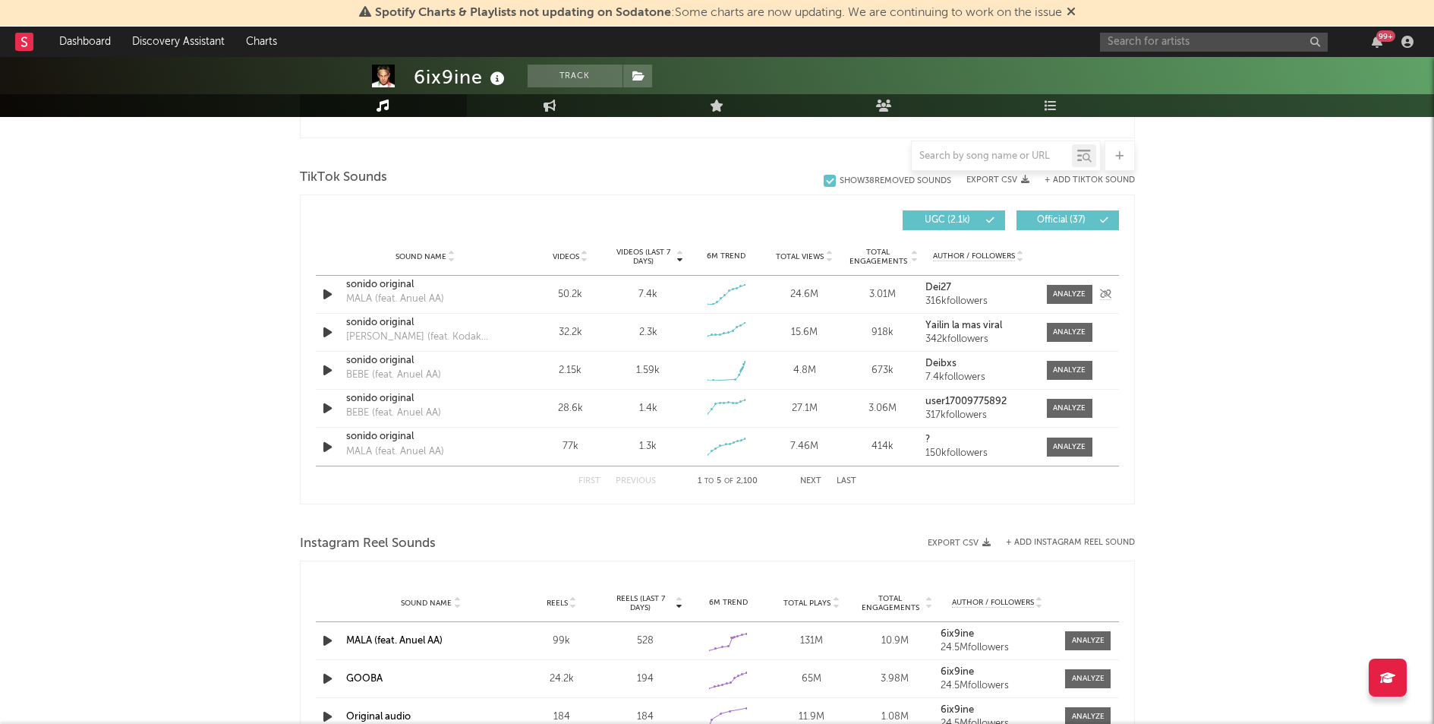
scroll to position [997, 0]
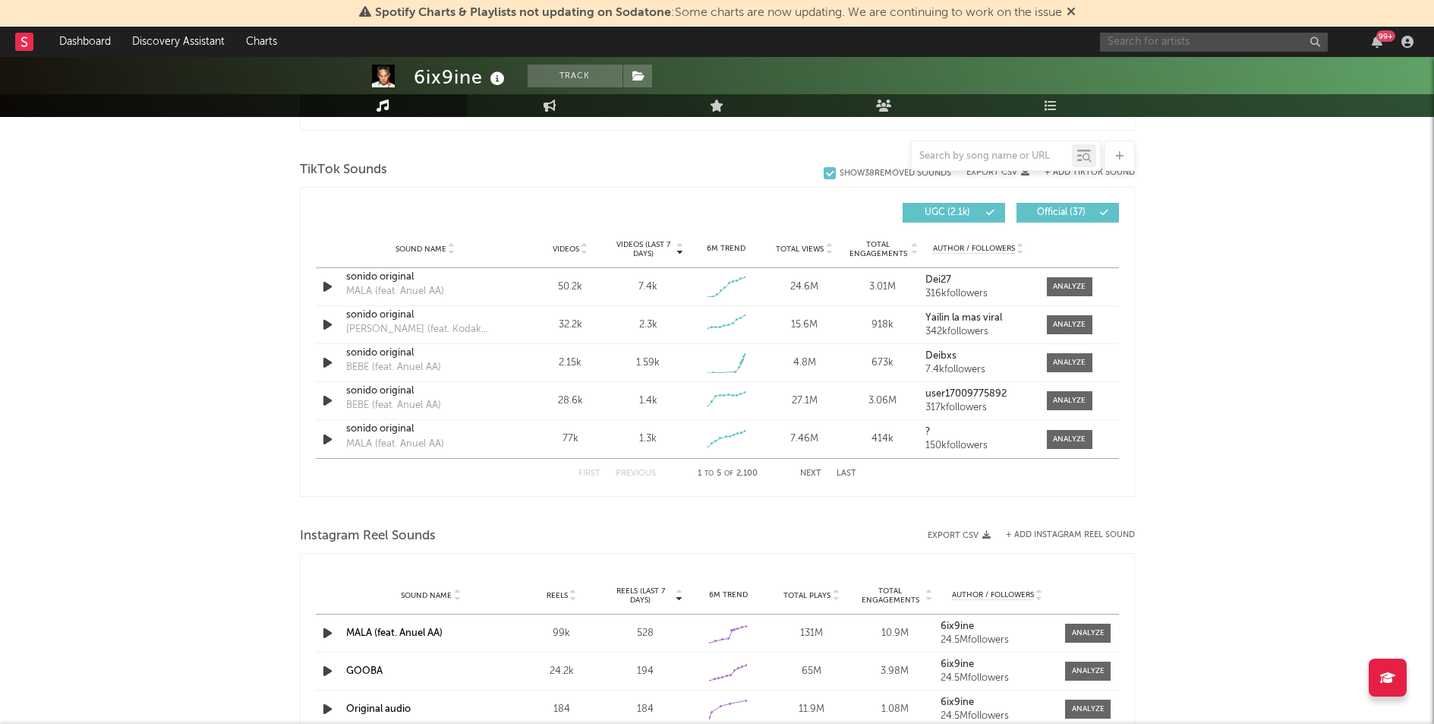
click at [1148, 43] on input "text" at bounding box center [1214, 42] width 228 height 19
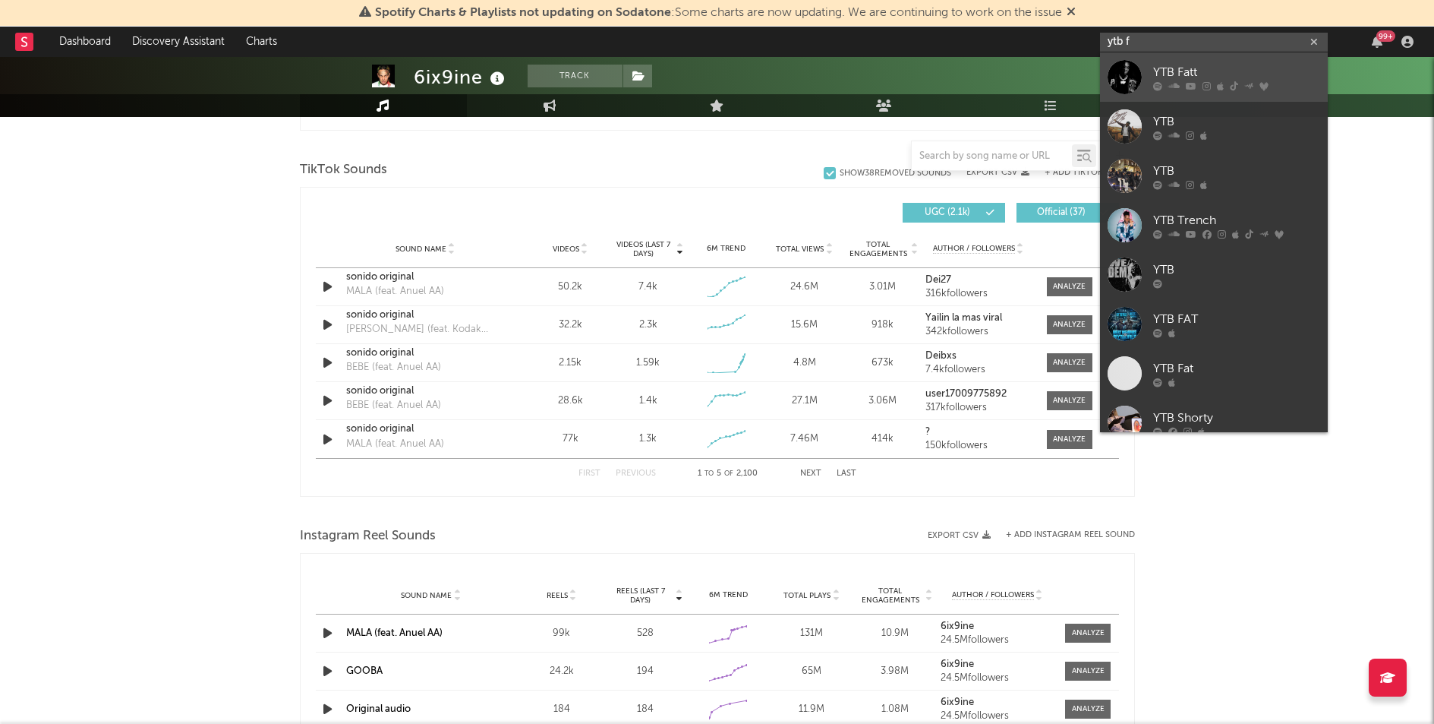
type input "ytb f"
click at [1194, 74] on div "YTB Fatt" at bounding box center [1236, 72] width 167 height 18
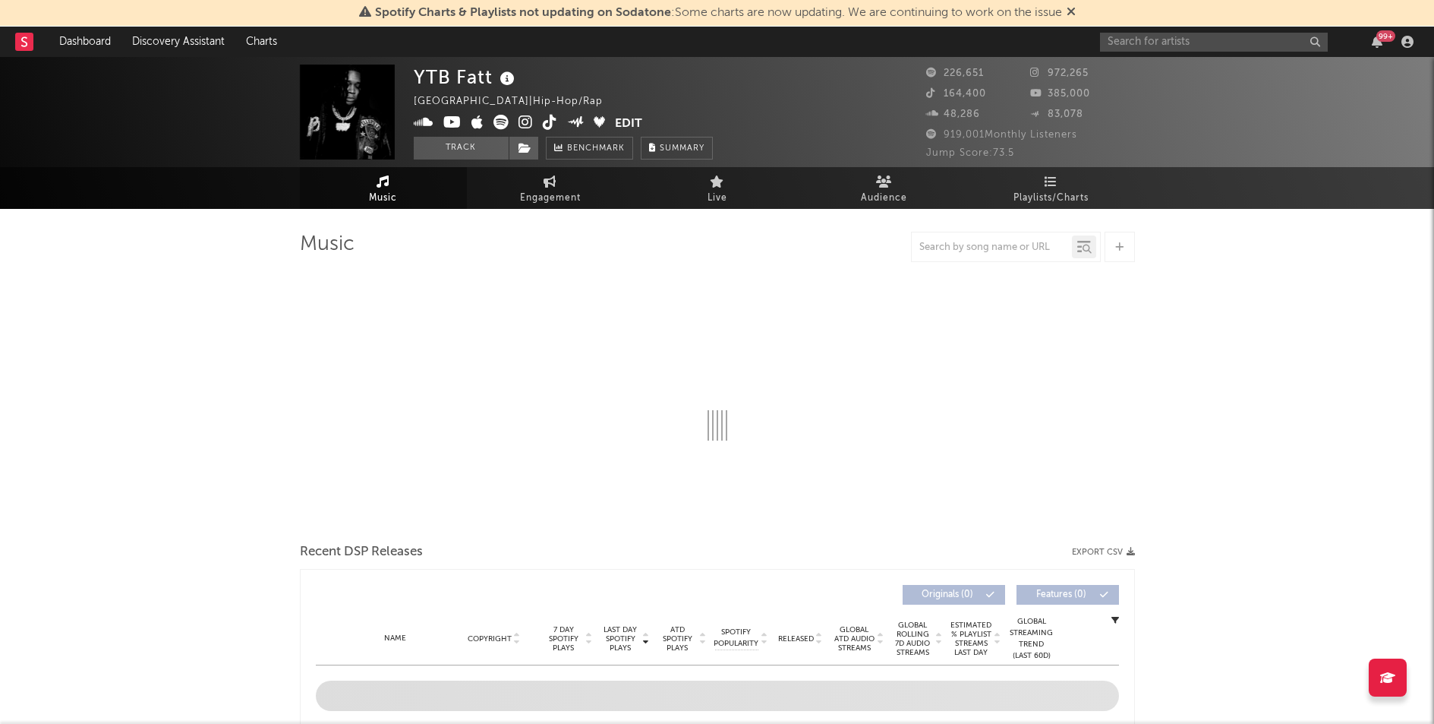
select select "6m"
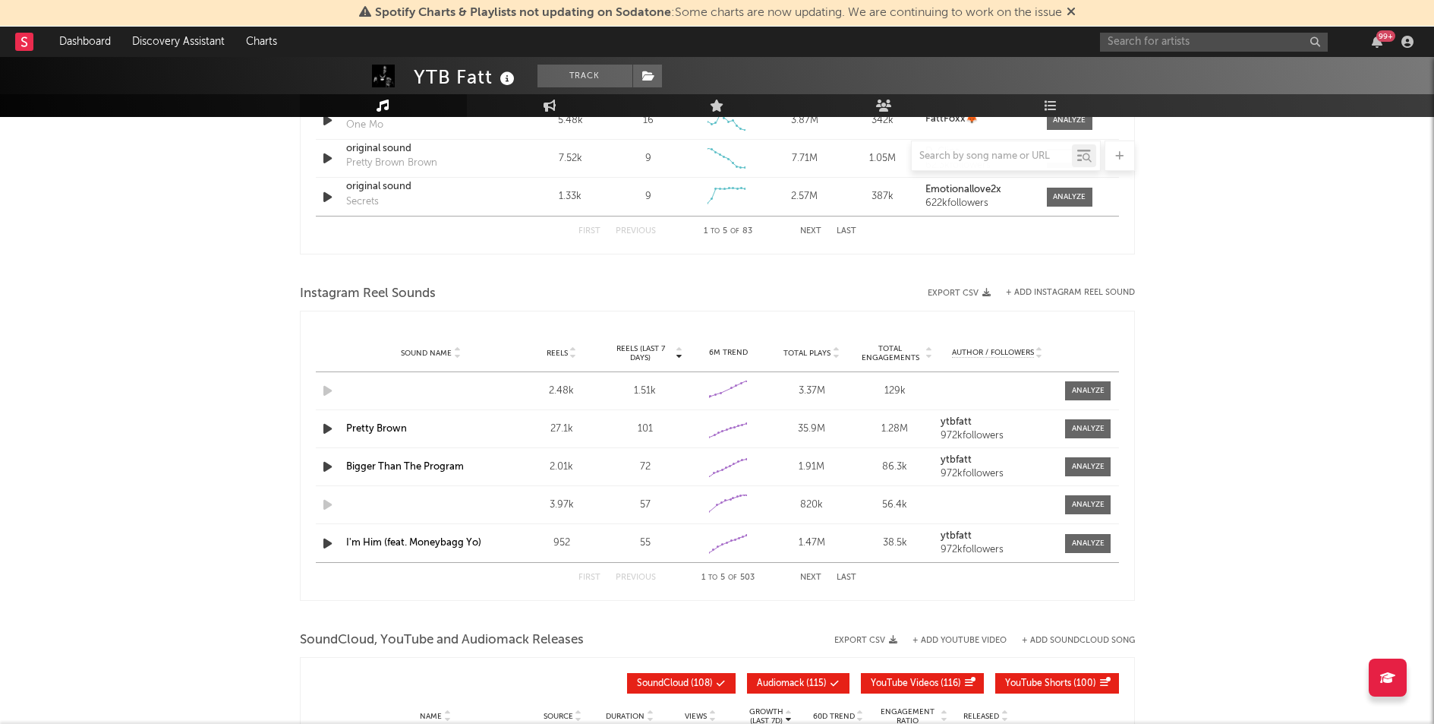
scroll to position [898, 0]
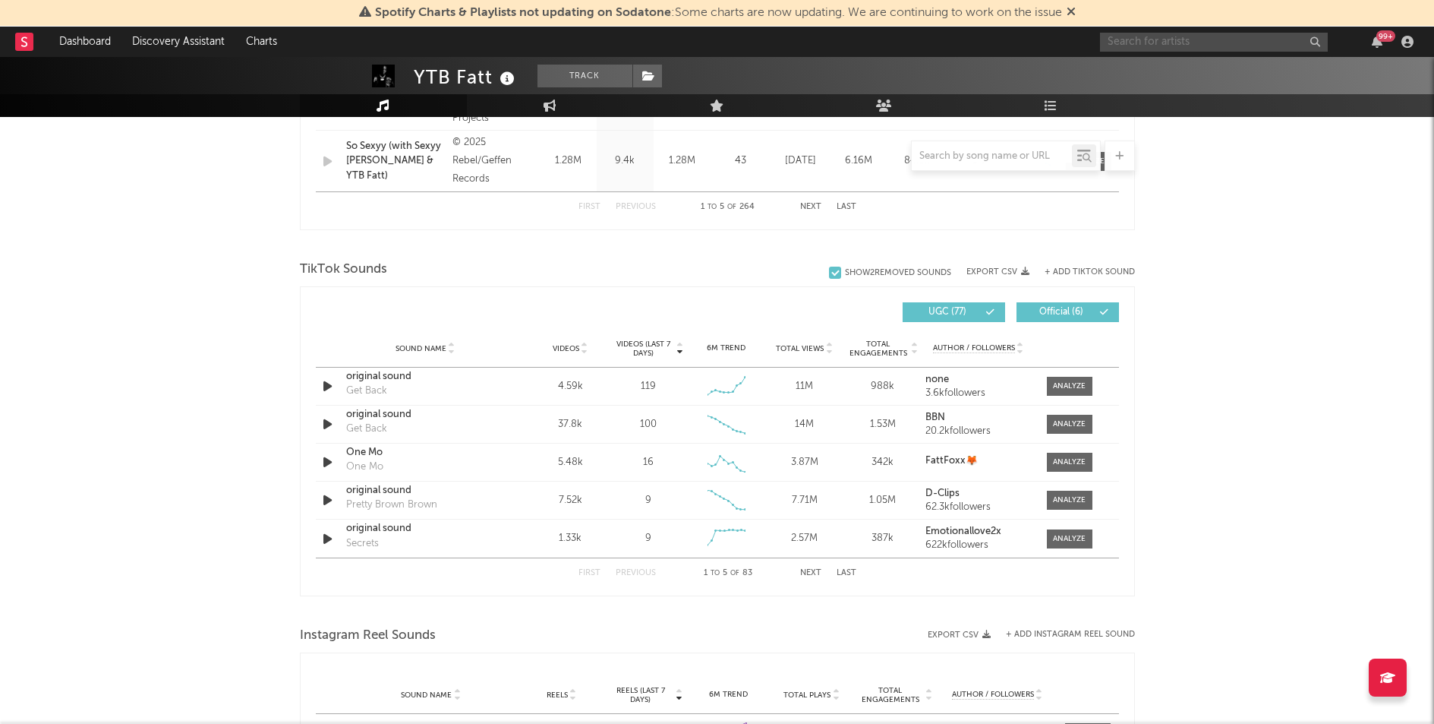
click at [1139, 36] on input "text" at bounding box center [1214, 42] width 228 height 19
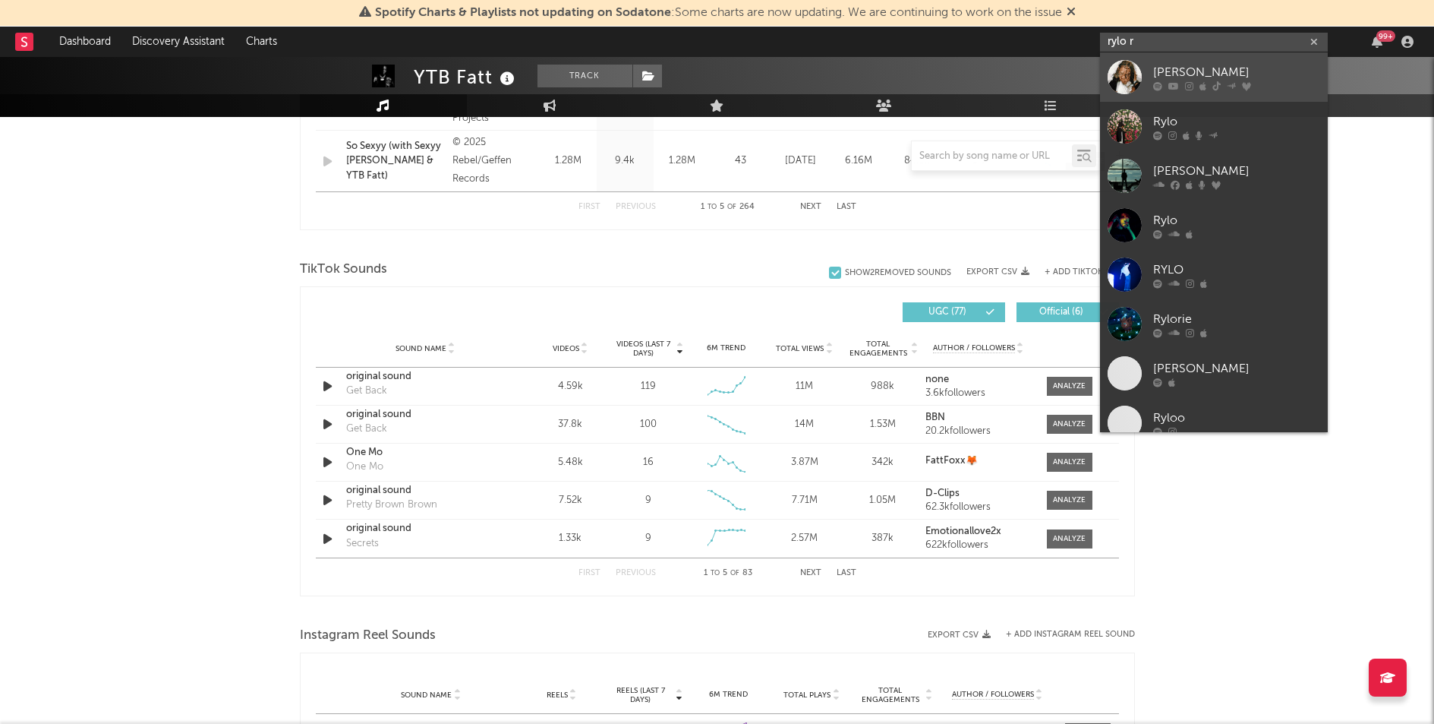
type input "rylo r"
click at [1193, 63] on div "[PERSON_NAME]" at bounding box center [1236, 72] width 167 height 18
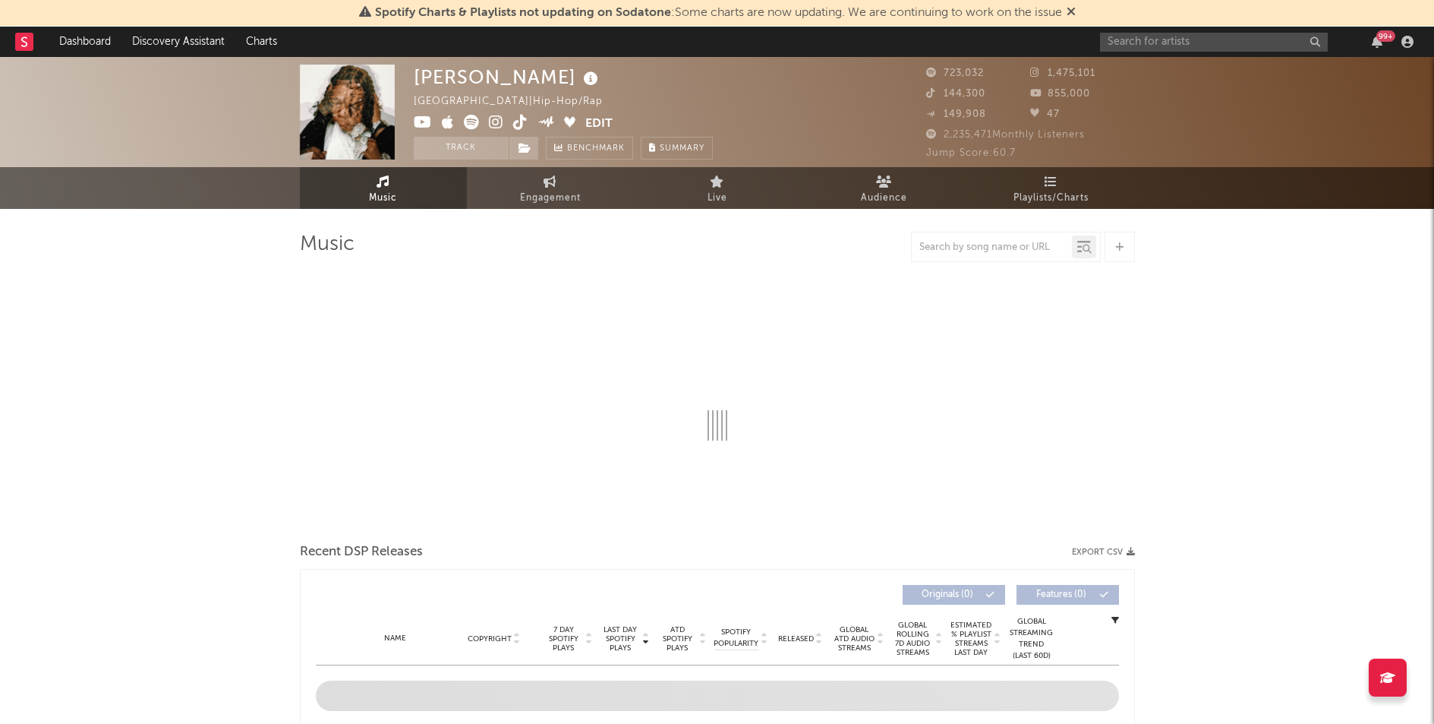
select select "6m"
